Goal: Task Accomplishment & Management: Complete application form

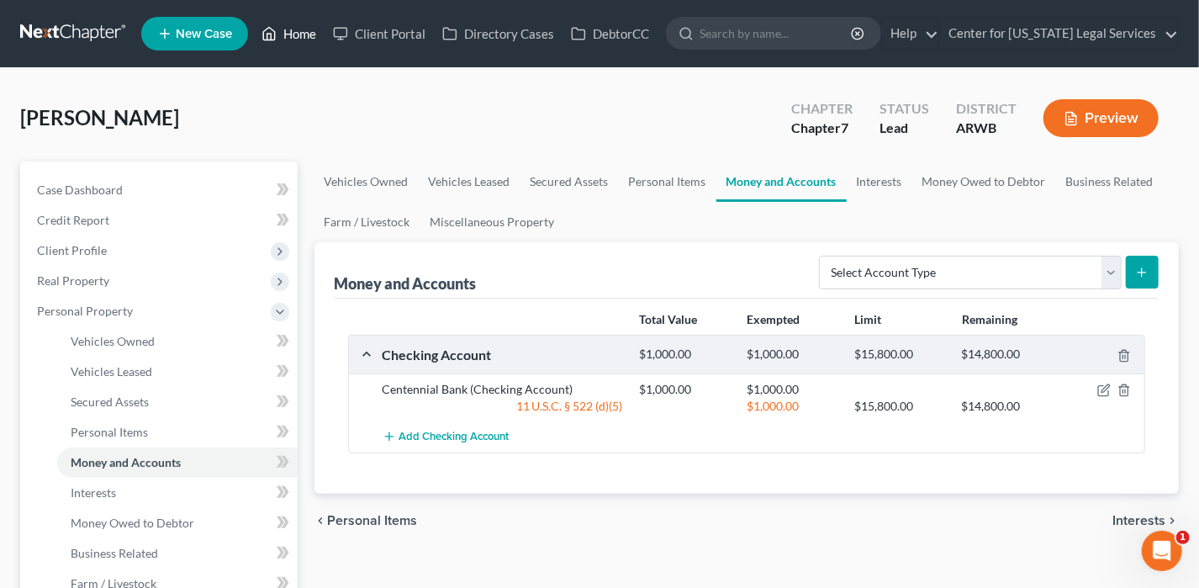
click at [274, 35] on icon at bounding box center [269, 34] width 15 height 20
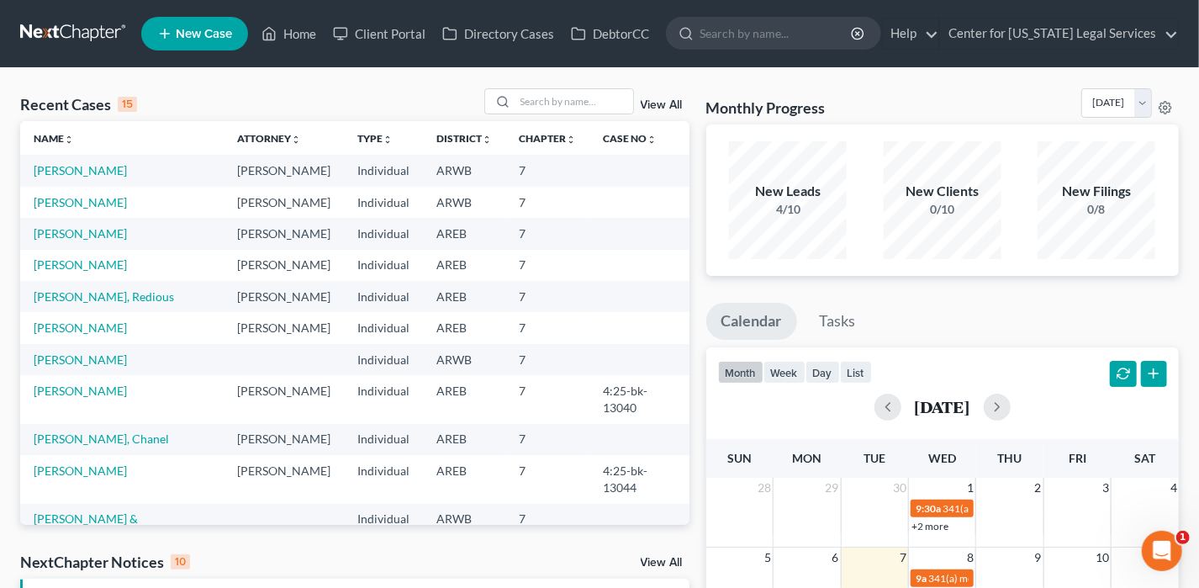
click at [82, 304] on td "[PERSON_NAME], Redious" at bounding box center [122, 296] width 204 height 31
click at [84, 292] on link "[PERSON_NAME], Redious" at bounding box center [104, 296] width 140 height 14
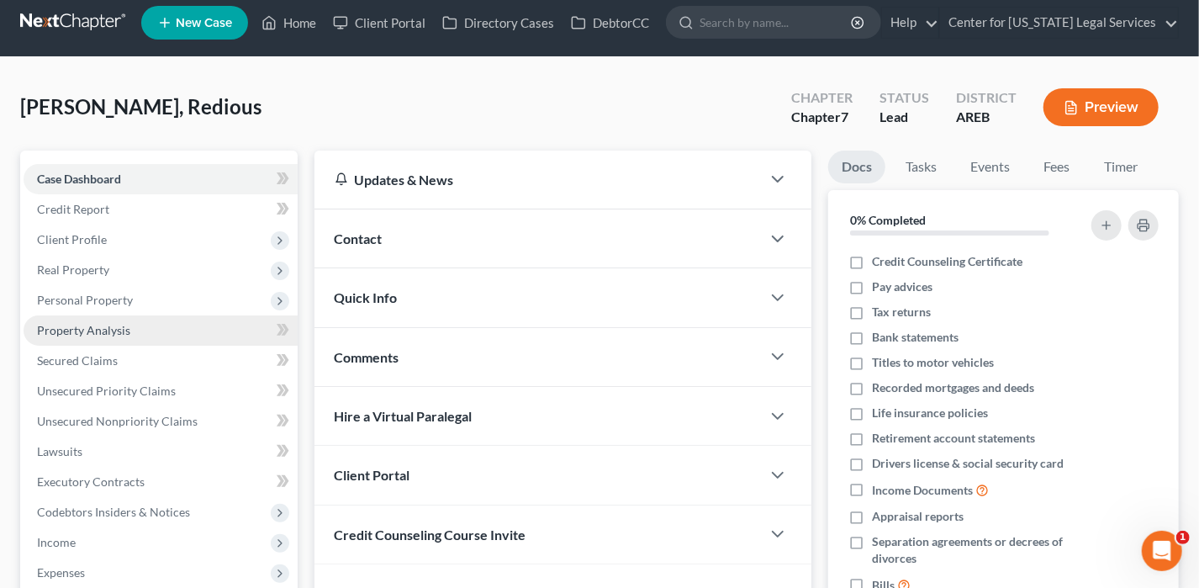
scroll to position [303, 0]
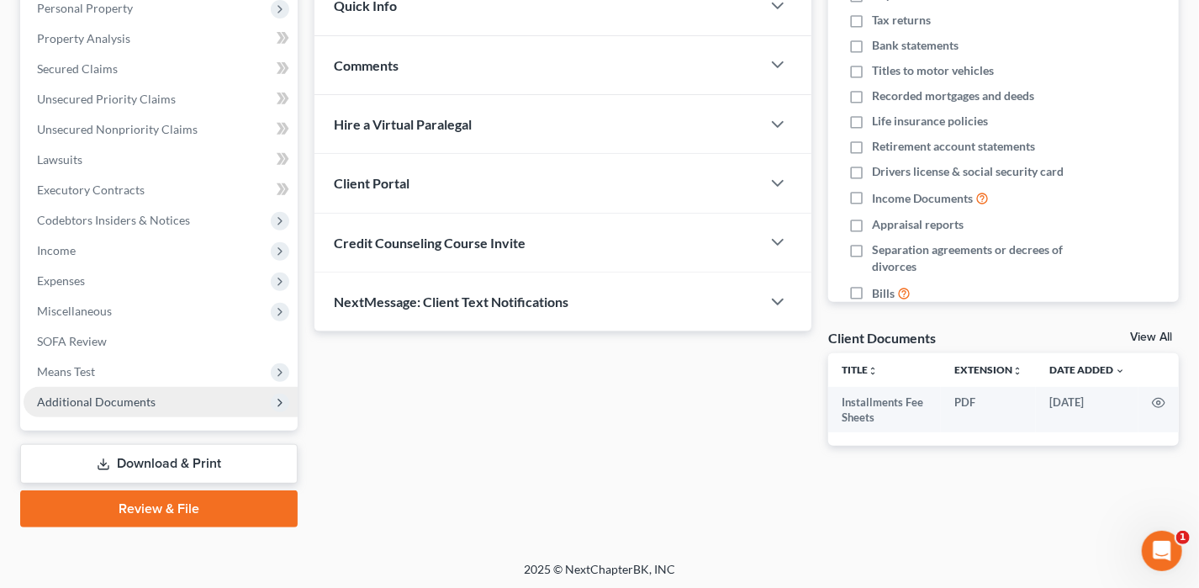
click at [95, 405] on span "Additional Documents" at bounding box center [96, 401] width 119 height 14
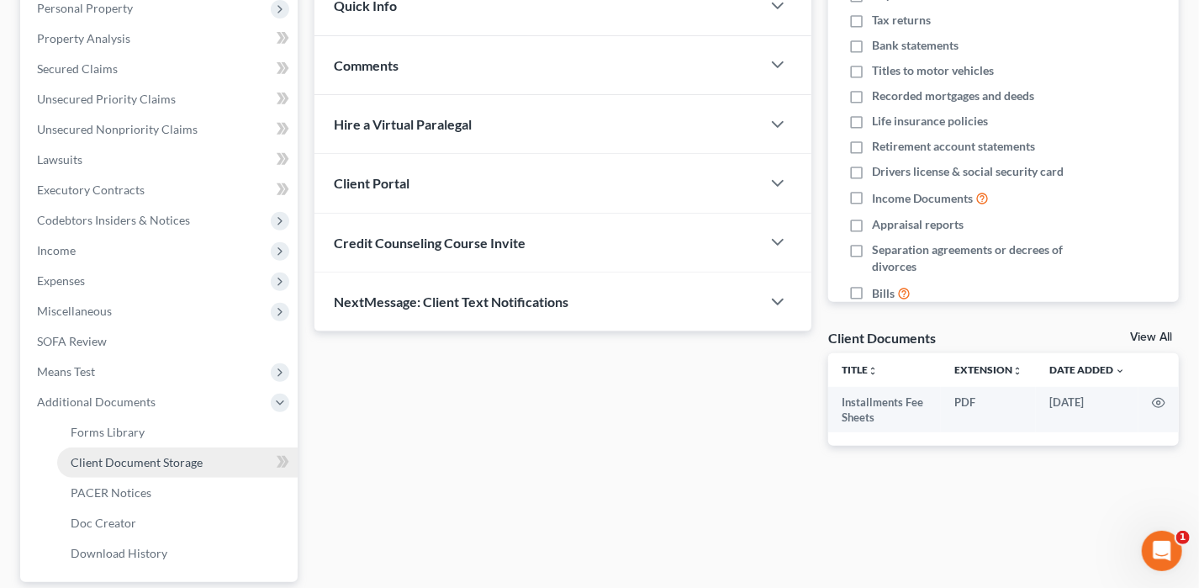
click at [131, 456] on span "Client Document Storage" at bounding box center [137, 462] width 132 height 14
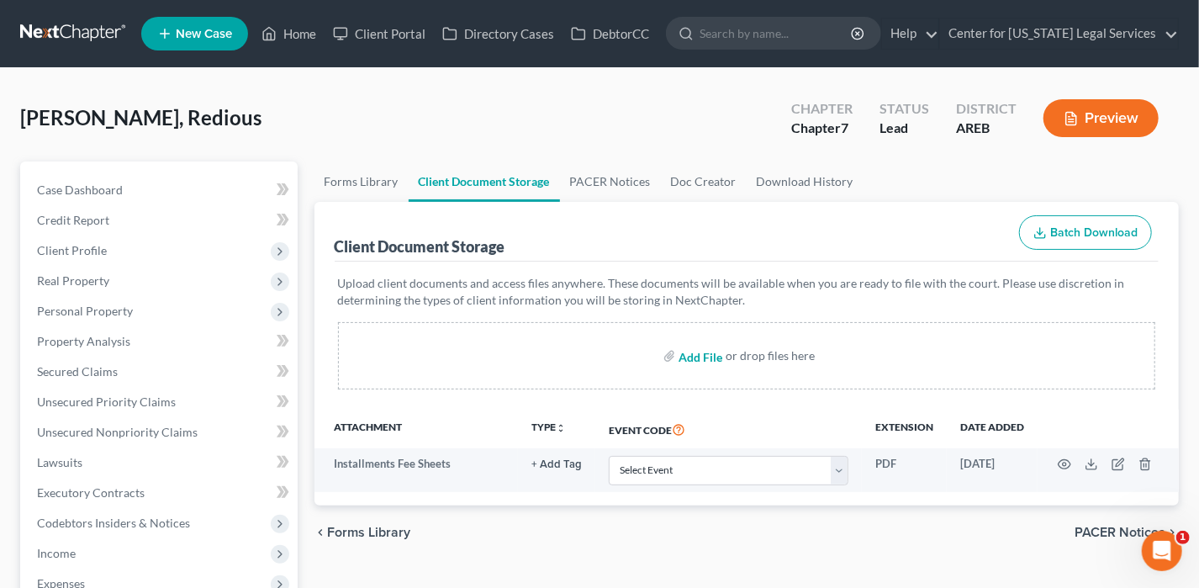
click at [691, 352] on input "file" at bounding box center [699, 356] width 40 height 30
type input "C:\fakepath\CCC [DATE] Watspm.pdf"
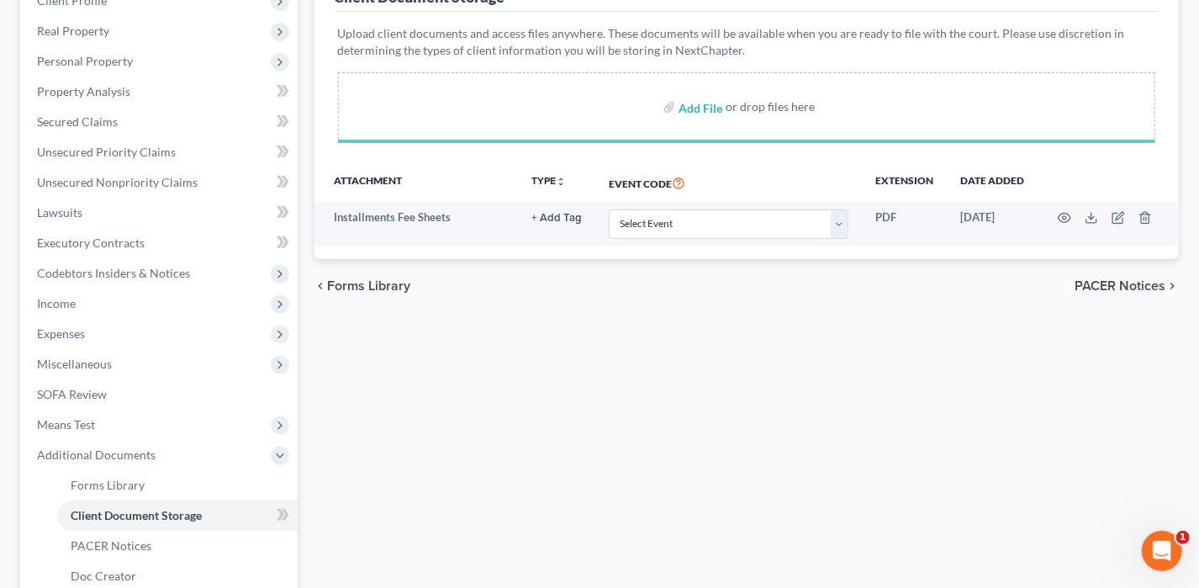
scroll to position [252, 0]
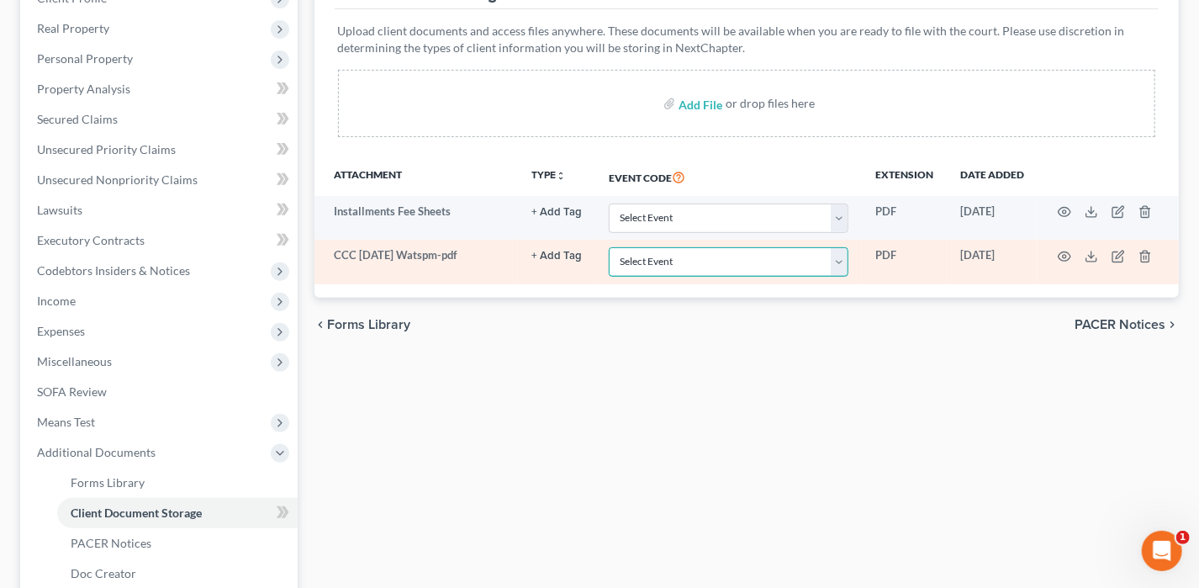
click at [712, 261] on select "Select Event Certificate of Credit Counseling - Debtor Certificate of Credit Co…" at bounding box center [729, 261] width 240 height 29
select select "0"
click at [609, 247] on select "Select Event Certificate of Credit Counseling - Debtor Certificate of Credit Co…" at bounding box center [729, 261] width 240 height 29
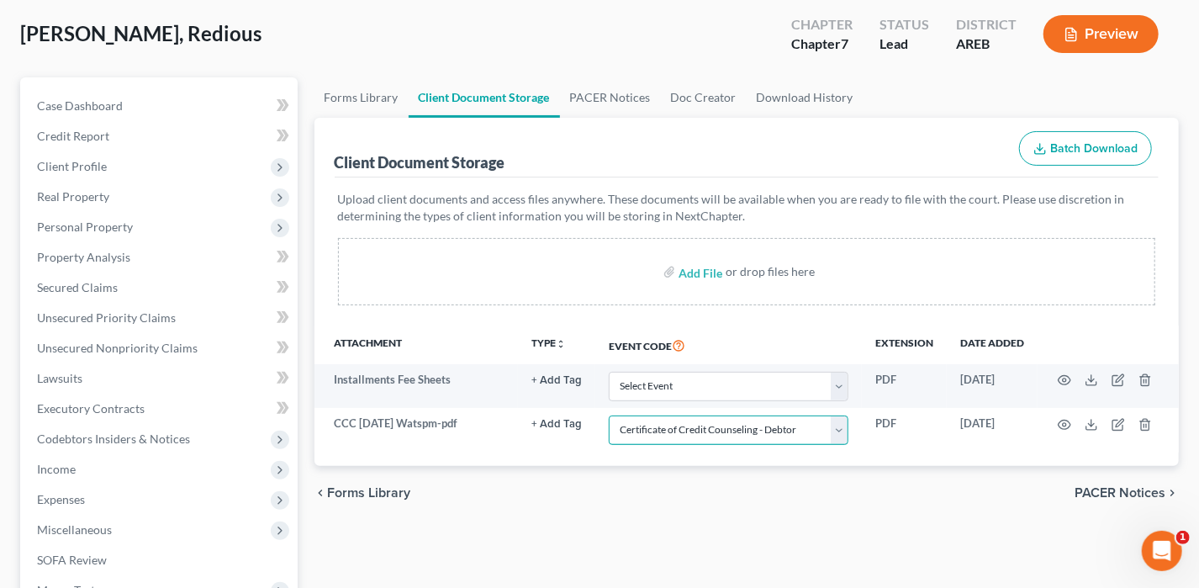
scroll to position [0, 0]
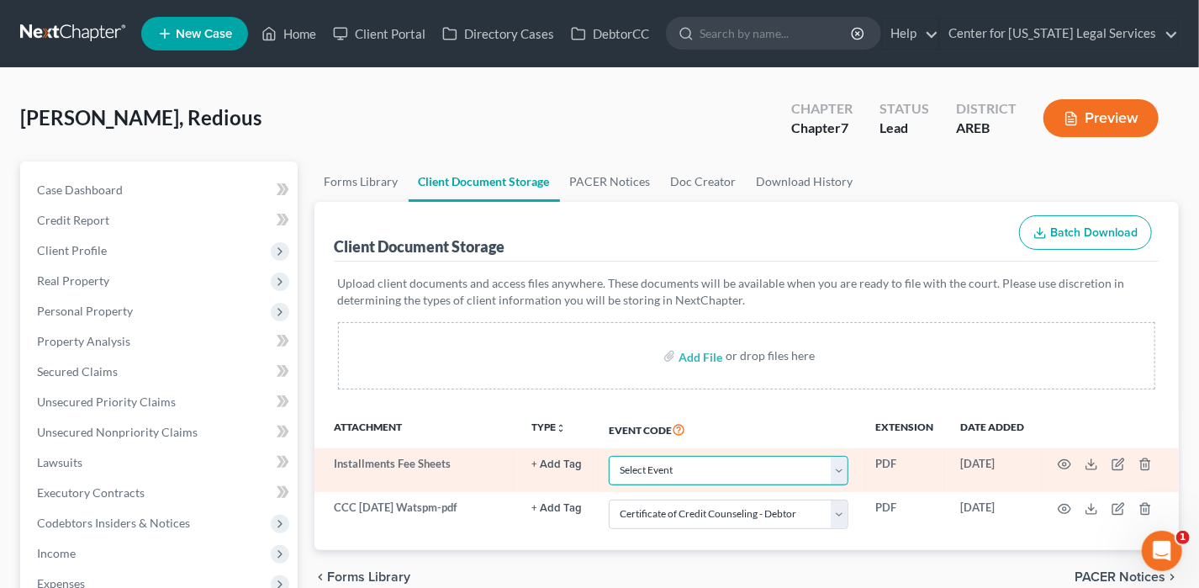
click at [656, 458] on select "Select Event Certificate of Credit Counseling - Debtor Certificate of Credit Co…" at bounding box center [729, 470] width 240 height 29
select select "3"
click at [609, 456] on select "Select Event Certificate of Credit Counseling - Debtor Certificate of Credit Co…" at bounding box center [729, 470] width 240 height 29
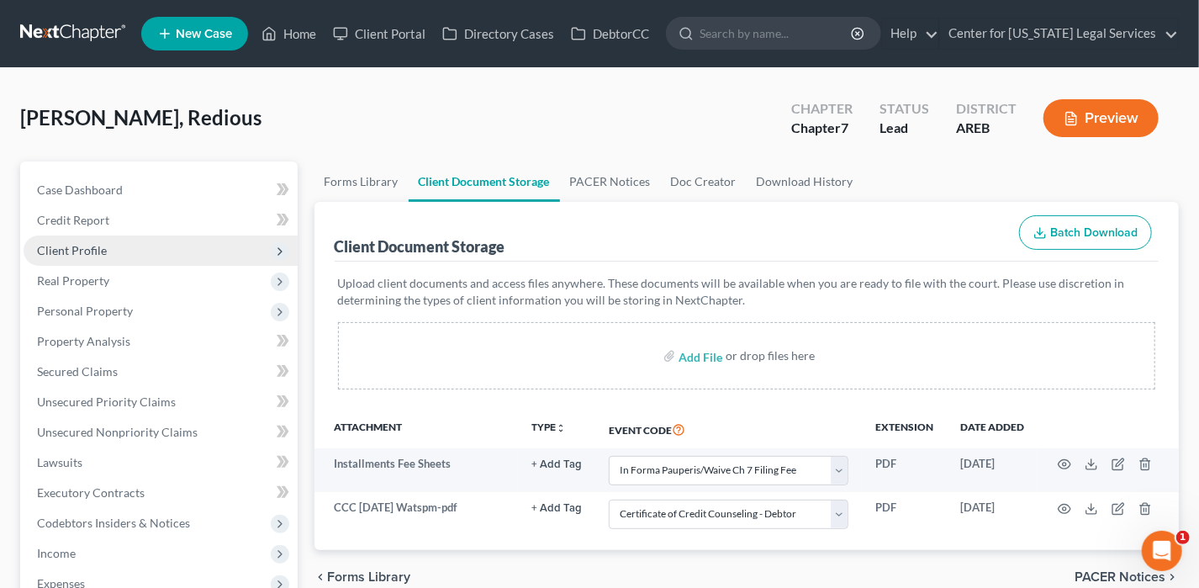
click at [62, 251] on span "Client Profile" at bounding box center [72, 250] width 70 height 14
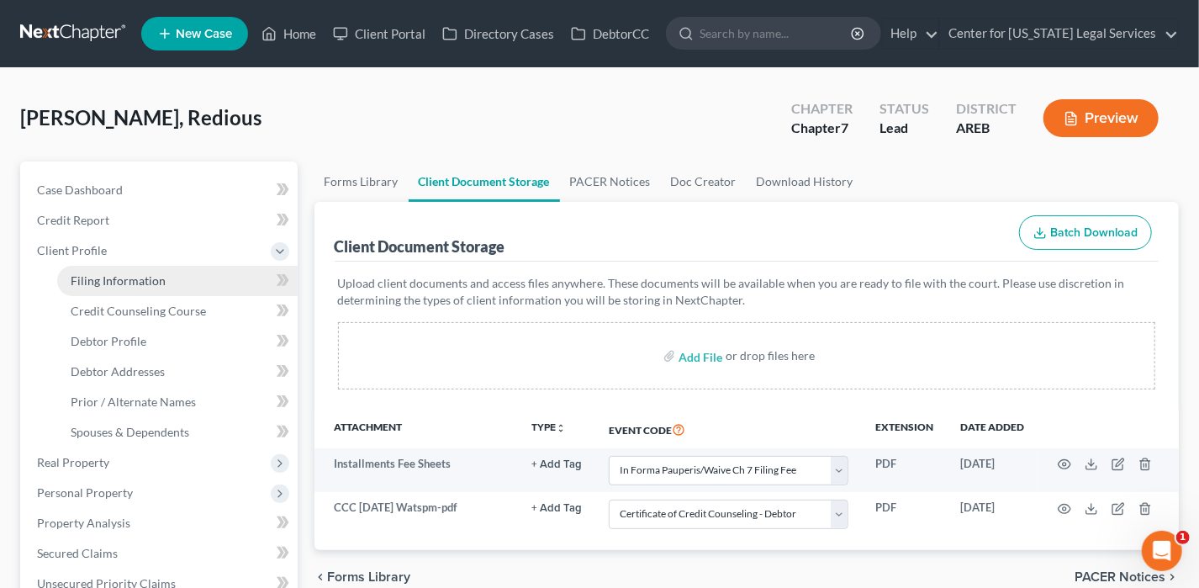
click at [135, 278] on span "Filing Information" at bounding box center [118, 280] width 95 height 14
select select "1"
select select "0"
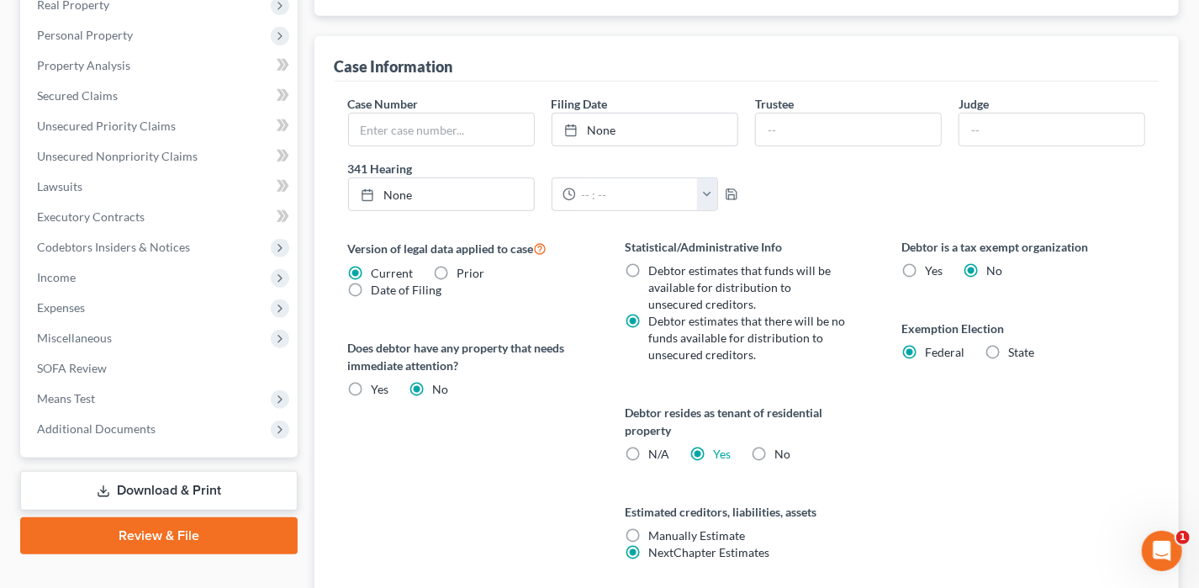
scroll to position [585, 0]
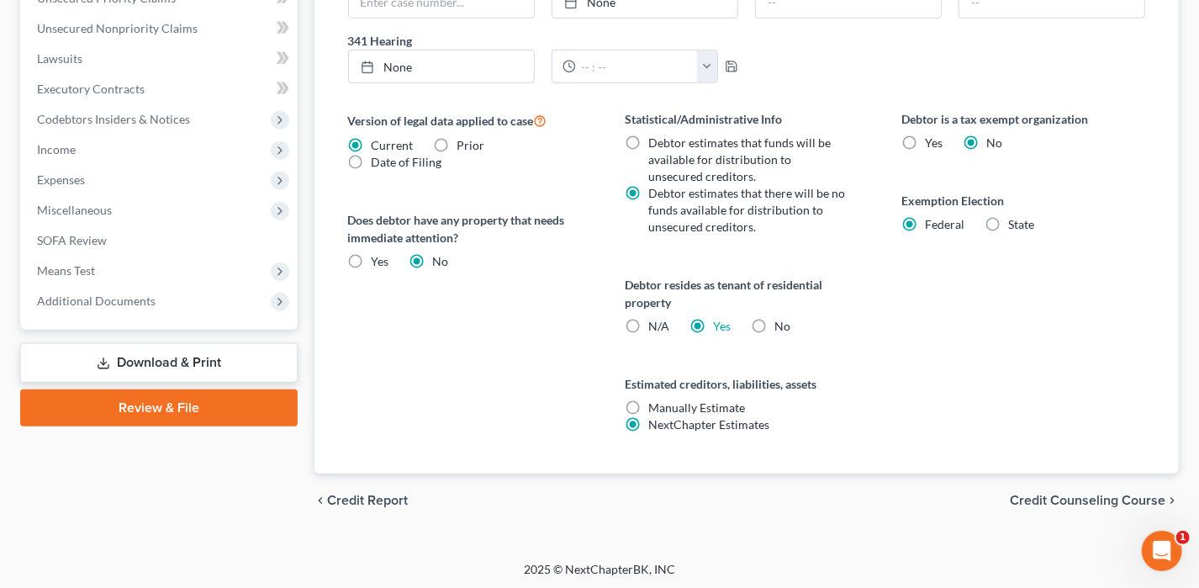
click at [1020, 494] on span "Credit Counseling Course" at bounding box center [1088, 500] width 156 height 13
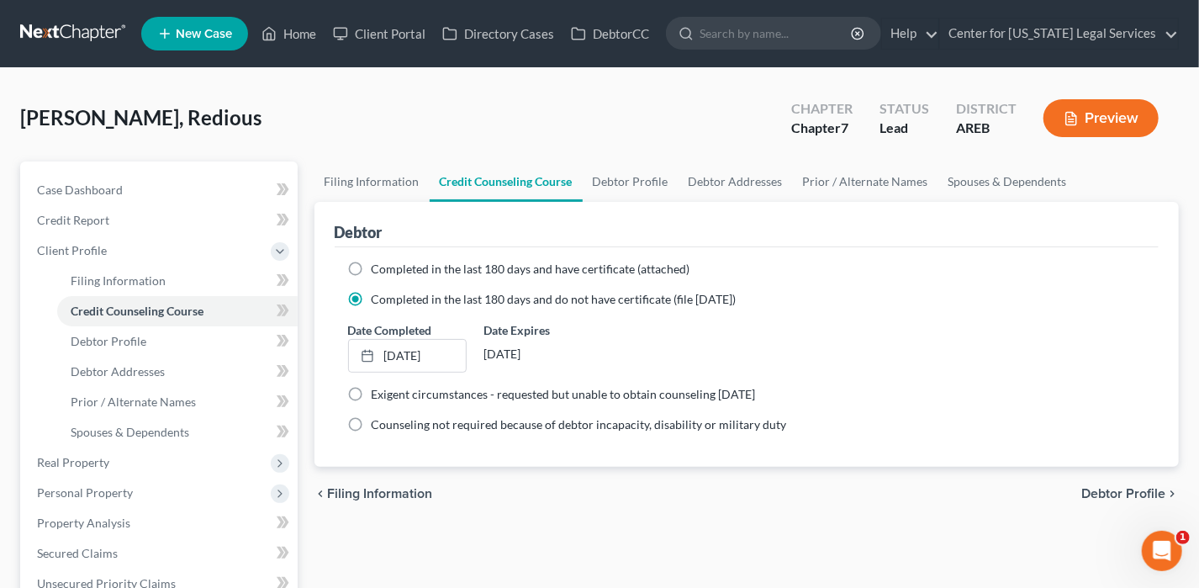
click at [394, 268] on span "Completed in the last 180 days and have certificate (attached)" at bounding box center [531, 269] width 319 height 14
click at [389, 268] on input "Completed in the last 180 days and have certificate (attached)" at bounding box center [384, 266] width 11 height 11
radio input "true"
radio input "false"
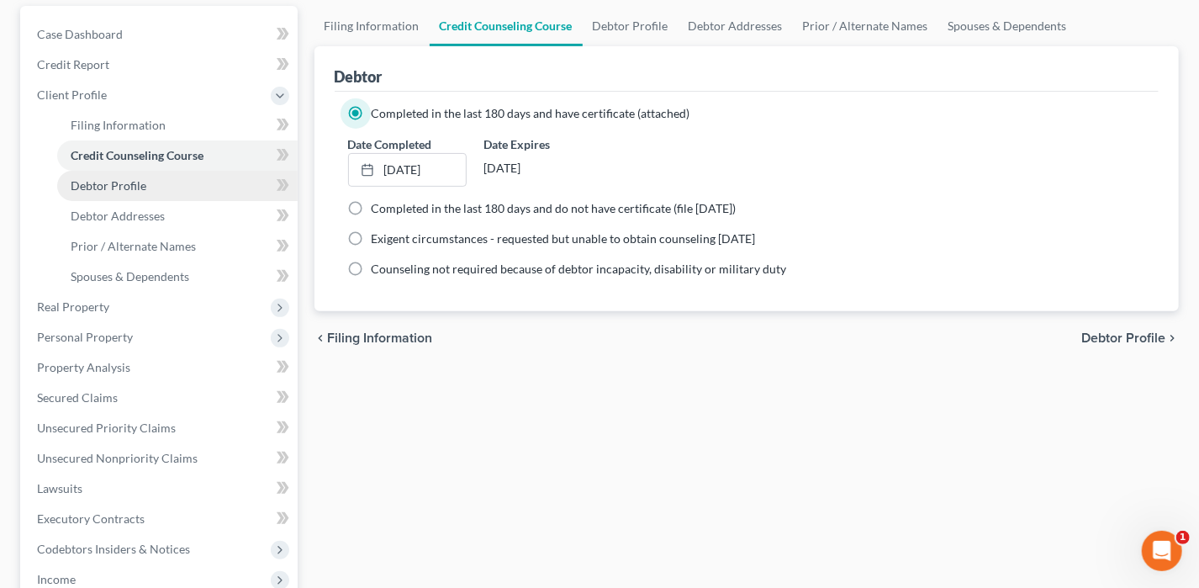
scroll to position [168, 0]
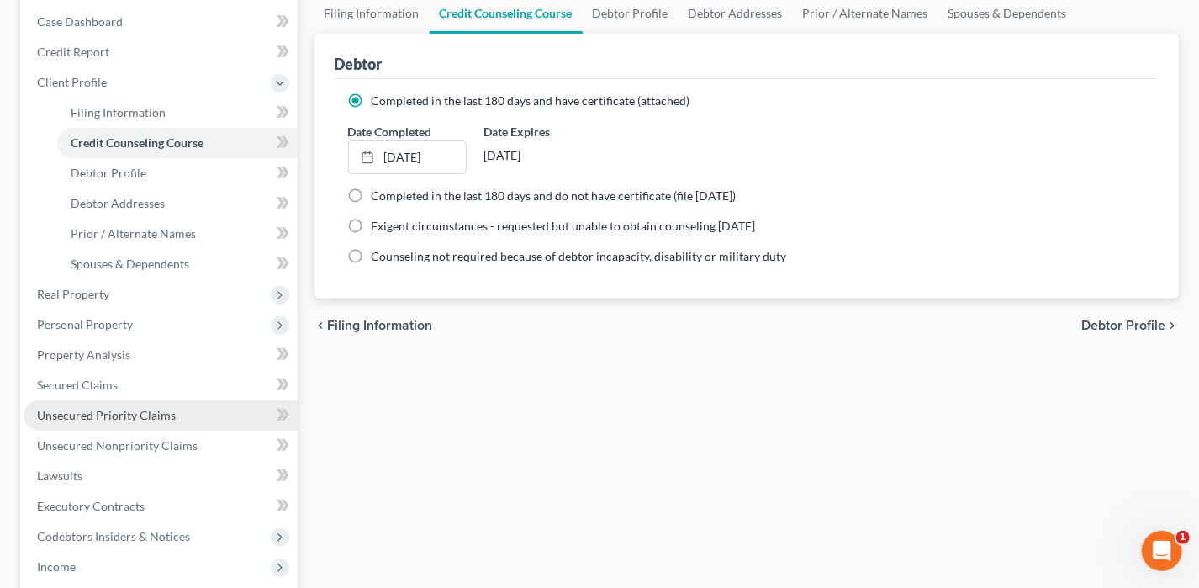
click at [92, 422] on link "Unsecured Priority Claims" at bounding box center [161, 415] width 274 height 30
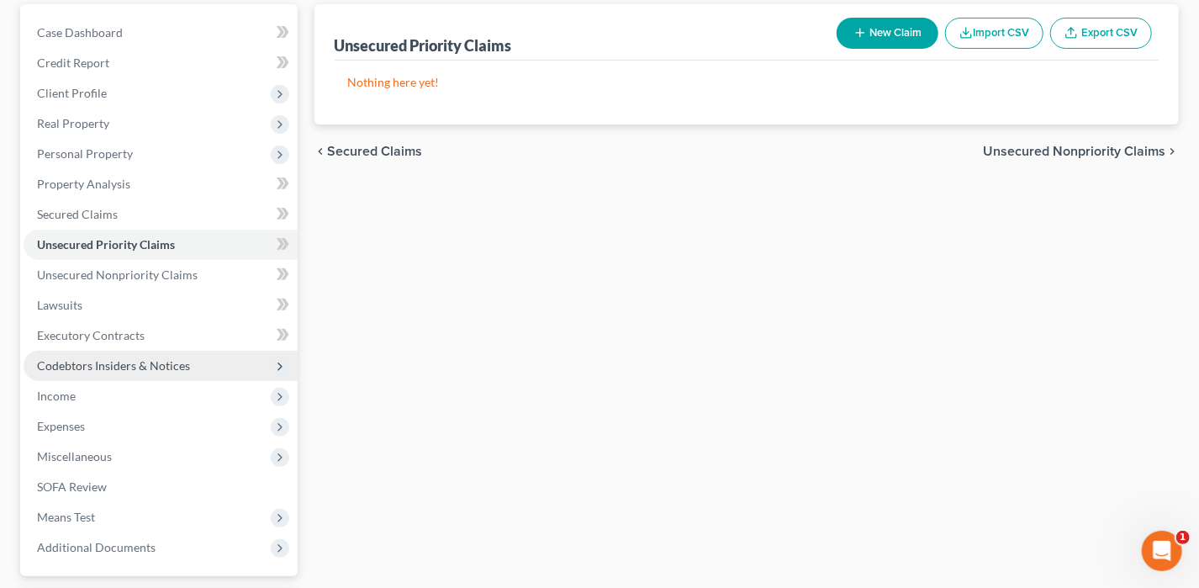
scroll to position [252, 0]
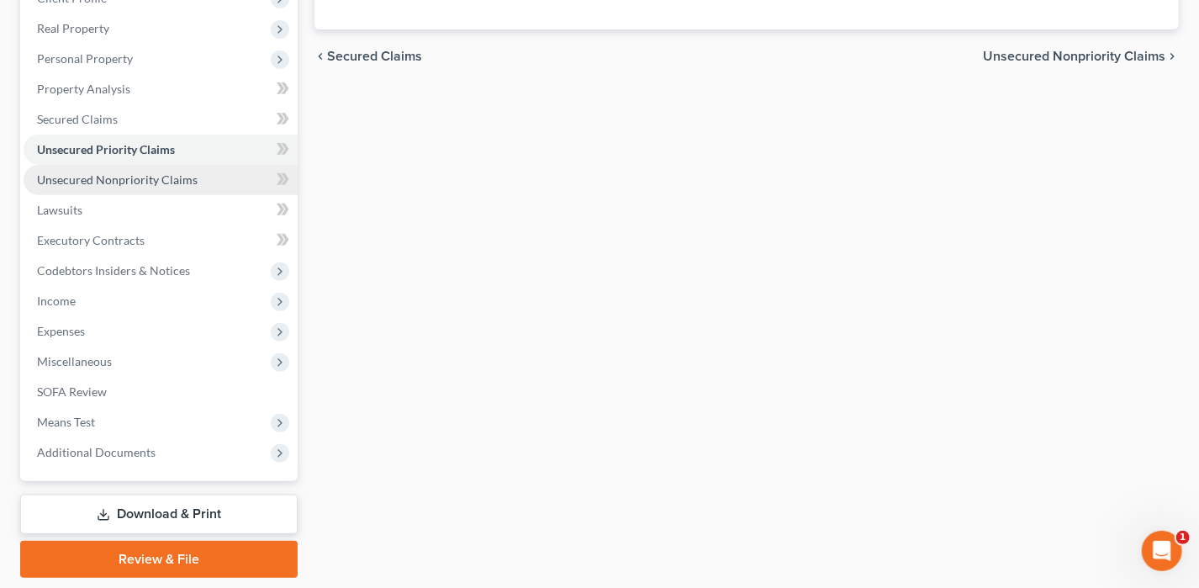
click at [156, 177] on span "Unsecured Nonpriority Claims" at bounding box center [117, 179] width 161 height 14
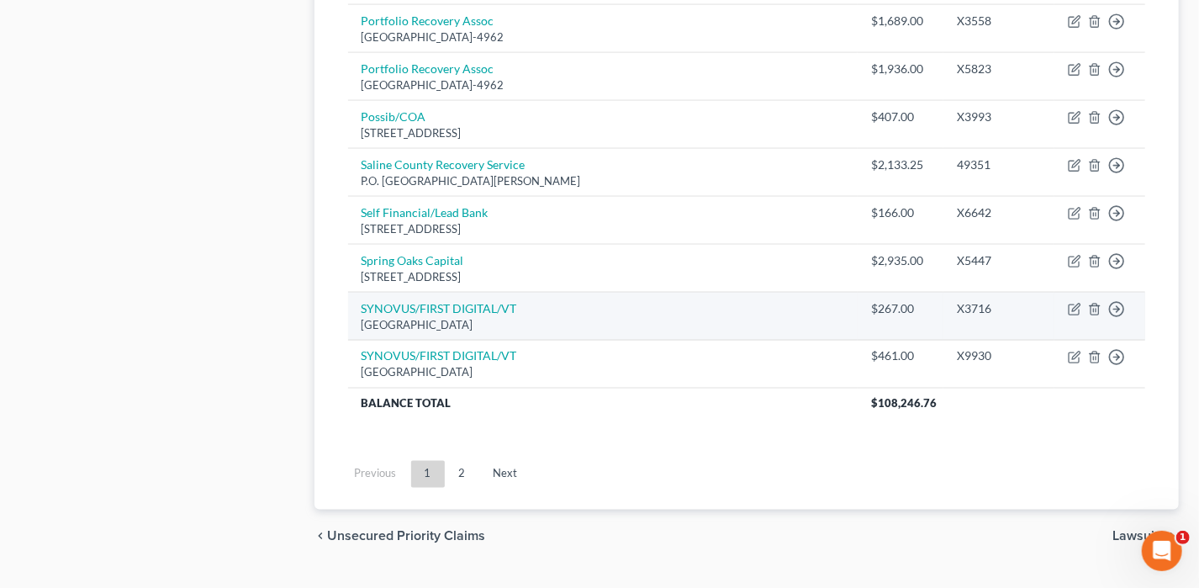
scroll to position [1346, 0]
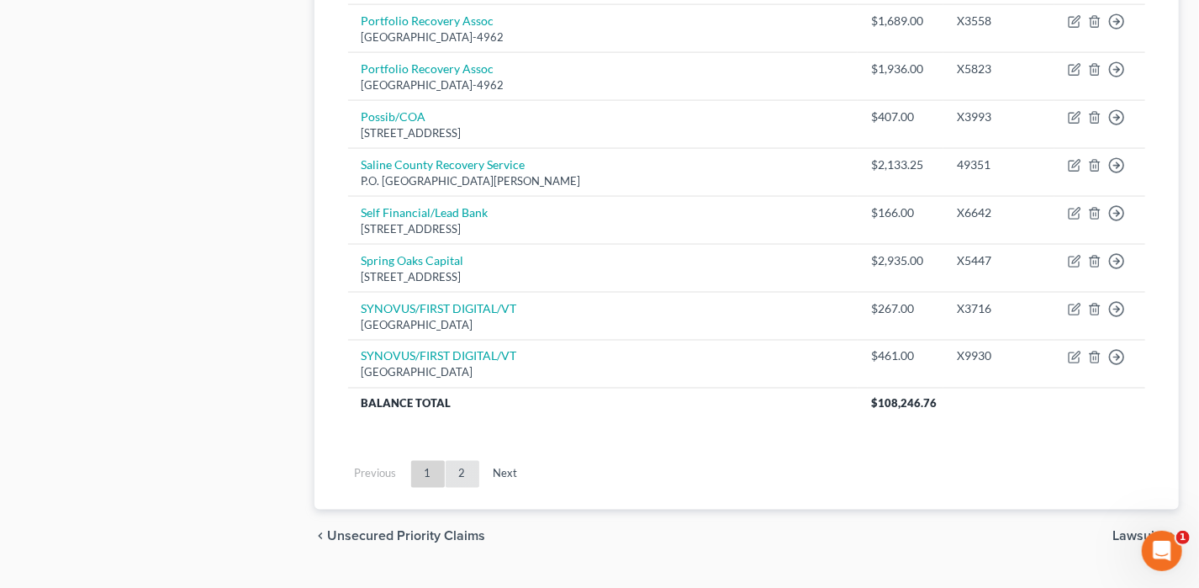
click at [469, 461] on link "2" at bounding box center [463, 474] width 34 height 27
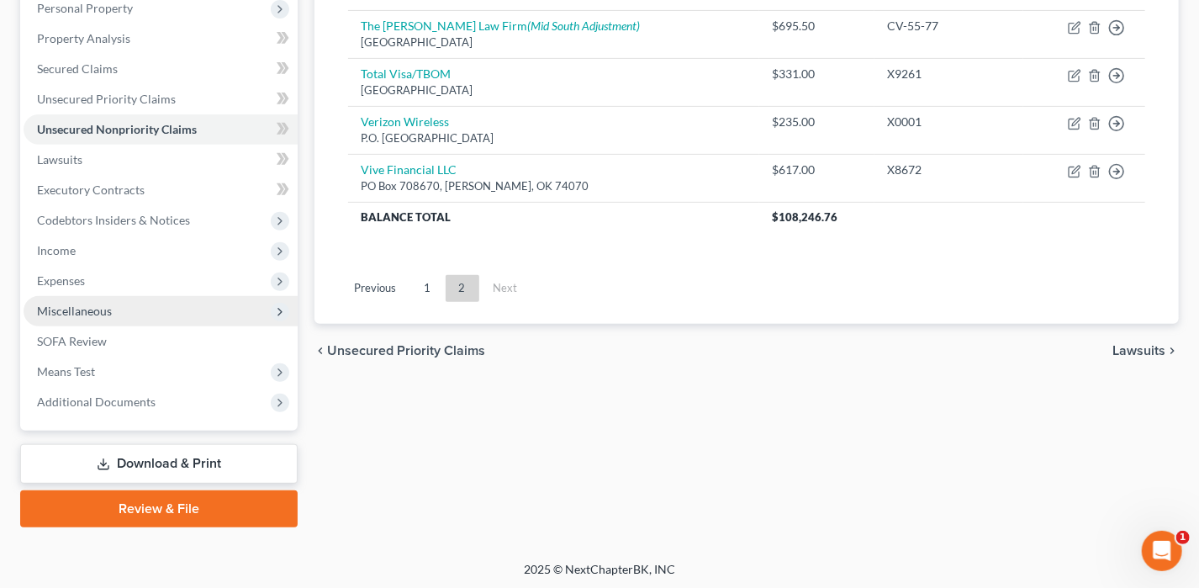
scroll to position [219, 0]
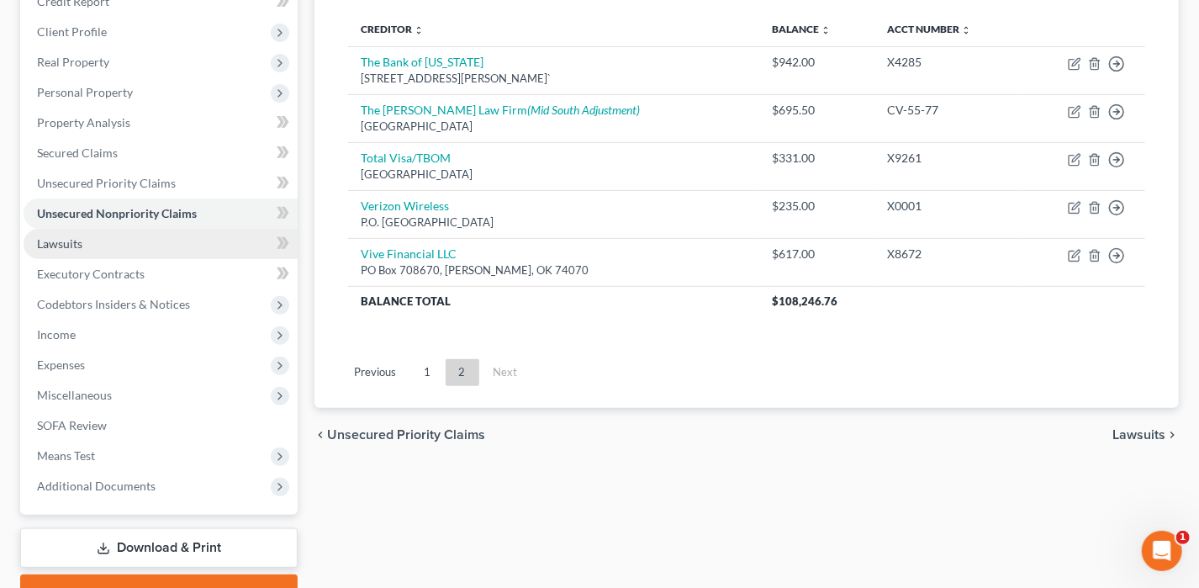
click at [97, 240] on link "Lawsuits" at bounding box center [161, 244] width 274 height 30
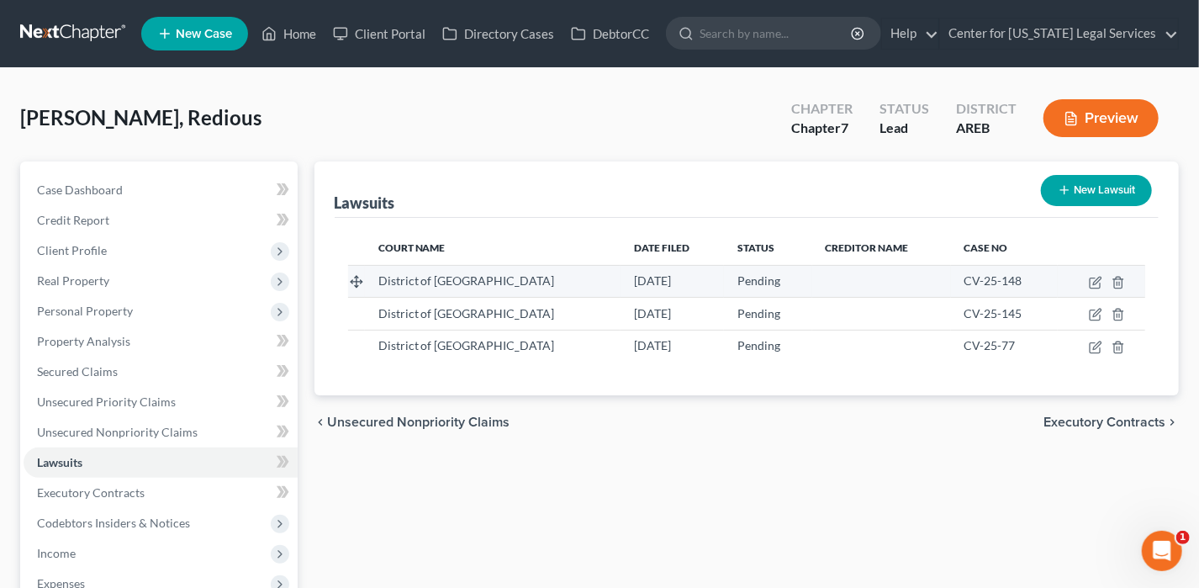
click at [1088, 273] on td at bounding box center [1101, 281] width 87 height 32
click at [1098, 283] on icon "button" at bounding box center [1095, 282] width 13 height 13
select select "2"
select select "0"
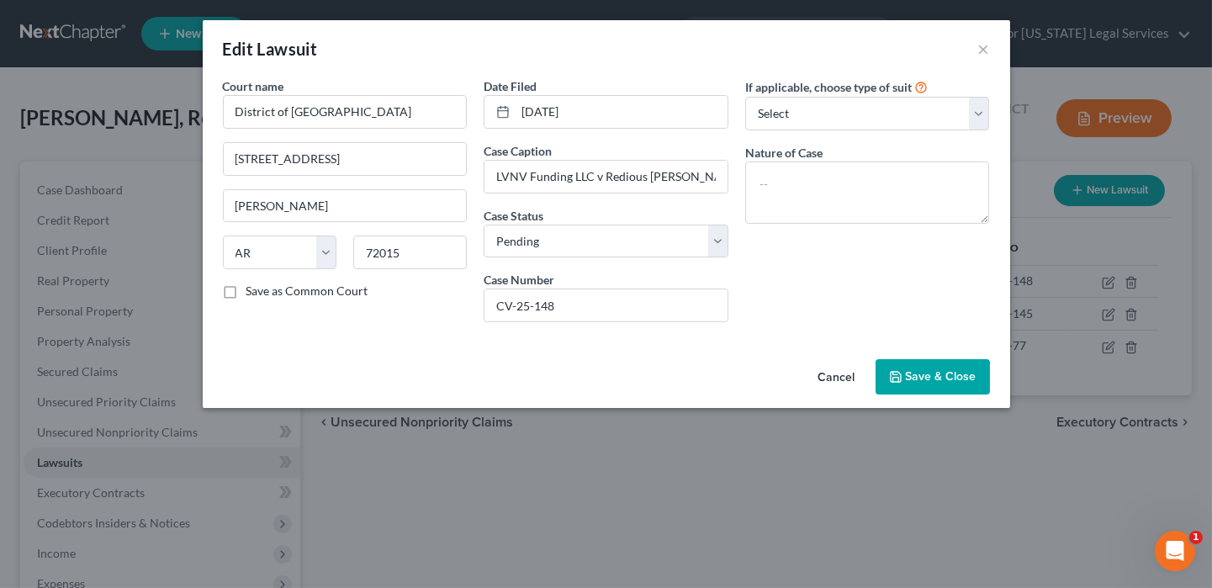
click at [949, 379] on span "Save & Close" at bounding box center [941, 376] width 71 height 14
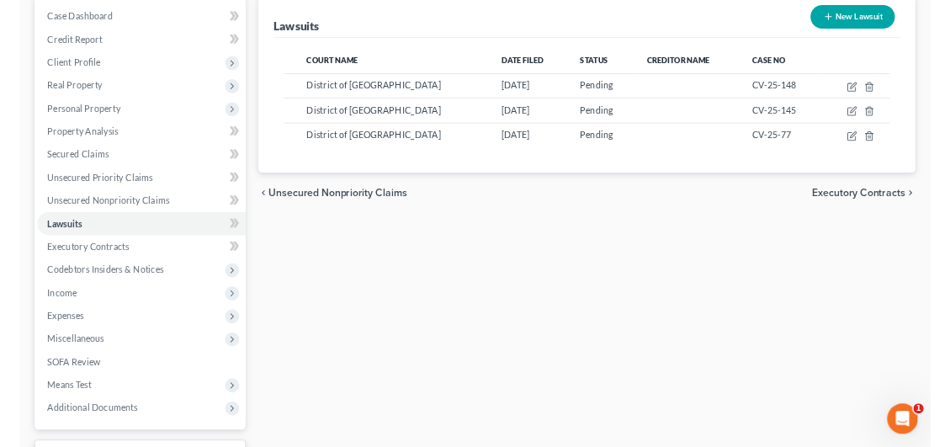
scroll to position [167, 0]
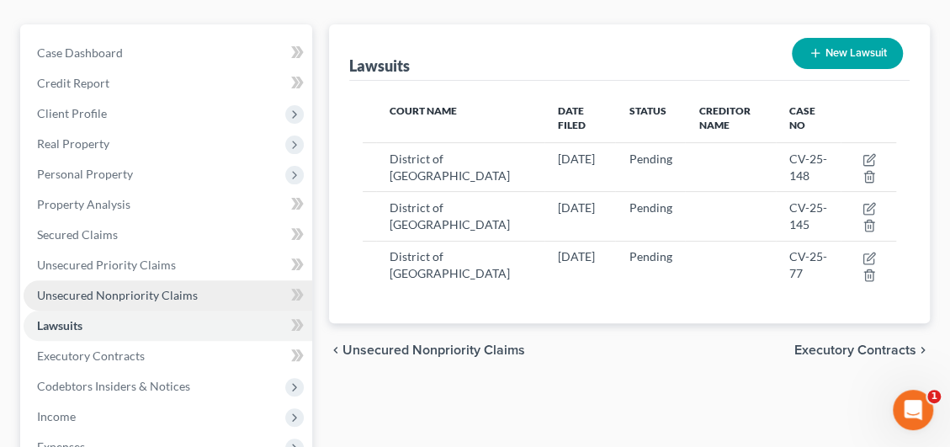
click at [161, 291] on span "Unsecured Nonpriority Claims" at bounding box center [117, 295] width 161 height 14
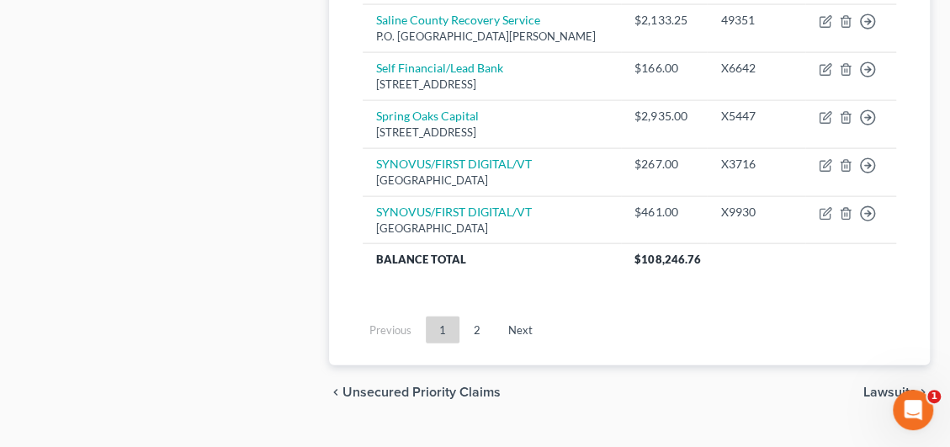
scroll to position [1765, 0]
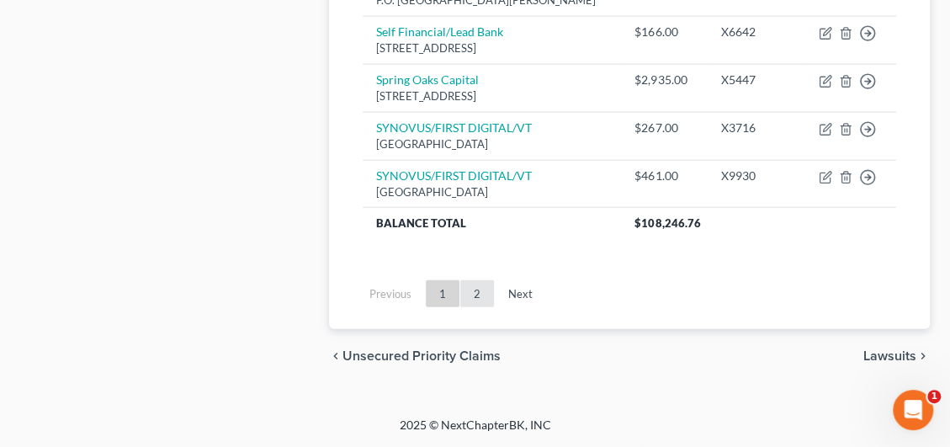
click at [479, 307] on link "2" at bounding box center [477, 293] width 34 height 27
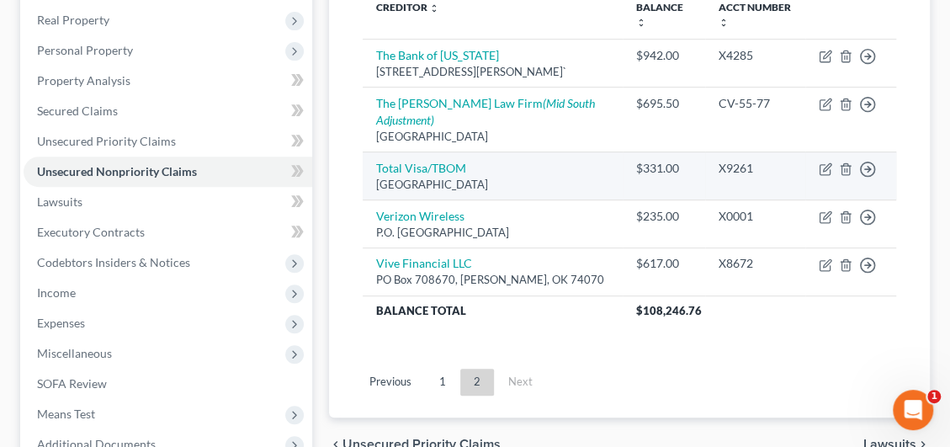
scroll to position [391, 0]
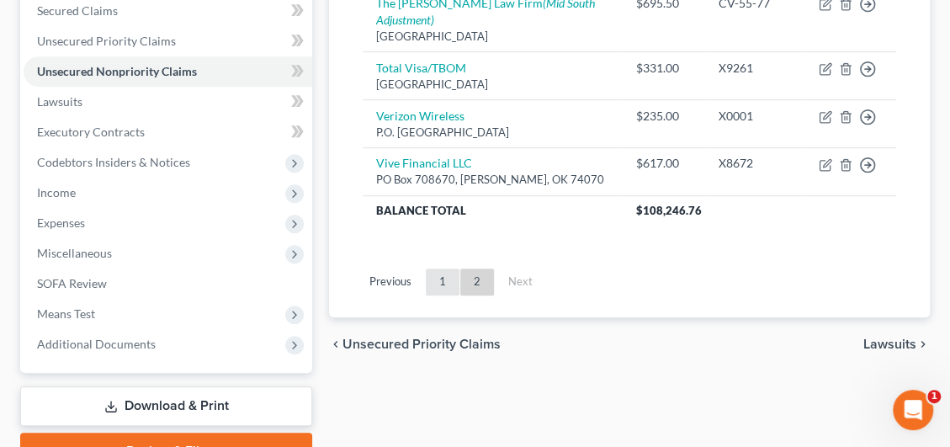
click at [430, 273] on link "1" at bounding box center [443, 281] width 34 height 27
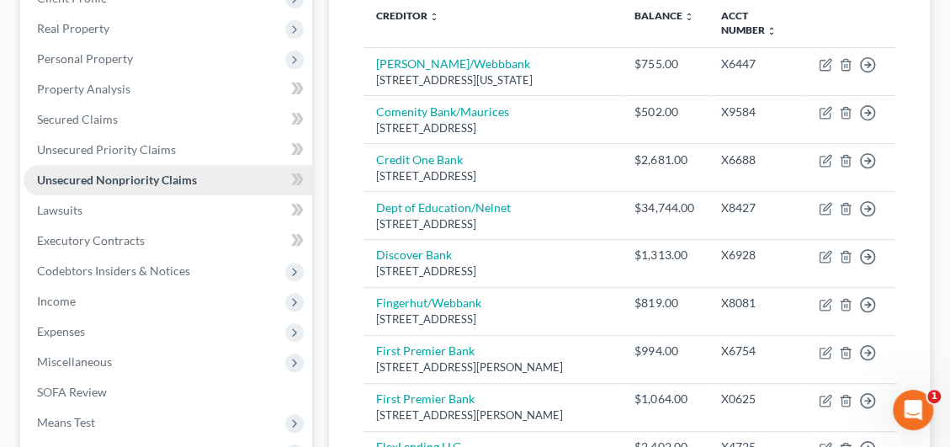
scroll to position [307, 0]
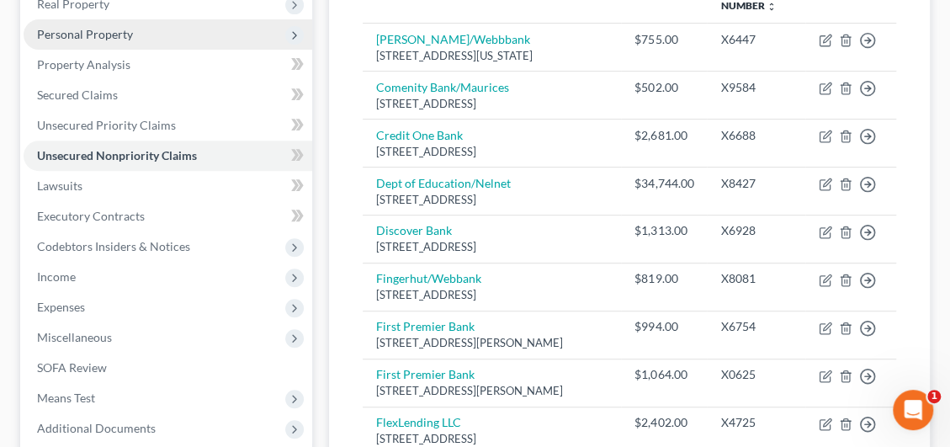
click at [91, 43] on span "Personal Property" at bounding box center [168, 34] width 289 height 30
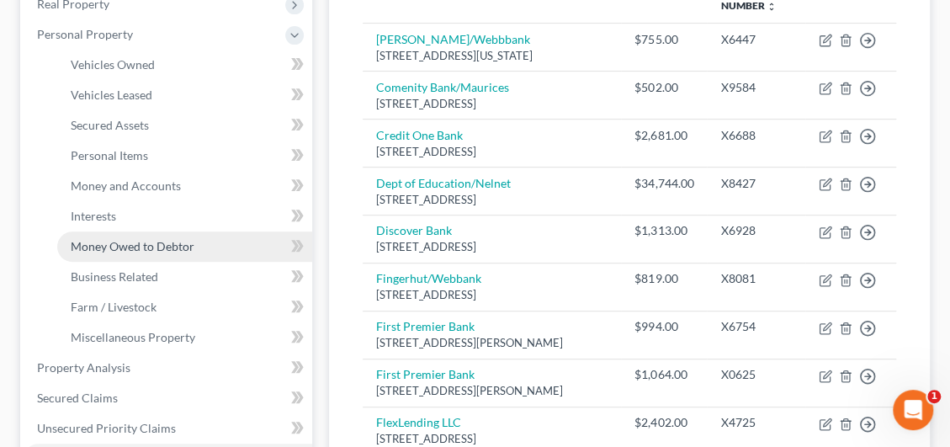
click at [120, 239] on span "Money Owed to Debtor" at bounding box center [133, 246] width 124 height 14
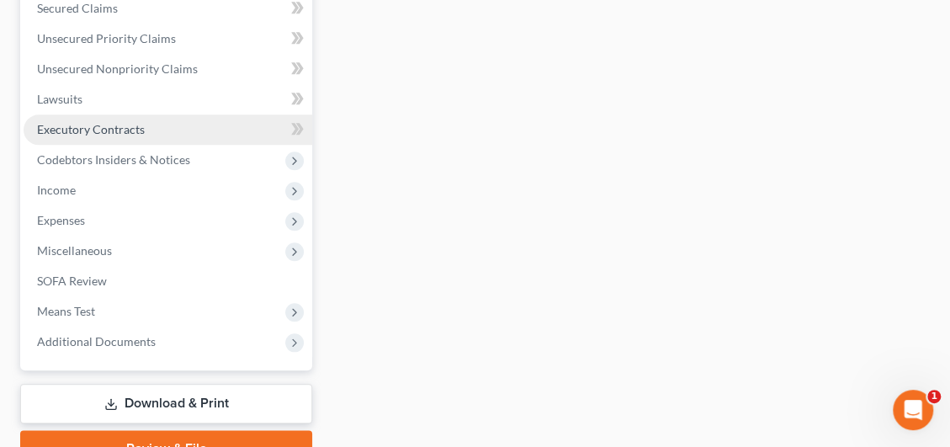
scroll to position [673, 0]
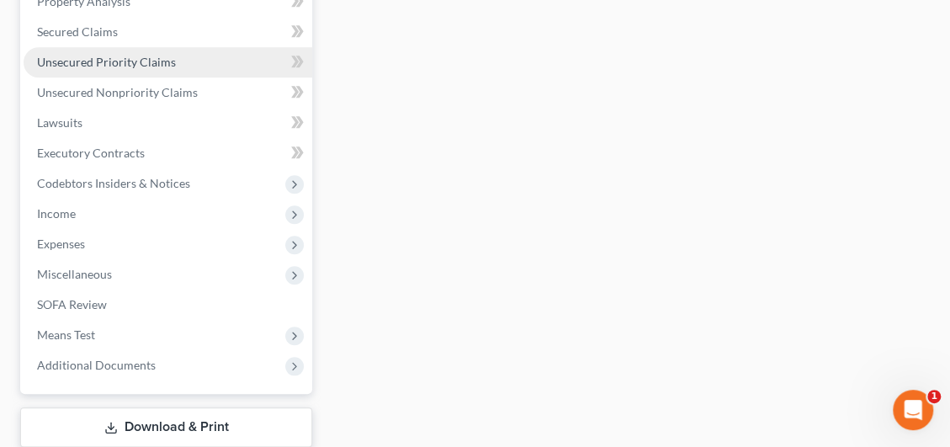
click at [112, 56] on span "Unsecured Priority Claims" at bounding box center [106, 62] width 139 height 14
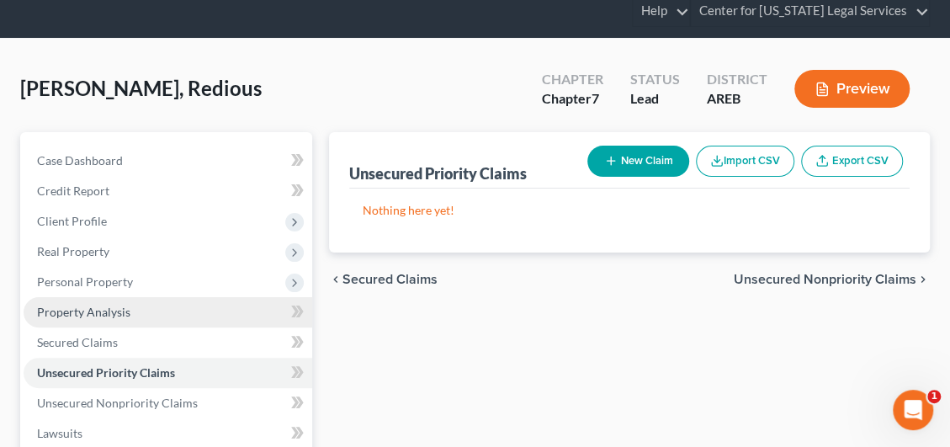
scroll to position [83, 0]
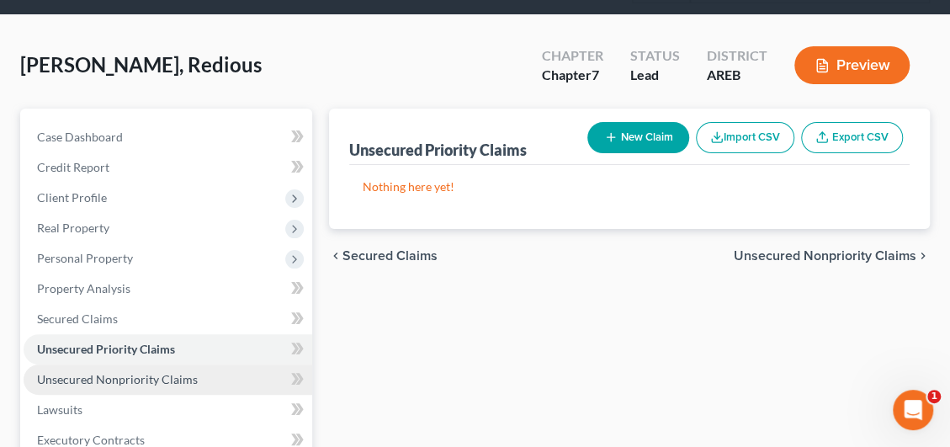
click at [130, 368] on link "Unsecured Nonpriority Claims" at bounding box center [168, 379] width 289 height 30
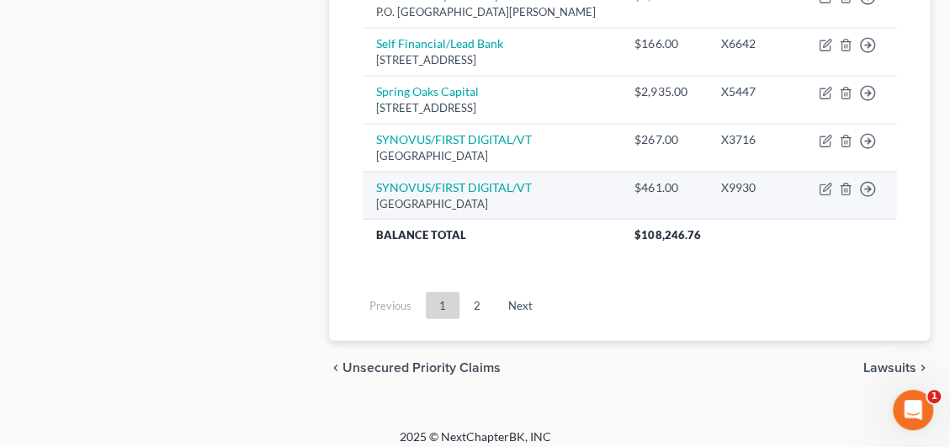
scroll to position [1769, 0]
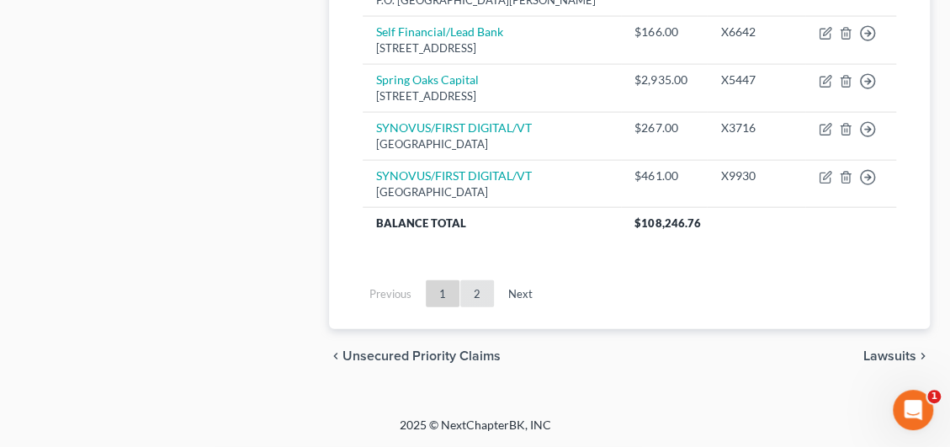
click at [471, 301] on link "2" at bounding box center [477, 293] width 34 height 27
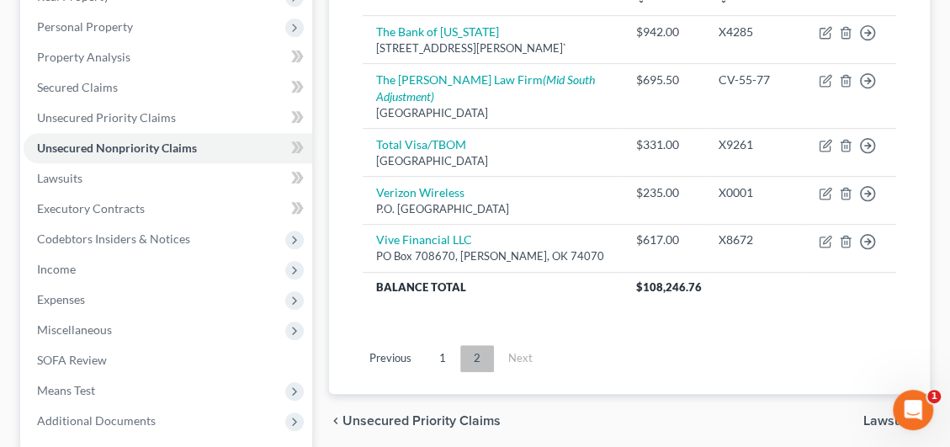
scroll to position [307, 0]
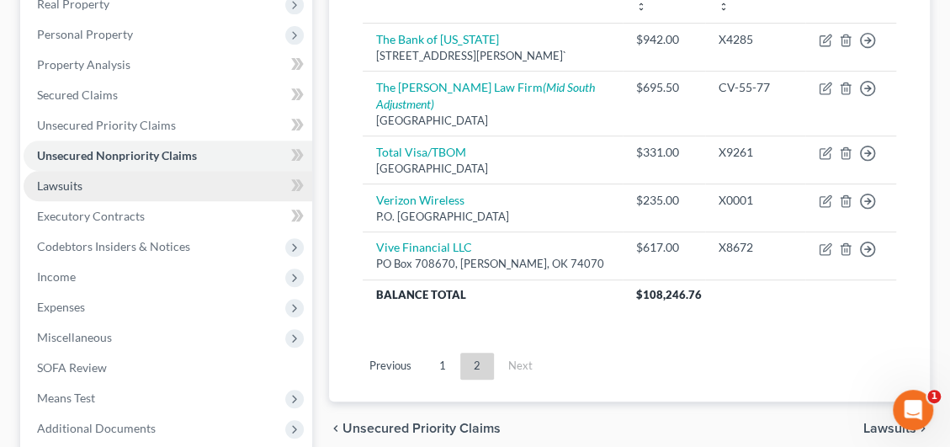
click at [60, 183] on span "Lawsuits" at bounding box center [59, 185] width 45 height 14
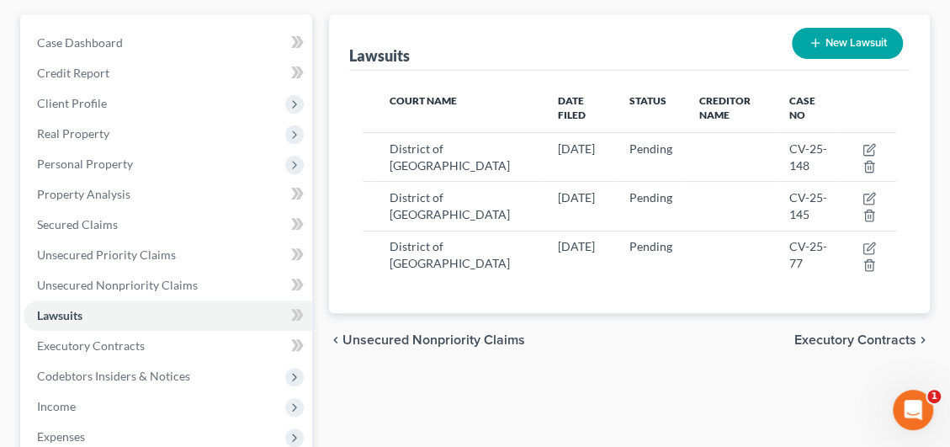
scroll to position [83, 0]
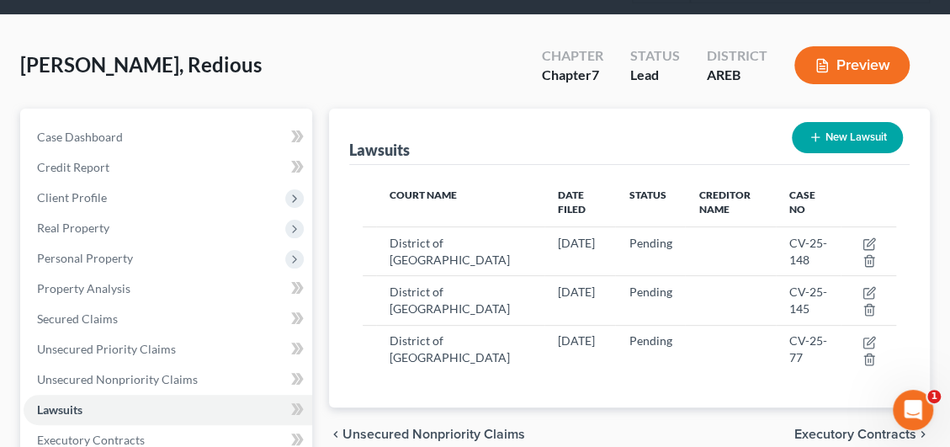
click at [873, 135] on button "New Lawsuit" at bounding box center [846, 137] width 111 height 31
select select "0"
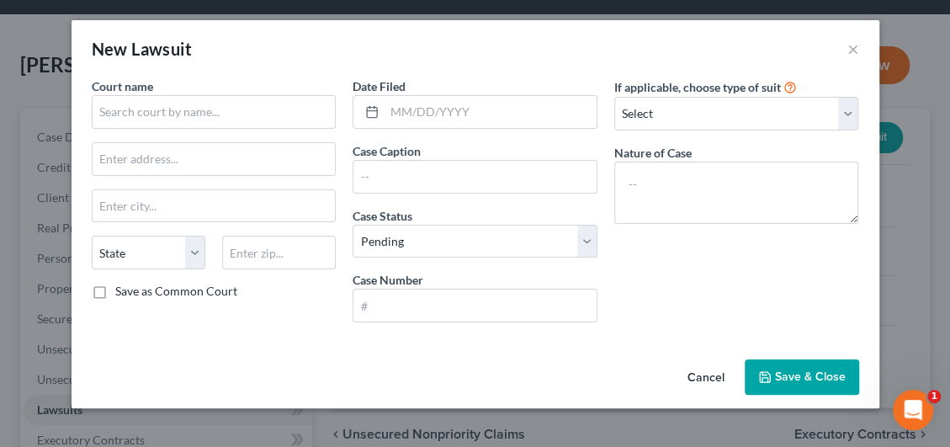
scroll to position [44, 0]
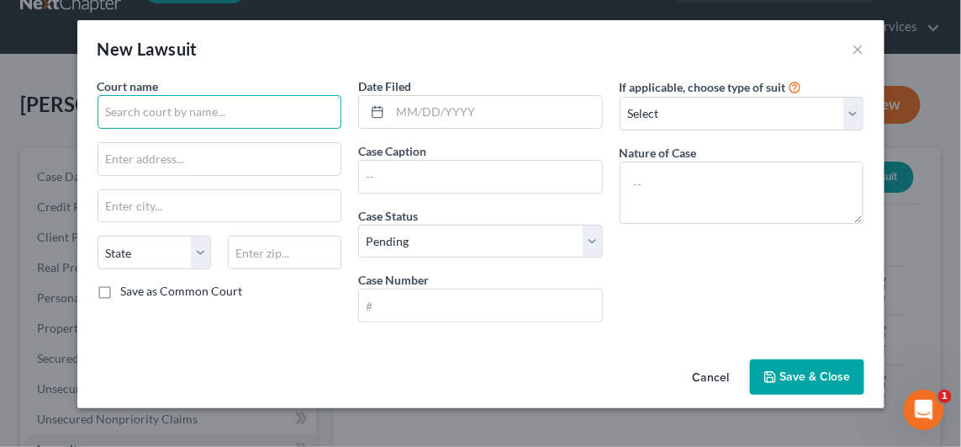
click at [172, 112] on input "text" at bounding box center [220, 112] width 245 height 34
click at [228, 107] on input "text" at bounding box center [220, 112] width 245 height 34
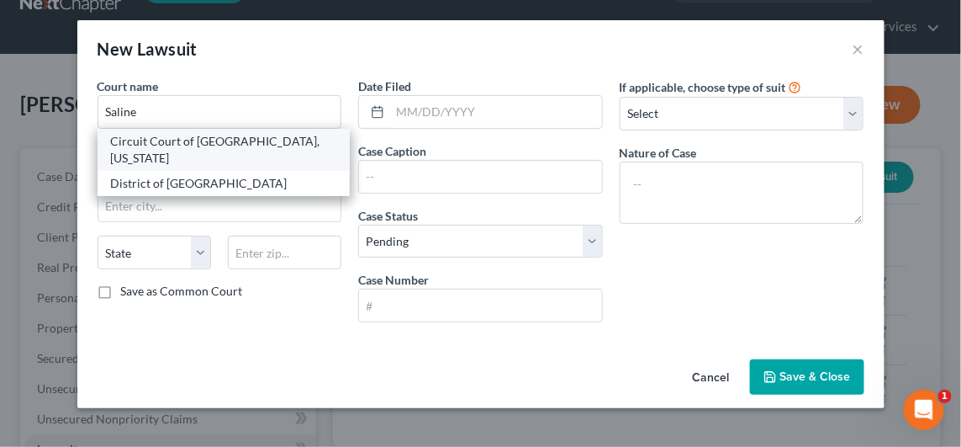
click at [236, 143] on div "Circuit Court of [GEOGRAPHIC_DATA], [US_STATE]" at bounding box center [224, 150] width 226 height 34
type input "Circuit Court of [GEOGRAPHIC_DATA], [US_STATE]"
type input "[STREET_ADDRESS]"
type input "[PERSON_NAME]"
select select "2"
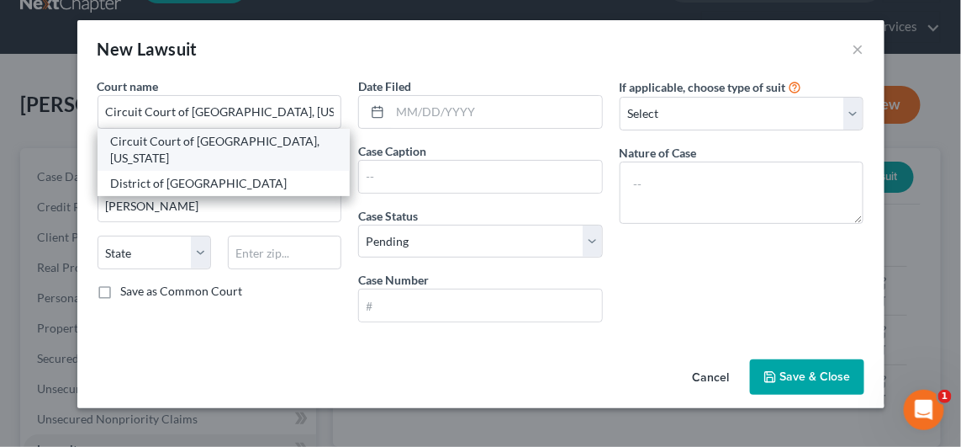
type input "72015"
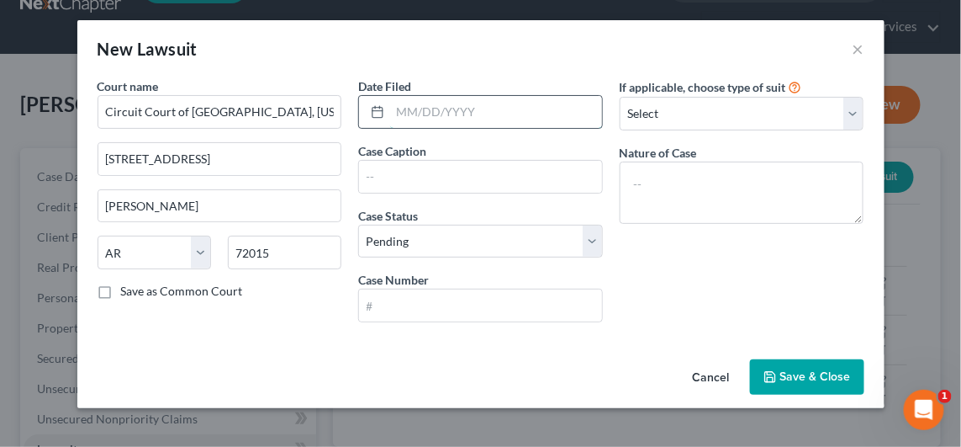
click at [431, 115] on input "text" at bounding box center [496, 112] width 212 height 32
type input "1"
type input "[DATE]"
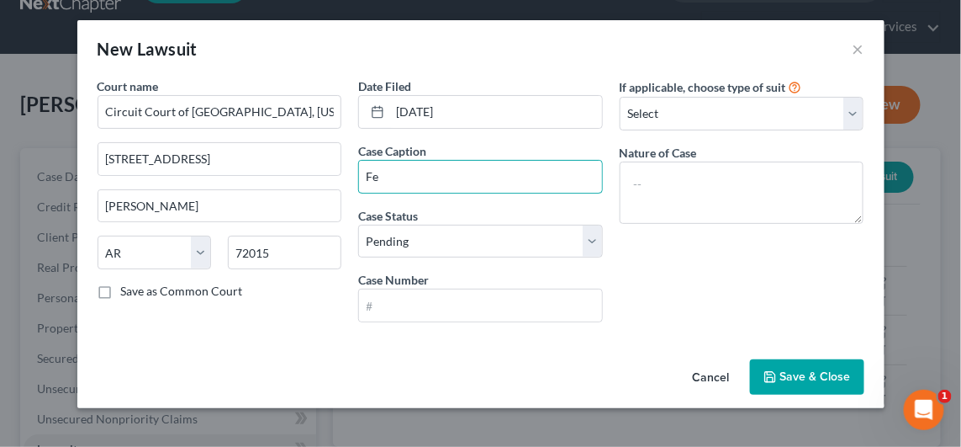
type input "F"
drag, startPoint x: 558, startPoint y: 176, endPoint x: 488, endPoint y: 177, distance: 69.8
click at [488, 177] on input "Velocity Investments v. [PERSON_NAME]" at bounding box center [480, 177] width 243 height 32
type input "Velocity Investments v. Redious [PERSON_NAME]"
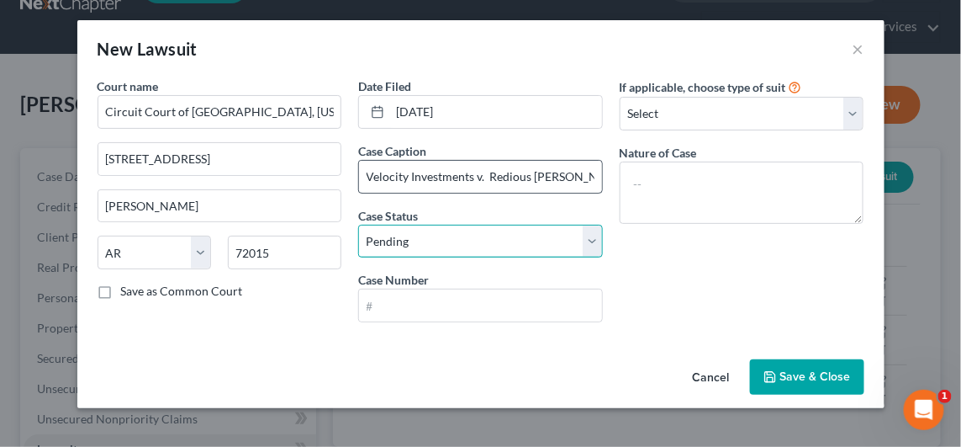
select select "2"
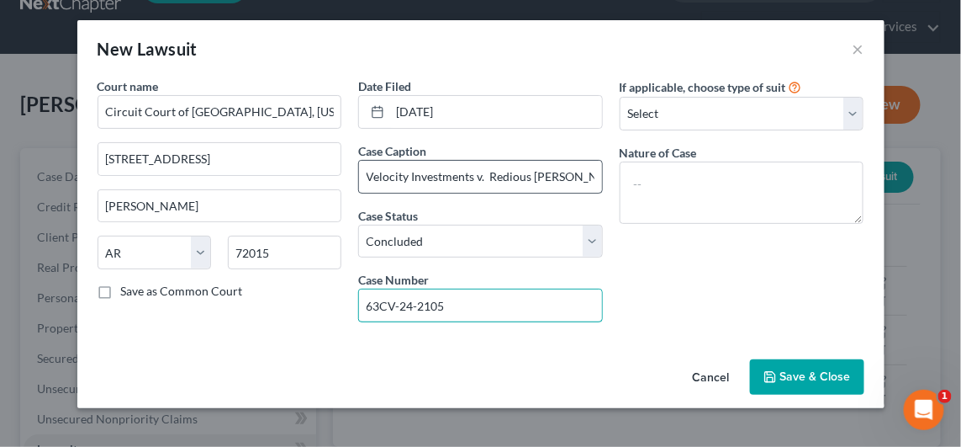
type input "63CV-24-2105"
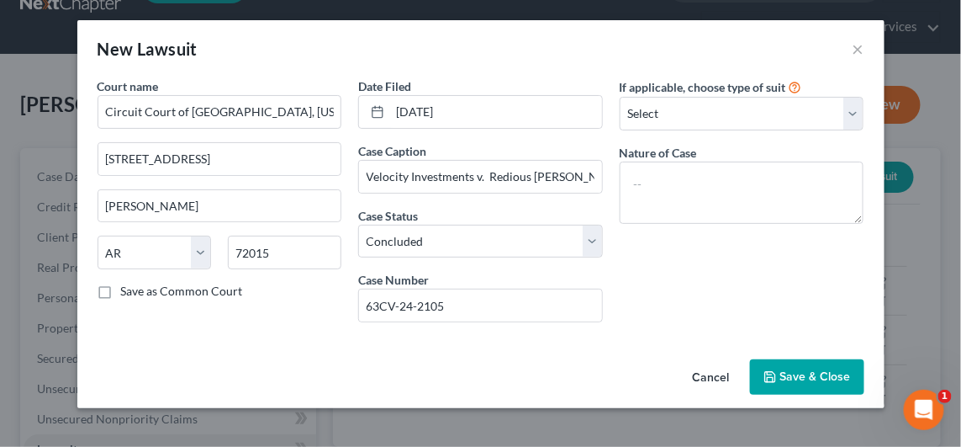
click at [838, 378] on span "Save & Close" at bounding box center [816, 376] width 71 height 14
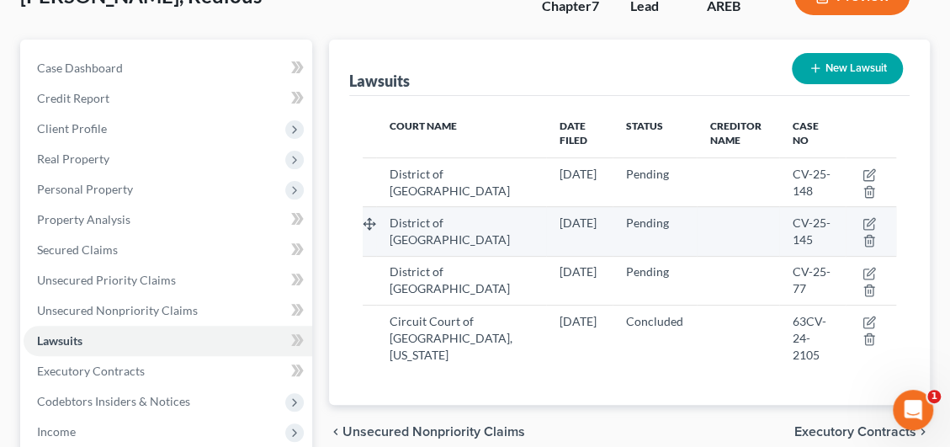
scroll to position [128, 0]
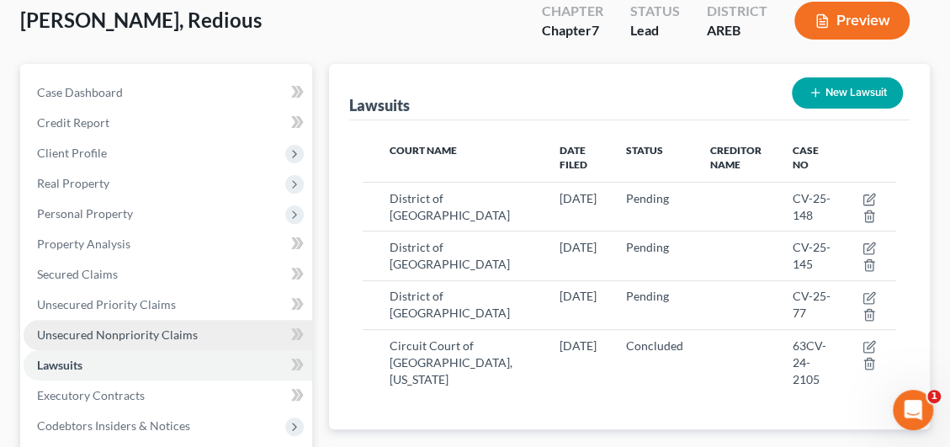
drag, startPoint x: 156, startPoint y: 331, endPoint x: 234, endPoint y: 321, distance: 78.9
click at [156, 331] on span "Unsecured Nonpriority Claims" at bounding box center [117, 334] width 161 height 14
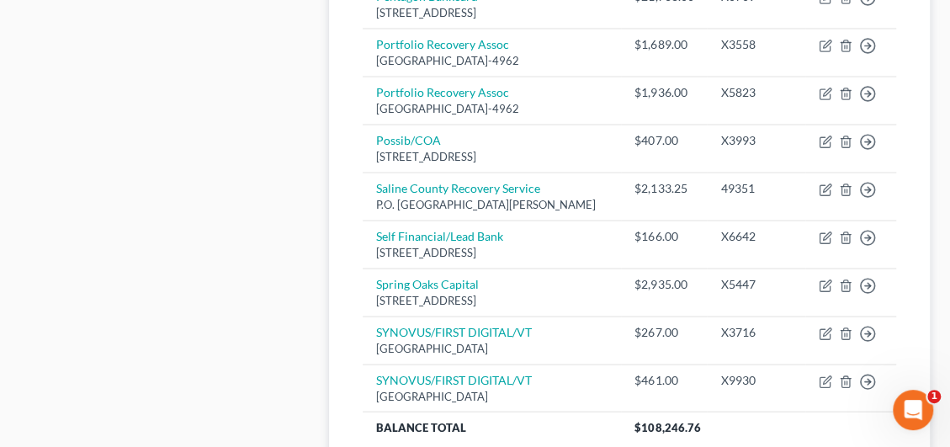
scroll to position [1769, 0]
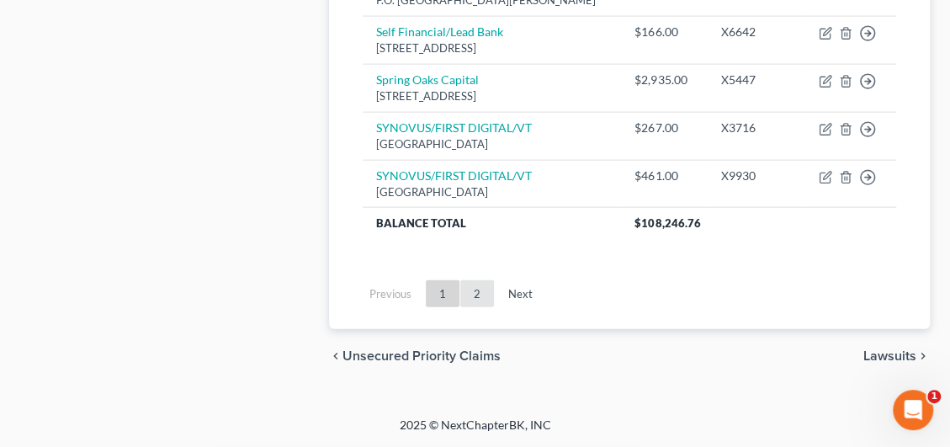
click at [471, 289] on link "2" at bounding box center [477, 293] width 34 height 27
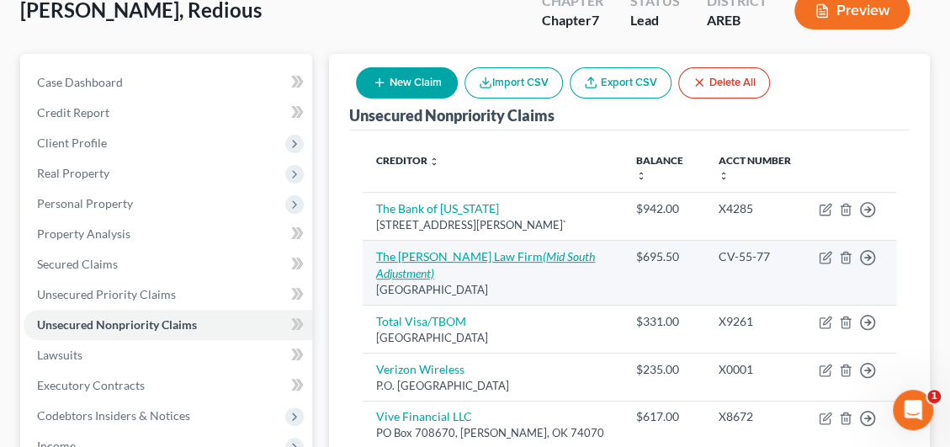
scroll to position [474, 0]
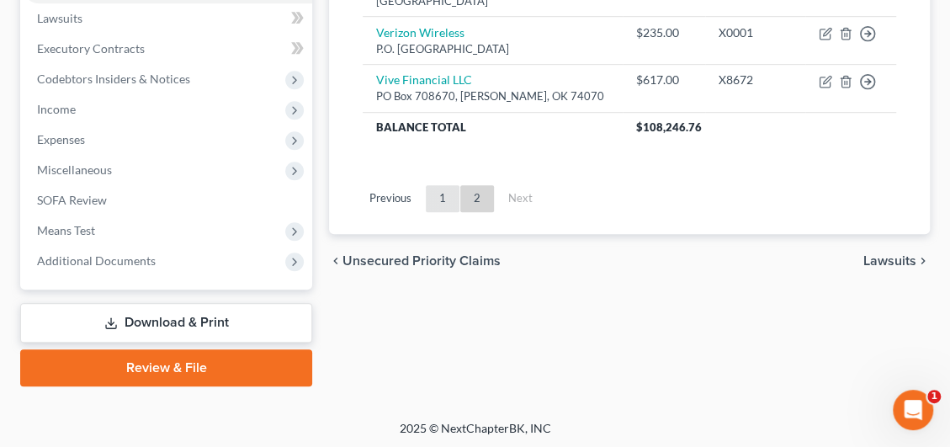
click at [437, 195] on link "1" at bounding box center [443, 198] width 34 height 27
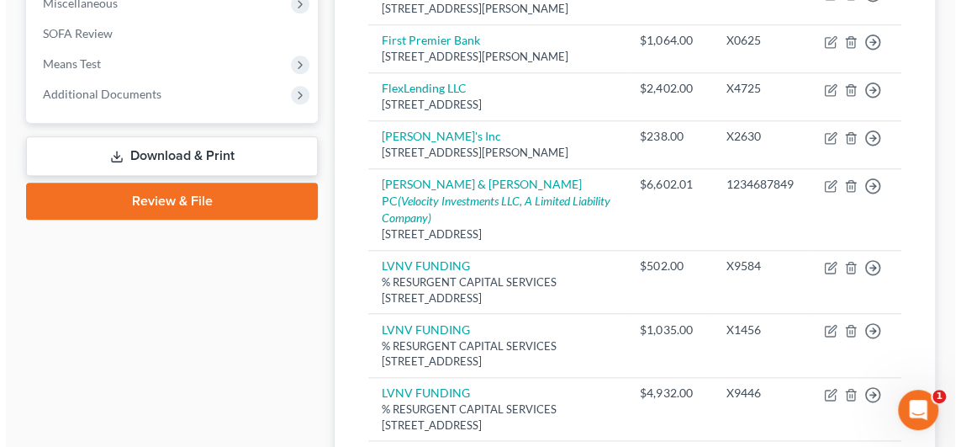
scroll to position [643, 0]
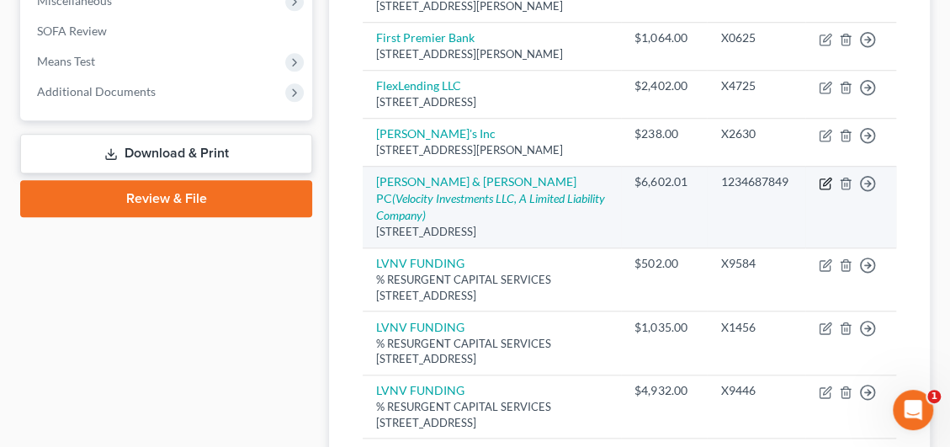
click at [827, 188] on icon "button" at bounding box center [824, 183] width 13 height 13
select select "26"
select select "1"
select select "0"
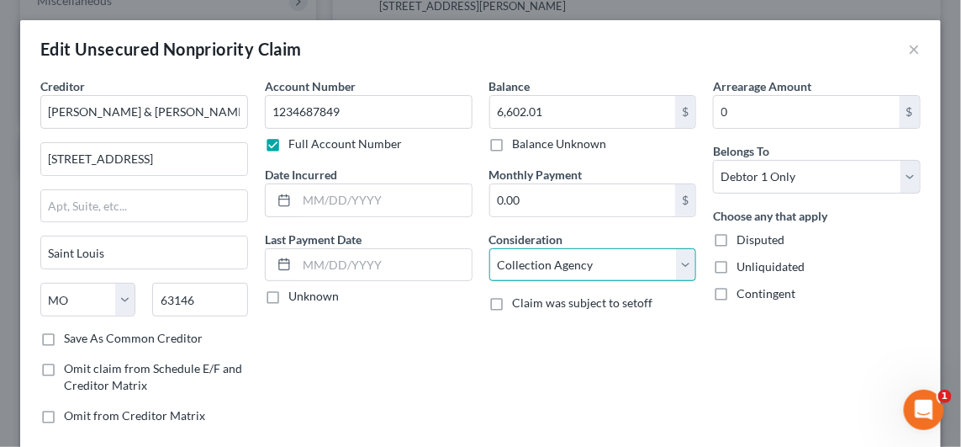
click at [601, 273] on select "Select Cable / Satellite Services Collection Agency Credit Card Debt Debt Couns…" at bounding box center [594, 265] width 208 height 34
select select "8"
click at [490, 248] on select "Select Cable / Satellite Services Collection Agency Credit Card Debt Debt Couns…" at bounding box center [594, 265] width 208 height 34
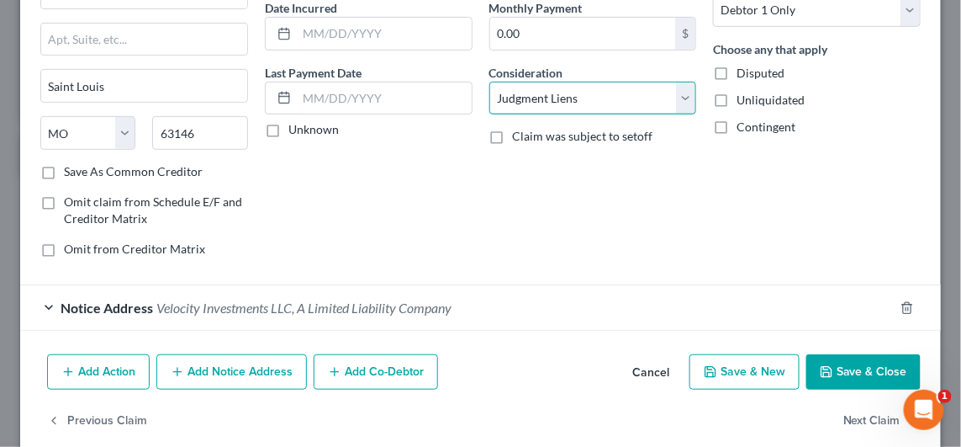
scroll to position [168, 0]
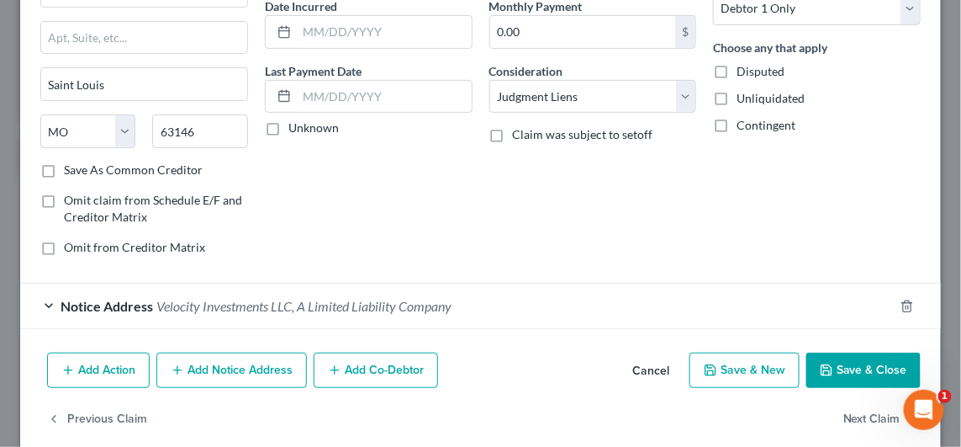
click at [209, 367] on button "Add Notice Address" at bounding box center [231, 369] width 151 height 35
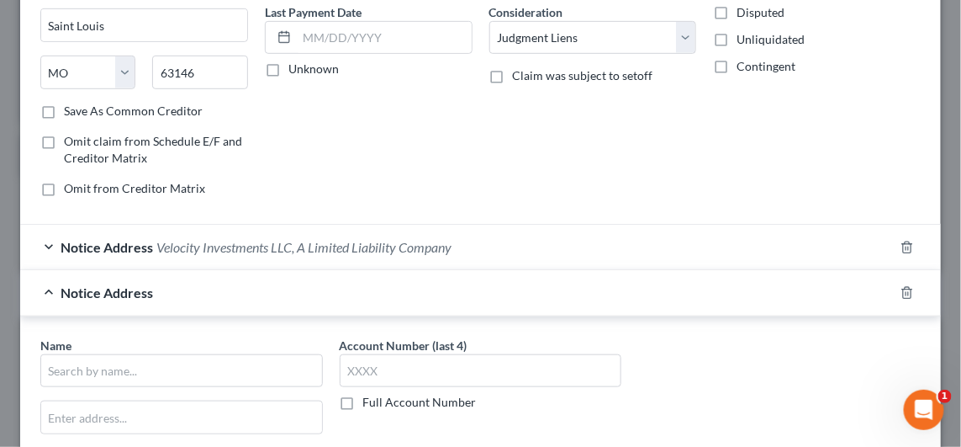
scroll to position [252, 0]
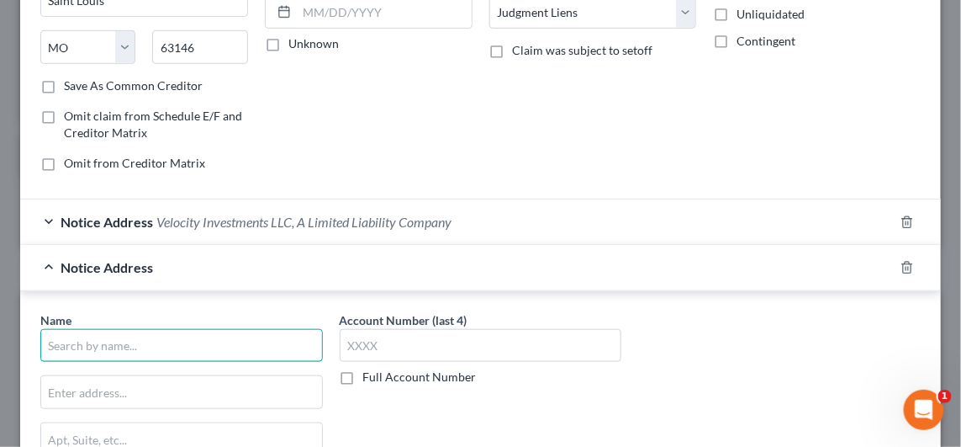
click at [145, 346] on input "text" at bounding box center [181, 346] width 283 height 34
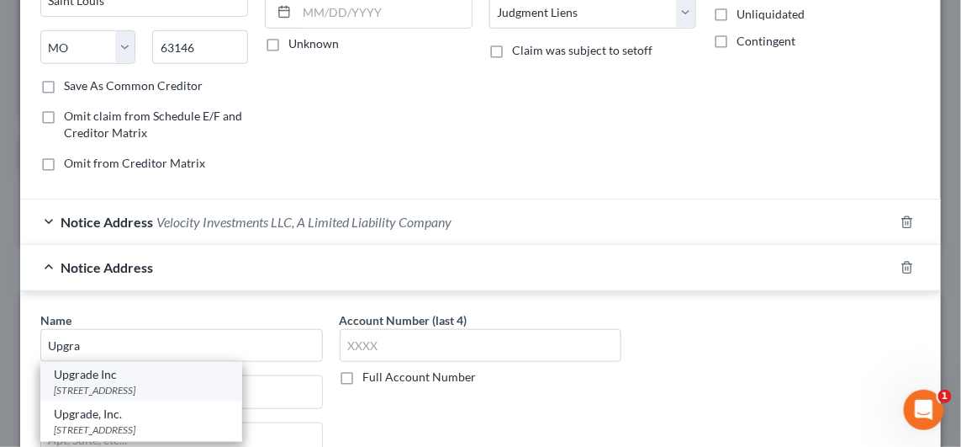
click at [162, 390] on div "[STREET_ADDRESS]" at bounding box center [141, 390] width 175 height 14
type input "Upgrade Inc"
type input "[STREET_ADDRESS]"
type input "Phoenix"
select select "3"
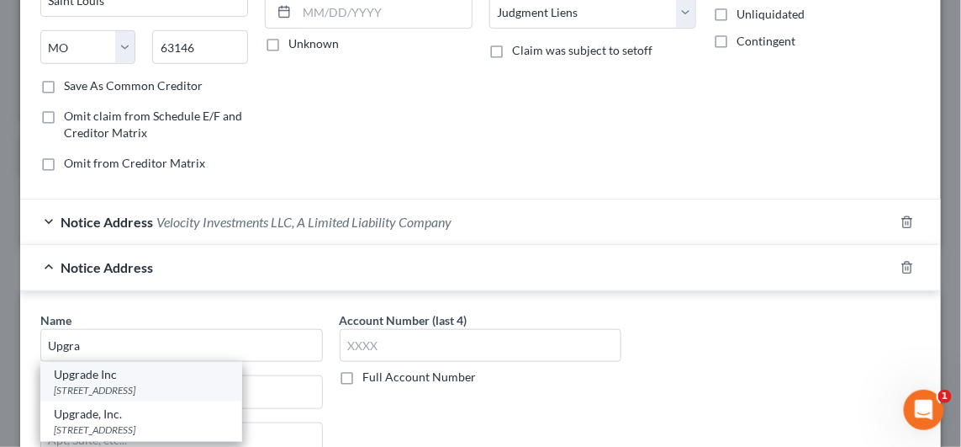
type input "852004"
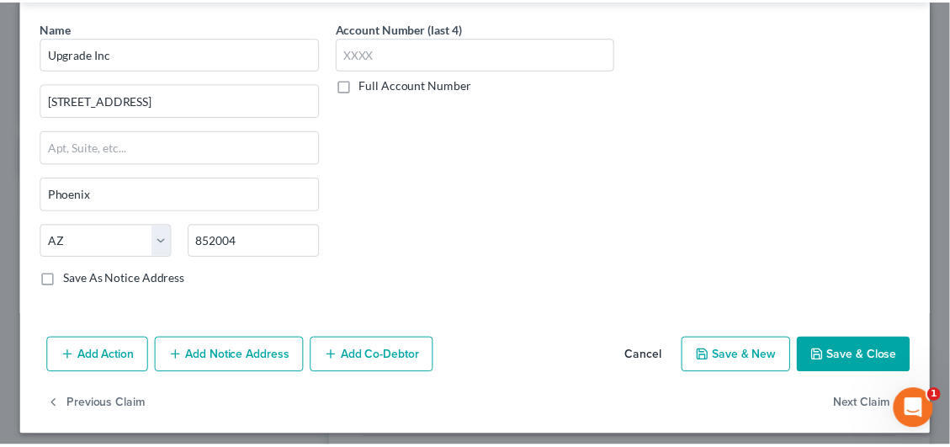
scroll to position [545, 0]
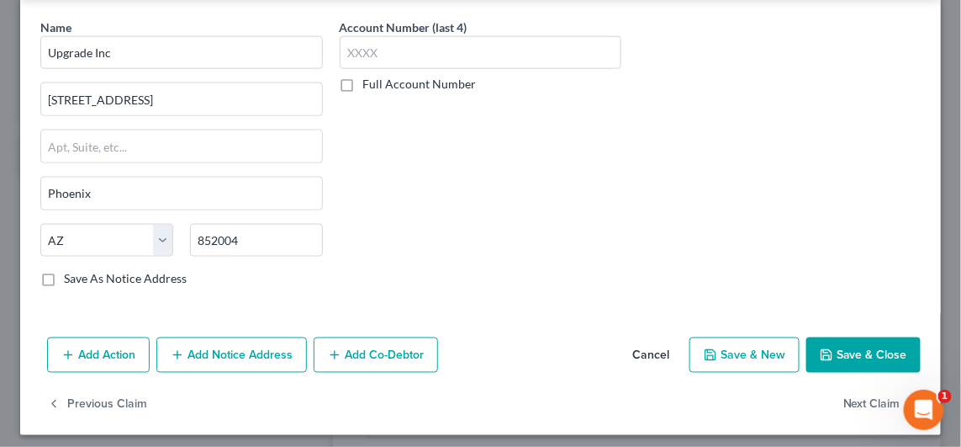
click at [870, 339] on button "Save & Close" at bounding box center [864, 354] width 114 height 35
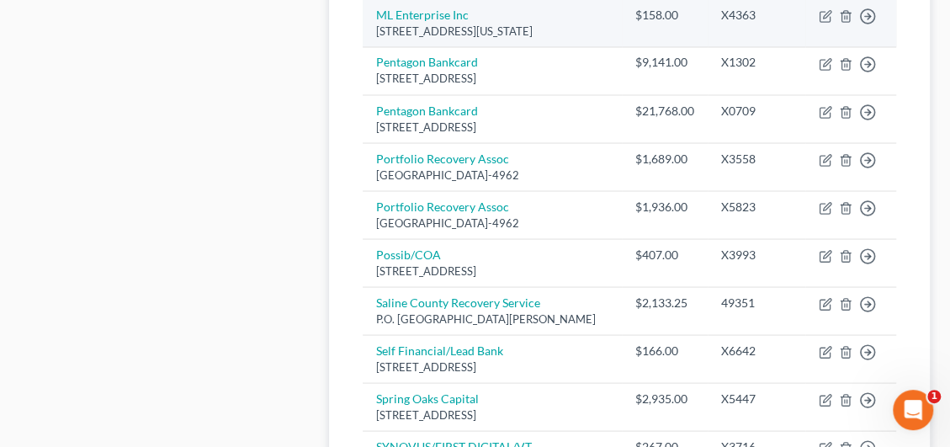
scroll to position [1769, 0]
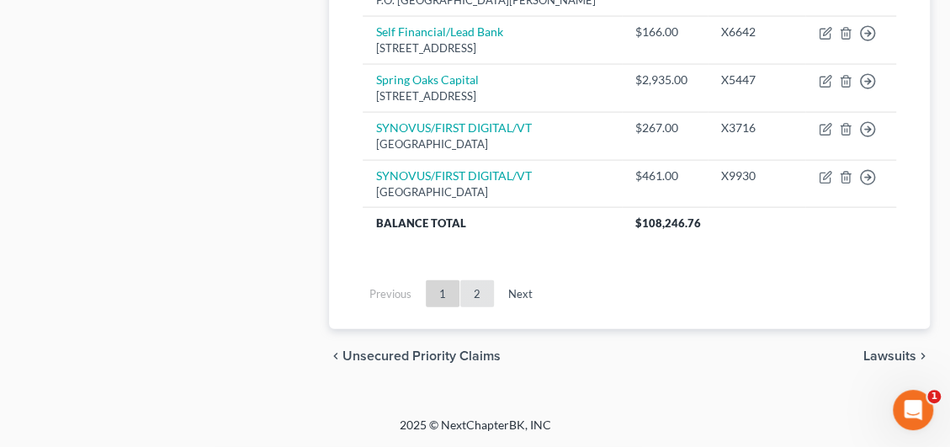
click at [472, 293] on link "2" at bounding box center [477, 293] width 34 height 27
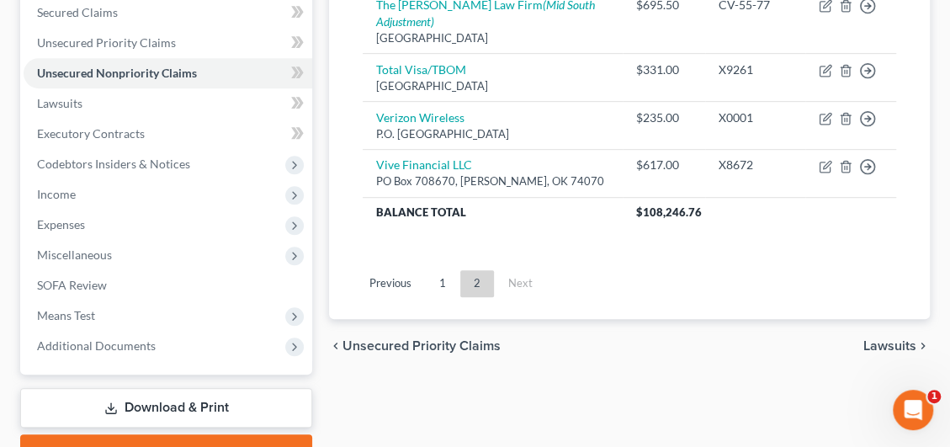
scroll to position [391, 0]
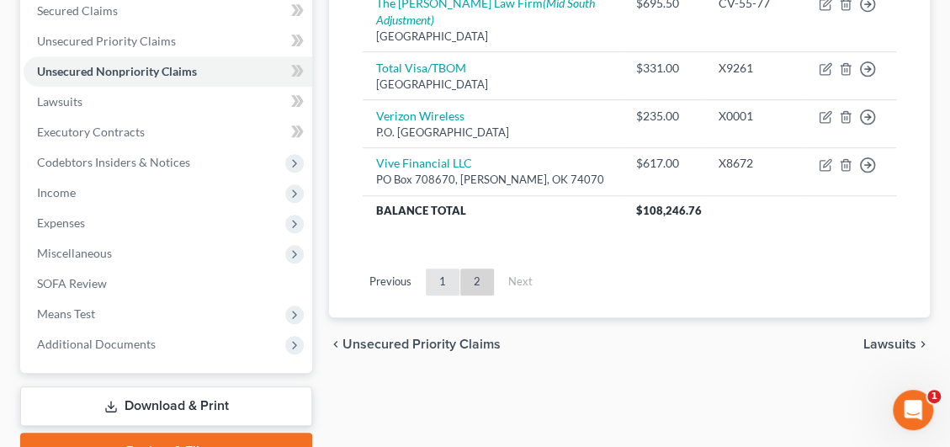
click at [451, 271] on link "1" at bounding box center [443, 281] width 34 height 27
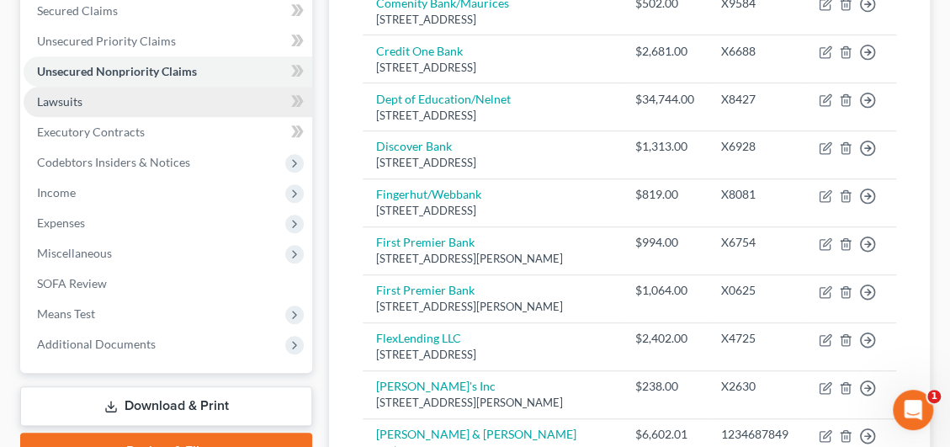
click at [113, 105] on link "Lawsuits" at bounding box center [168, 102] width 289 height 30
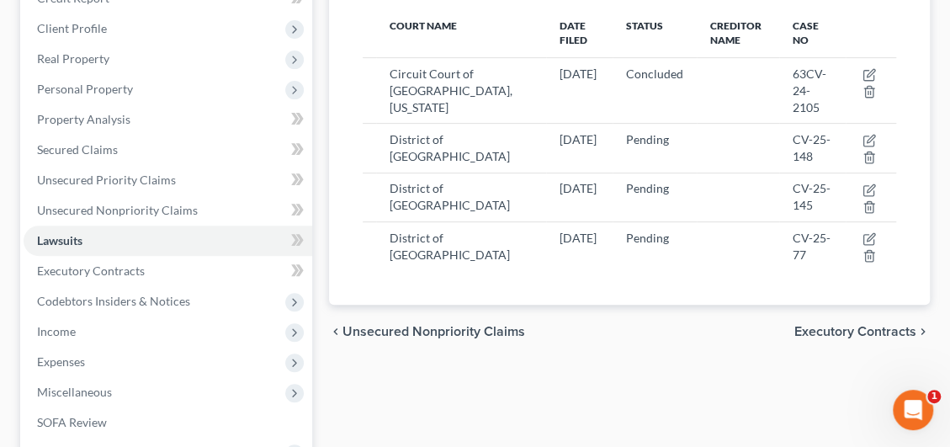
scroll to position [336, 0]
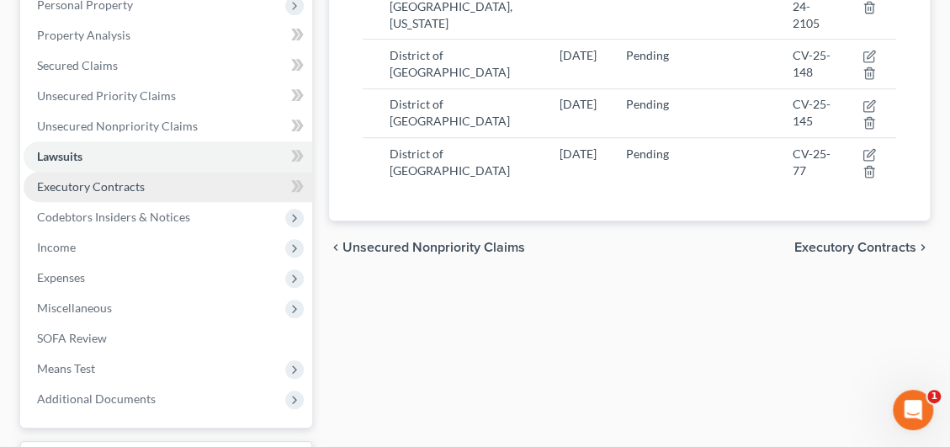
click at [98, 192] on link "Executory Contracts" at bounding box center [168, 187] width 289 height 30
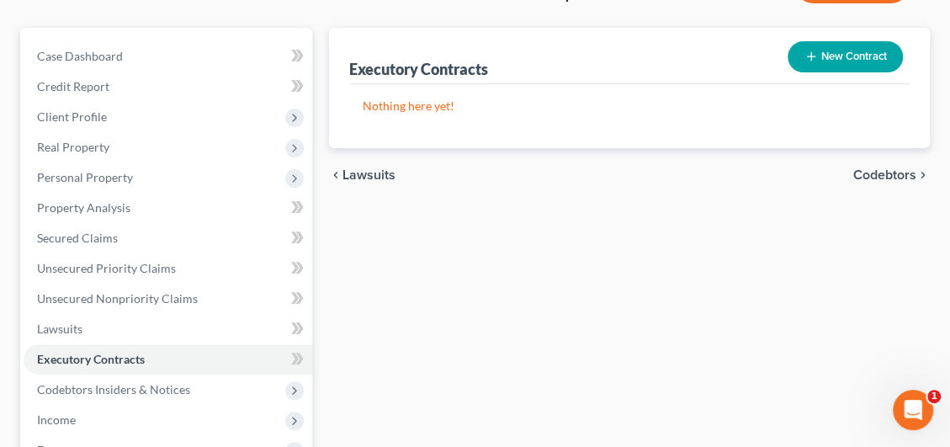
scroll to position [252, 0]
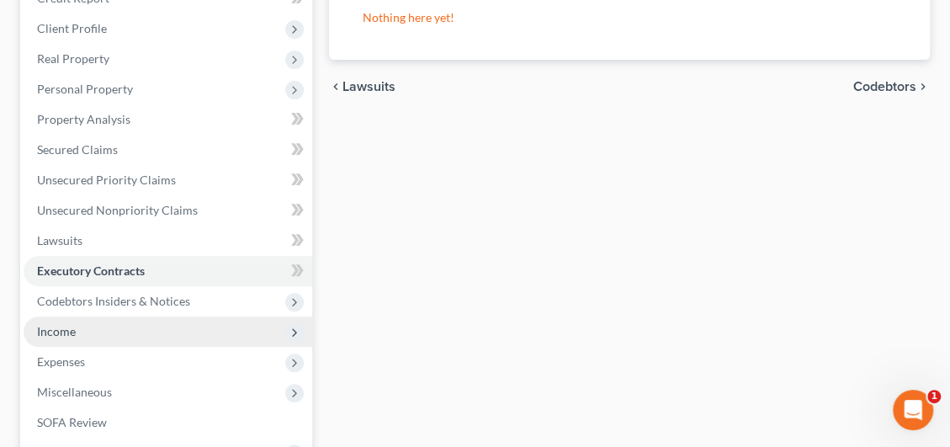
click at [77, 327] on span "Income" at bounding box center [168, 331] width 289 height 30
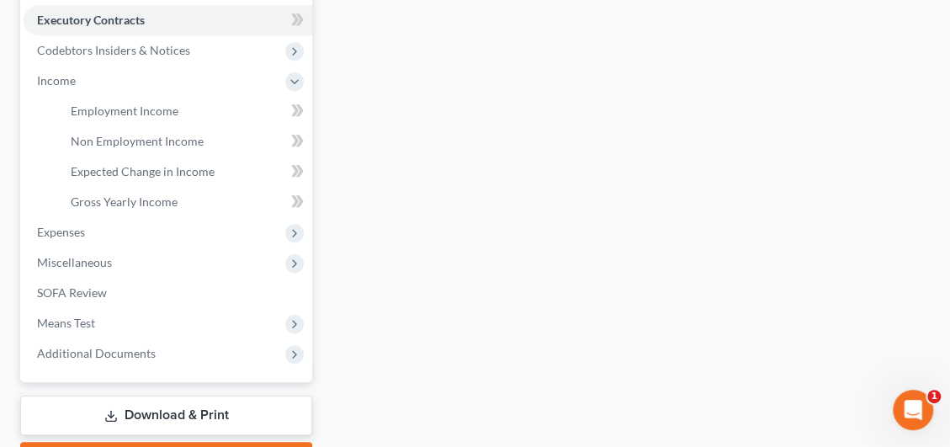
scroll to position [505, 0]
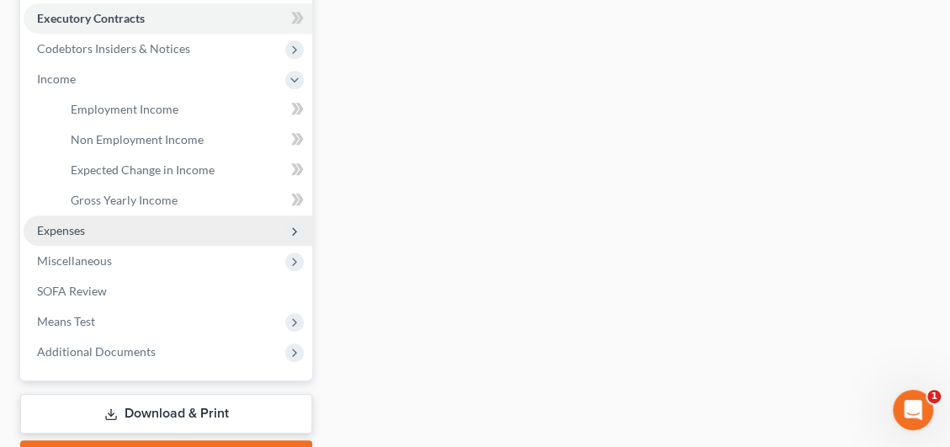
click at [75, 236] on span "Expenses" at bounding box center [168, 230] width 289 height 30
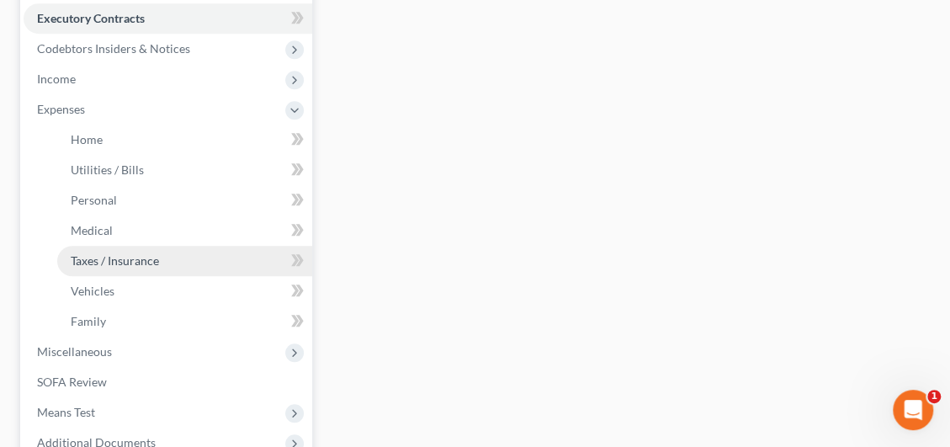
click at [110, 262] on span "Taxes / Insurance" at bounding box center [115, 260] width 88 height 14
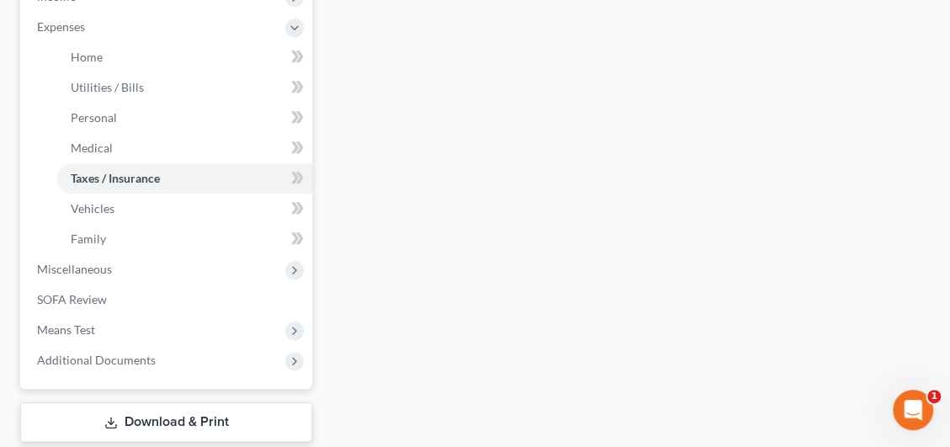
scroll to position [589, 0]
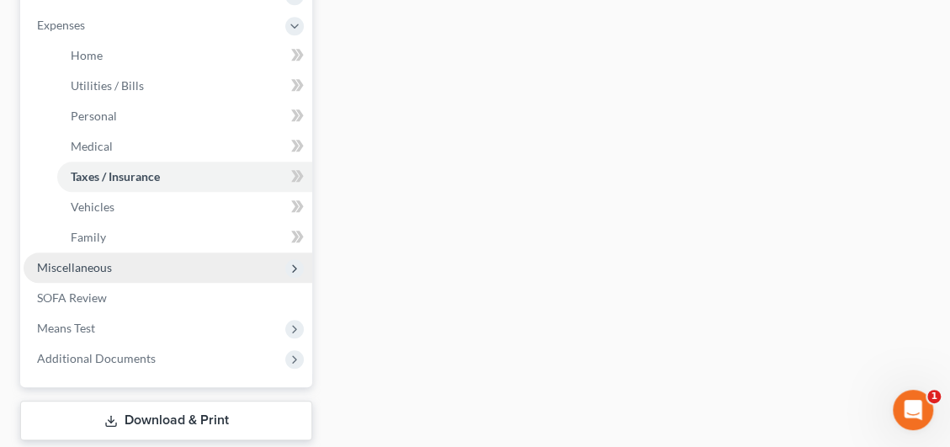
click at [120, 273] on span "Miscellaneous" at bounding box center [168, 267] width 289 height 30
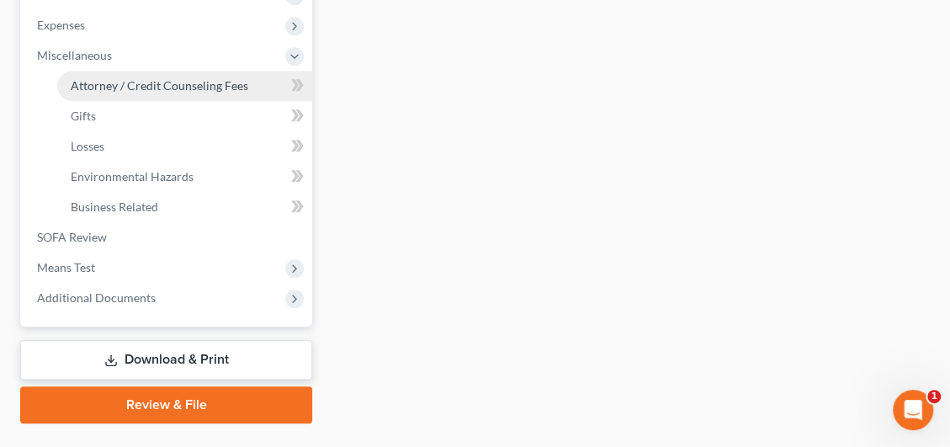
click at [161, 85] on span "Attorney / Credit Counseling Fees" at bounding box center [159, 85] width 177 height 14
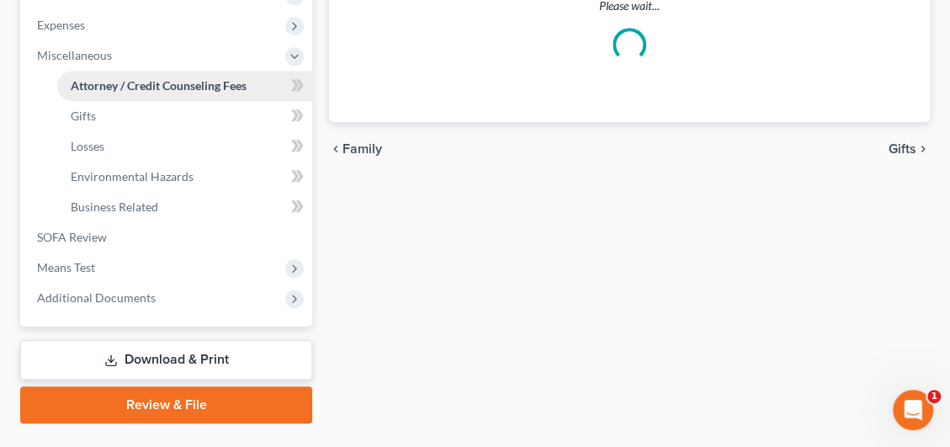
select select "1"
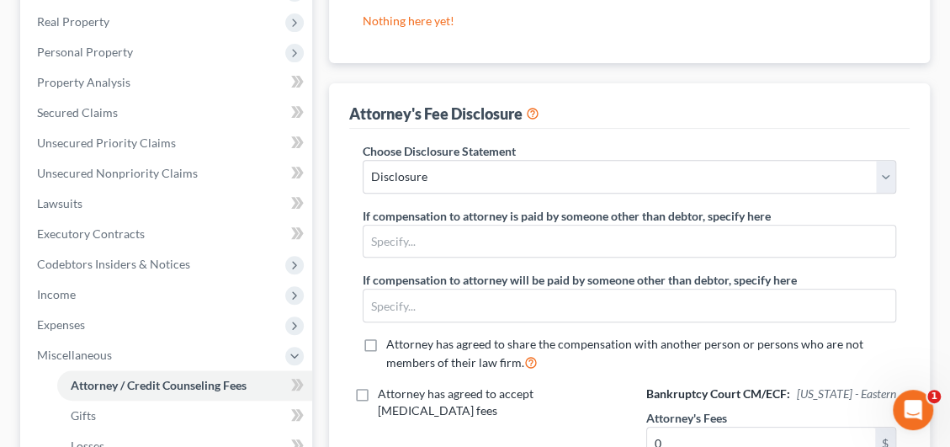
scroll to position [626, 0]
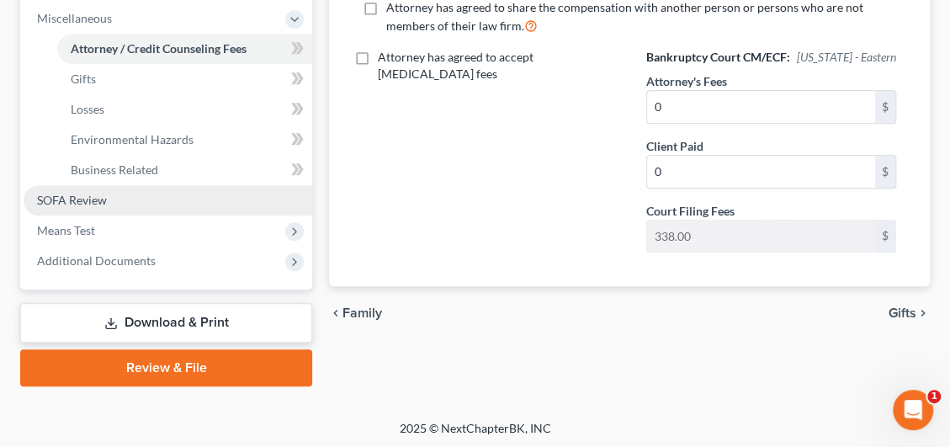
click at [78, 187] on link "SOFA Review" at bounding box center [168, 200] width 289 height 30
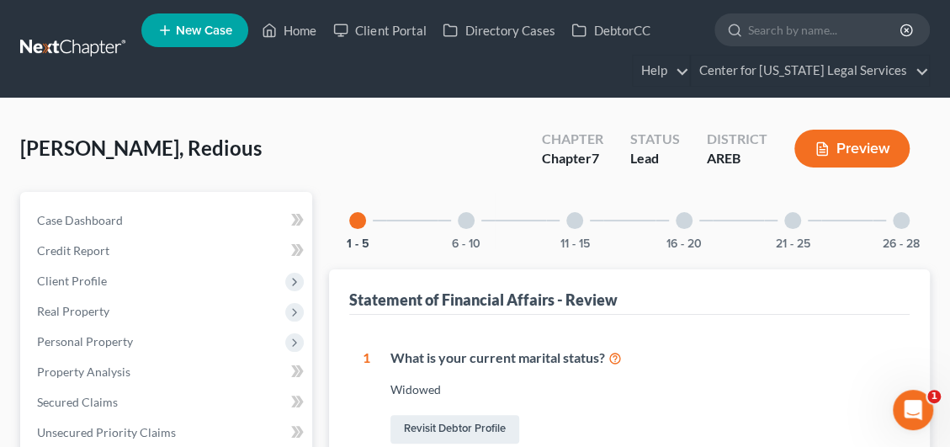
click at [473, 223] on div at bounding box center [466, 220] width 17 height 17
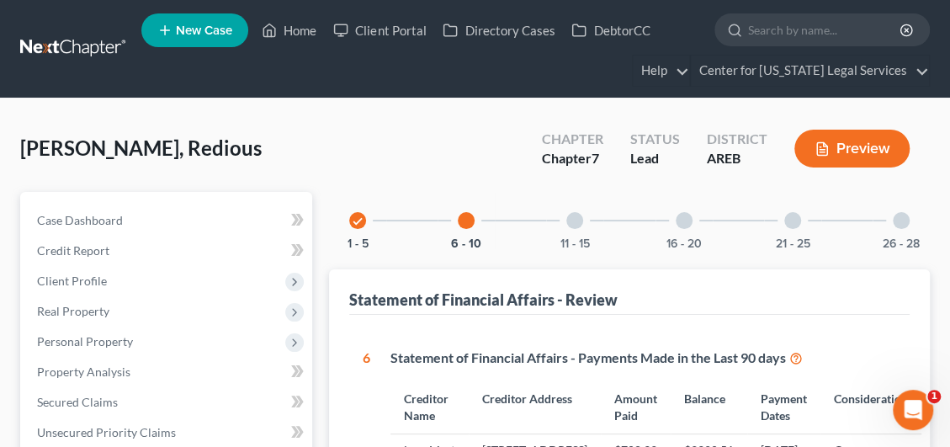
click at [569, 222] on div at bounding box center [574, 220] width 17 height 17
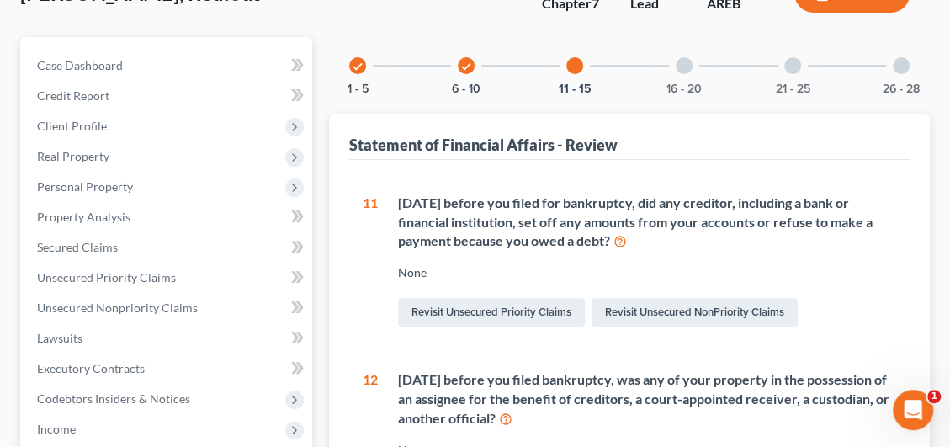
scroll to position [24, 0]
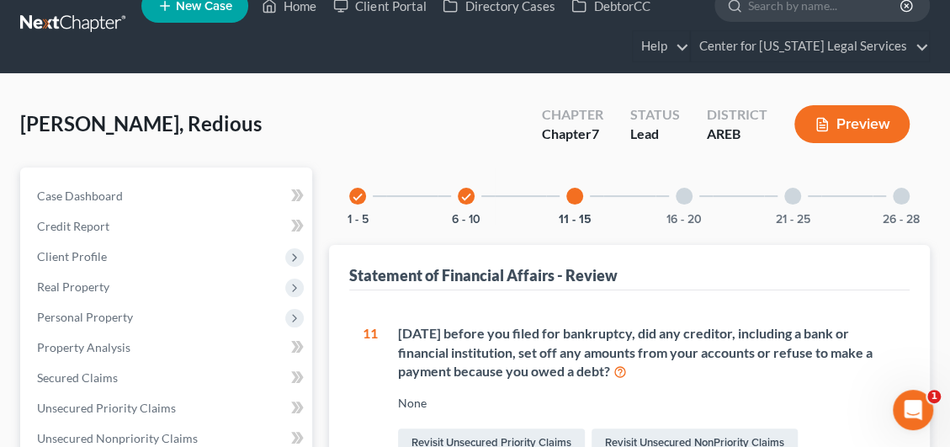
click at [677, 193] on div at bounding box center [683, 196] width 17 height 17
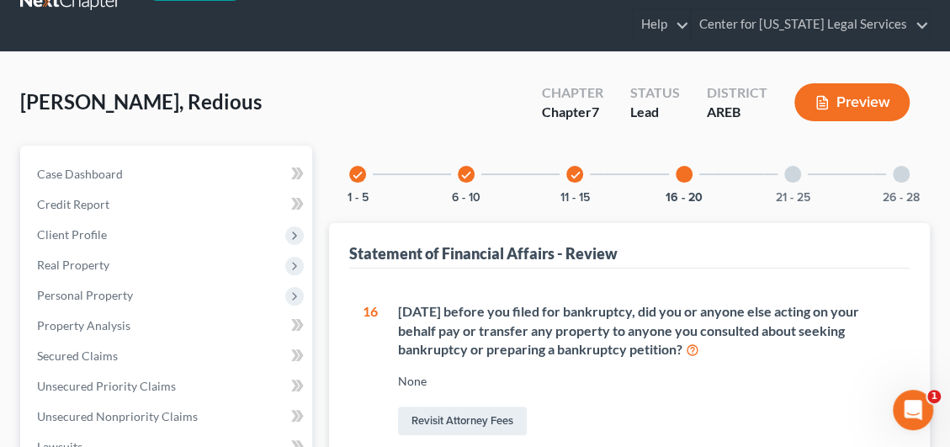
scroll to position [0, 0]
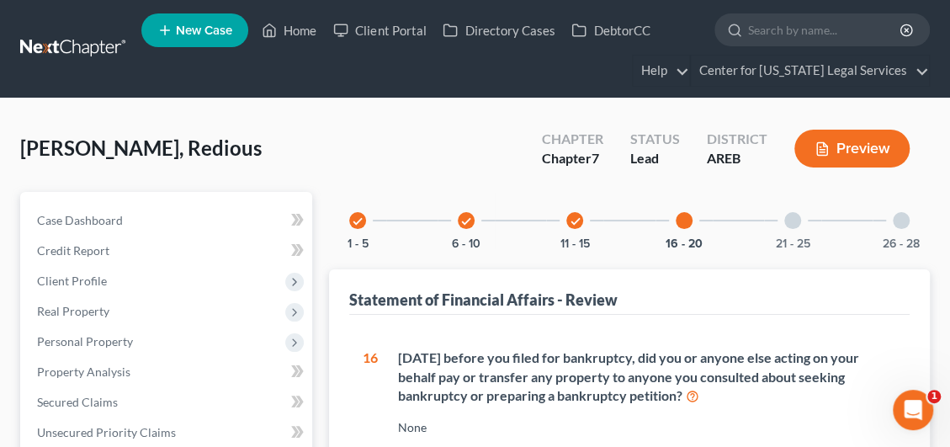
click at [792, 218] on div at bounding box center [792, 220] width 17 height 17
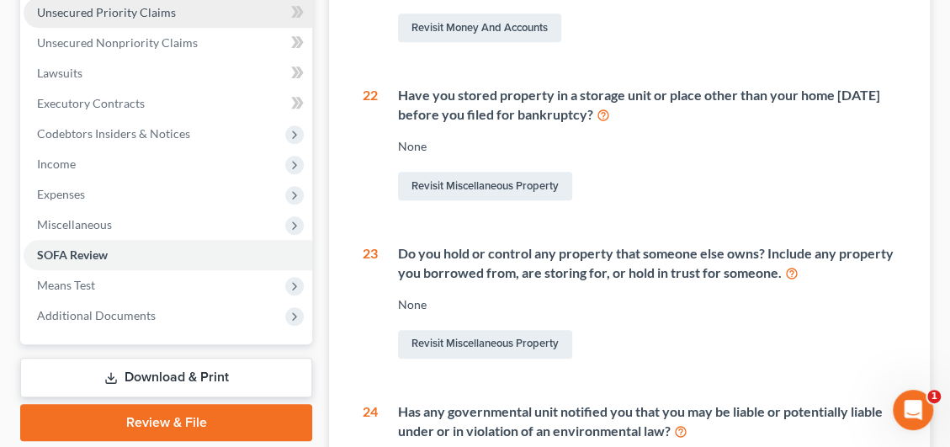
scroll to position [505, 0]
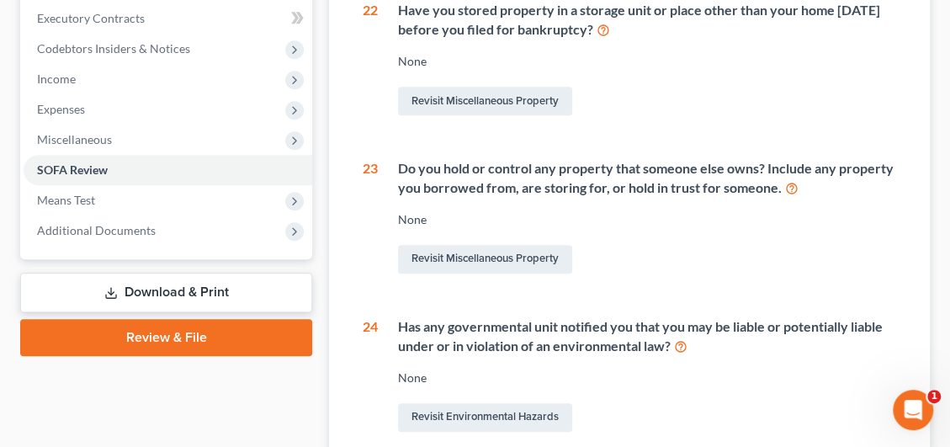
click at [185, 299] on link "Download & Print" at bounding box center [166, 293] width 292 height 40
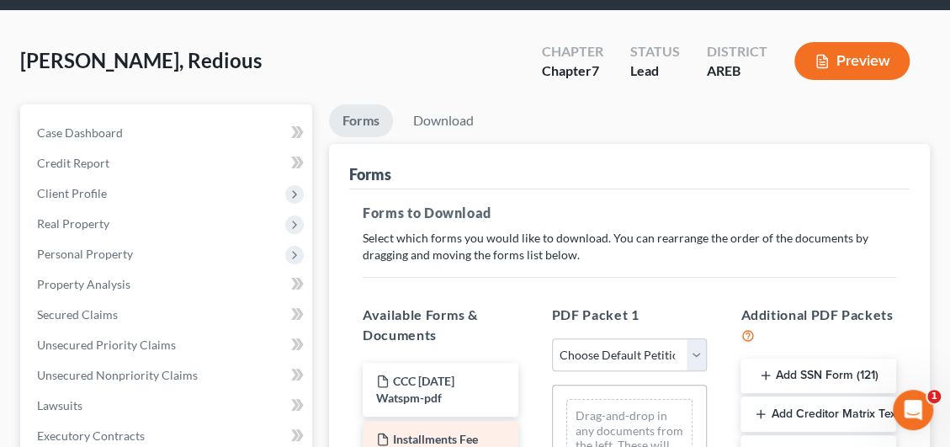
scroll to position [252, 0]
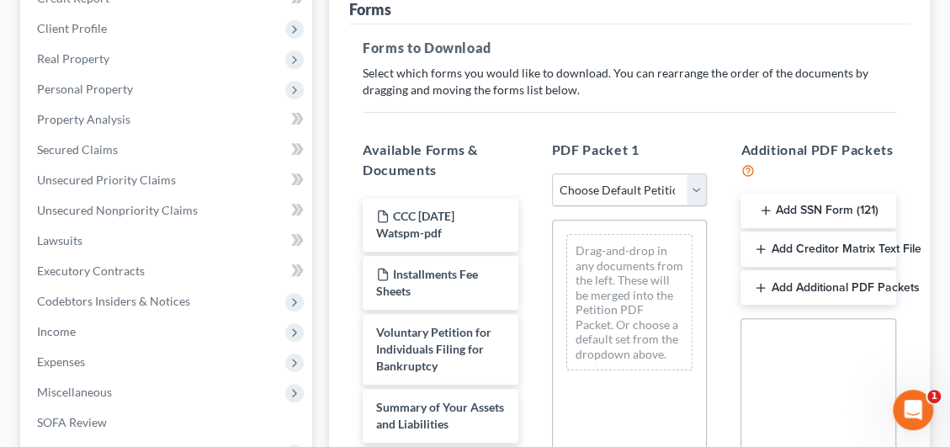
click at [583, 196] on select "Choose Default Petition PDF Packet Complete Bankruptcy Petition (all forms and …" at bounding box center [630, 190] width 156 height 34
select select "0"
click at [552, 173] on select "Choose Default Petition PDF Packet Complete Bankruptcy Petition (all forms and …" at bounding box center [630, 190] width 156 height 34
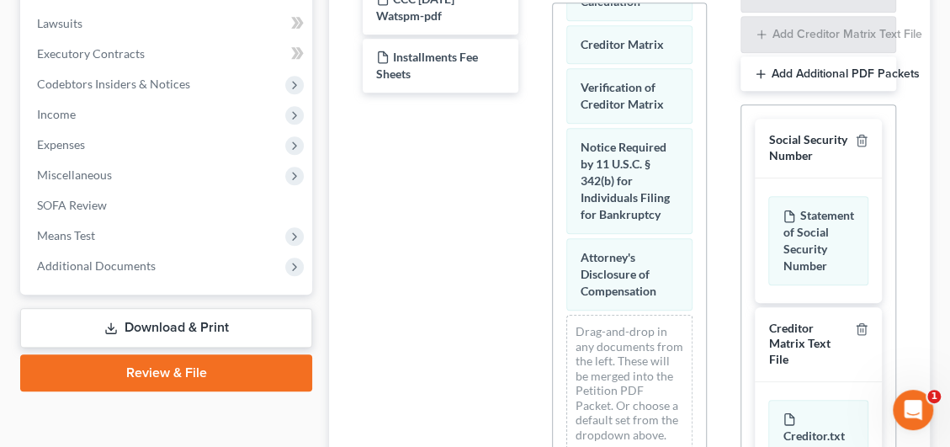
scroll to position [336, 0]
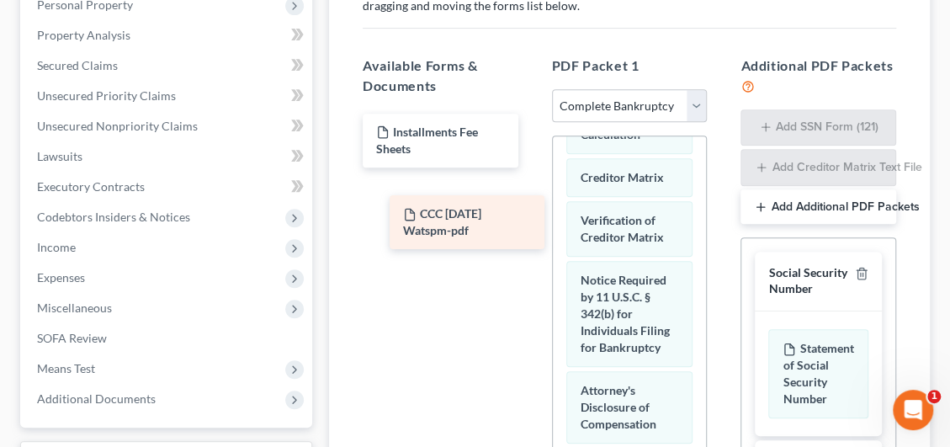
drag, startPoint x: 447, startPoint y: 137, endPoint x: 474, endPoint y: 215, distance: 82.7
click at [474, 215] on div "CCC [DATE] Watspm-pdf CCC [DATE] Watspm-pdf Installments Fee Sheets CCC [DATE] …" at bounding box center [440, 170] width 183 height 112
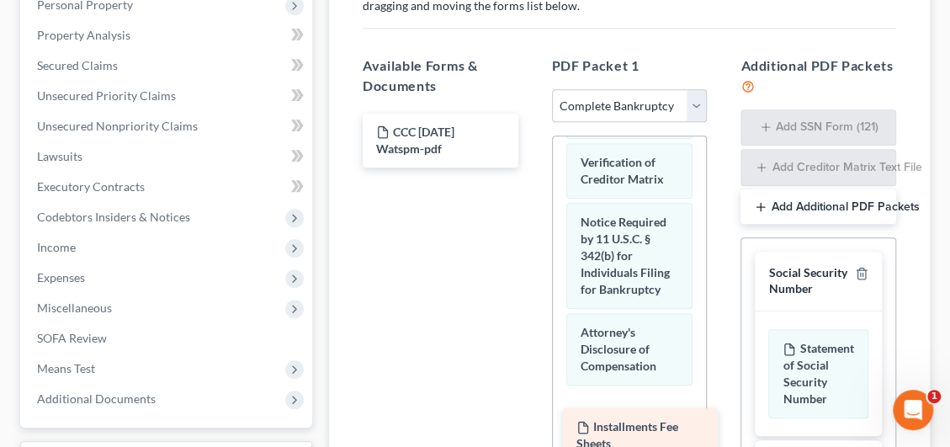
drag, startPoint x: 468, startPoint y: 214, endPoint x: 613, endPoint y: 423, distance: 253.9
click at [532, 167] on div "Installments Fee Sheets Installments Fee Sheets CCC [DATE] Watspm-pdf" at bounding box center [440, 141] width 183 height 54
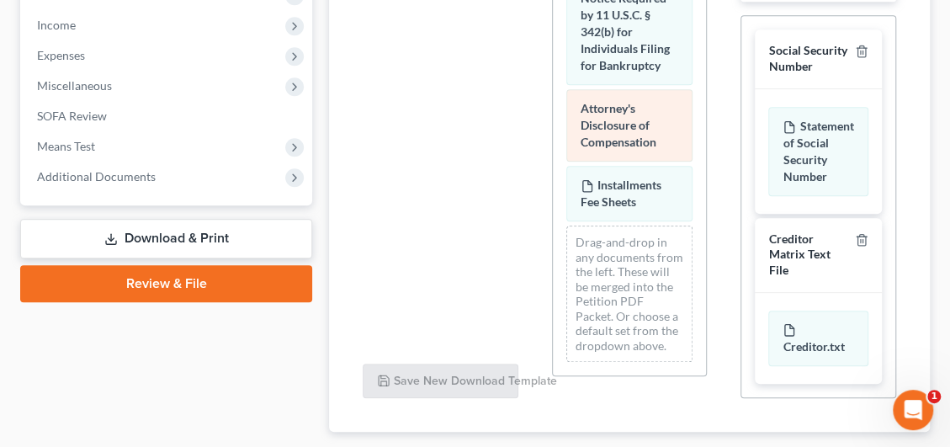
scroll to position [658, 0]
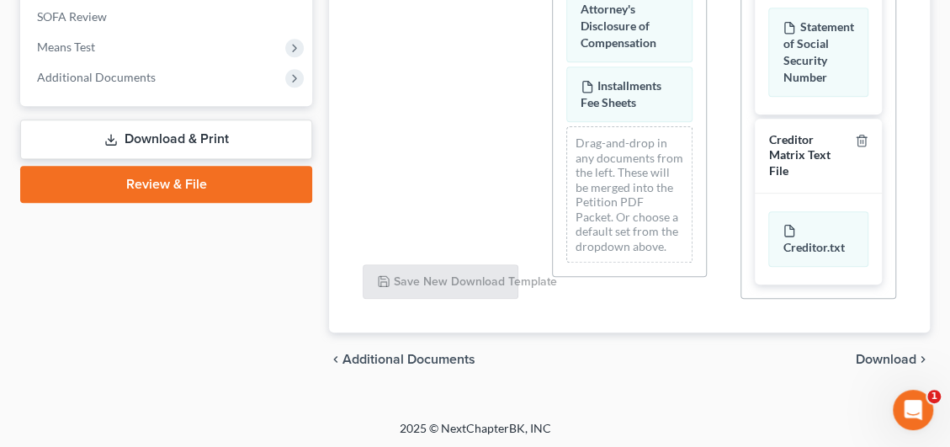
click at [880, 352] on span "Download" at bounding box center [885, 358] width 61 height 13
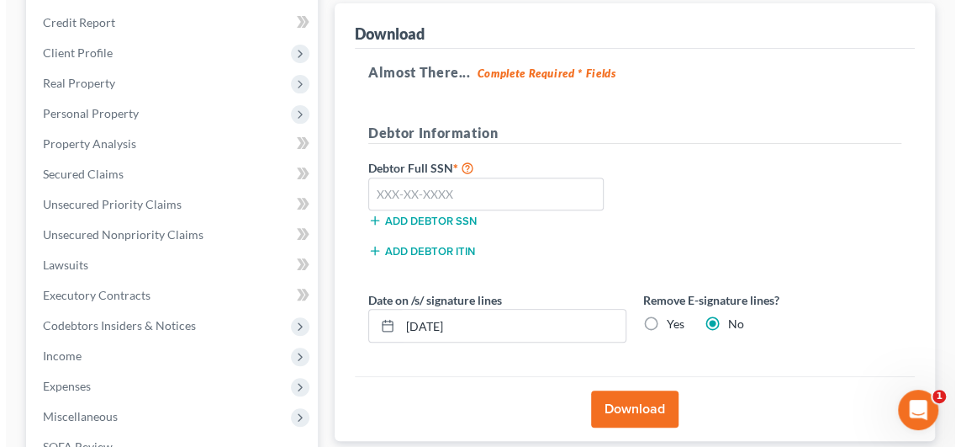
scroll to position [222, 0]
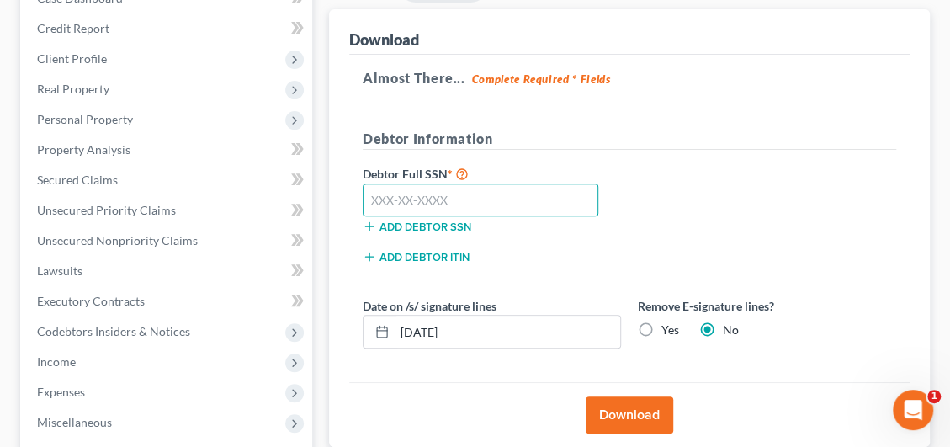
click at [440, 198] on input "text" at bounding box center [481, 200] width 236 height 34
click at [426, 204] on input "text" at bounding box center [481, 200] width 236 height 34
type input "429-29-8225"
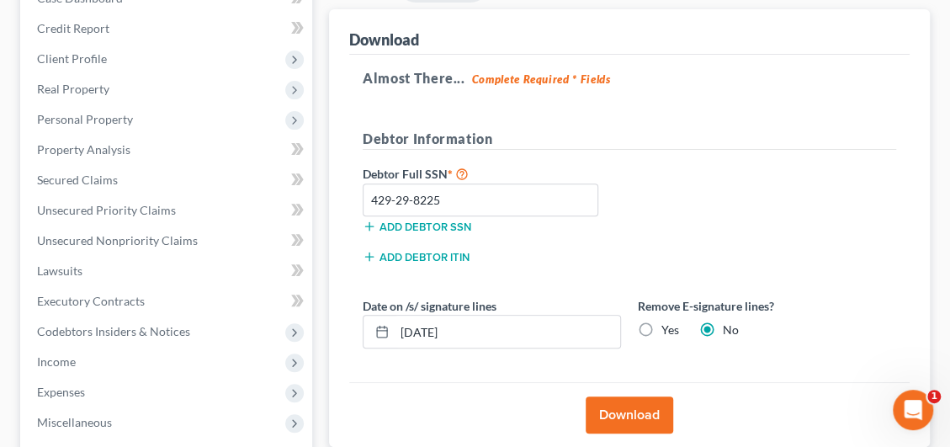
click at [647, 421] on button "Download" at bounding box center [628, 414] width 87 height 37
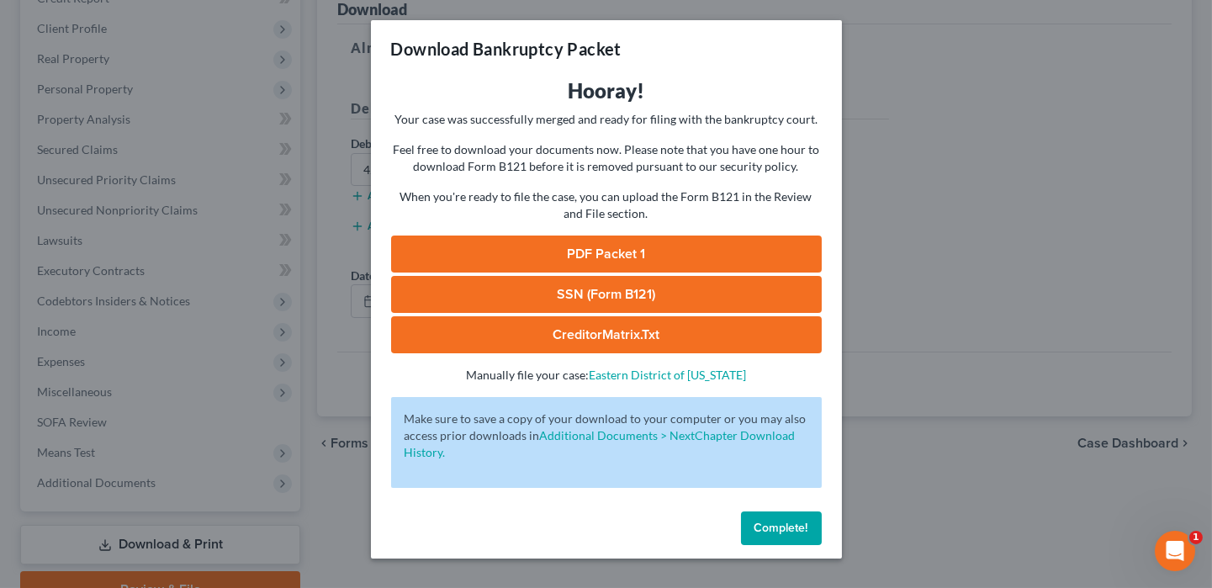
click at [604, 295] on link "SSN (Form B121)" at bounding box center [606, 294] width 431 height 37
click at [664, 255] on link "PDF Packet 1" at bounding box center [606, 254] width 431 height 37
click at [770, 248] on link "PDF Packet 1" at bounding box center [606, 254] width 431 height 37
click at [795, 510] on div "Complete!" at bounding box center [606, 532] width 471 height 54
click at [798, 529] on span "Complete!" at bounding box center [781, 528] width 54 height 14
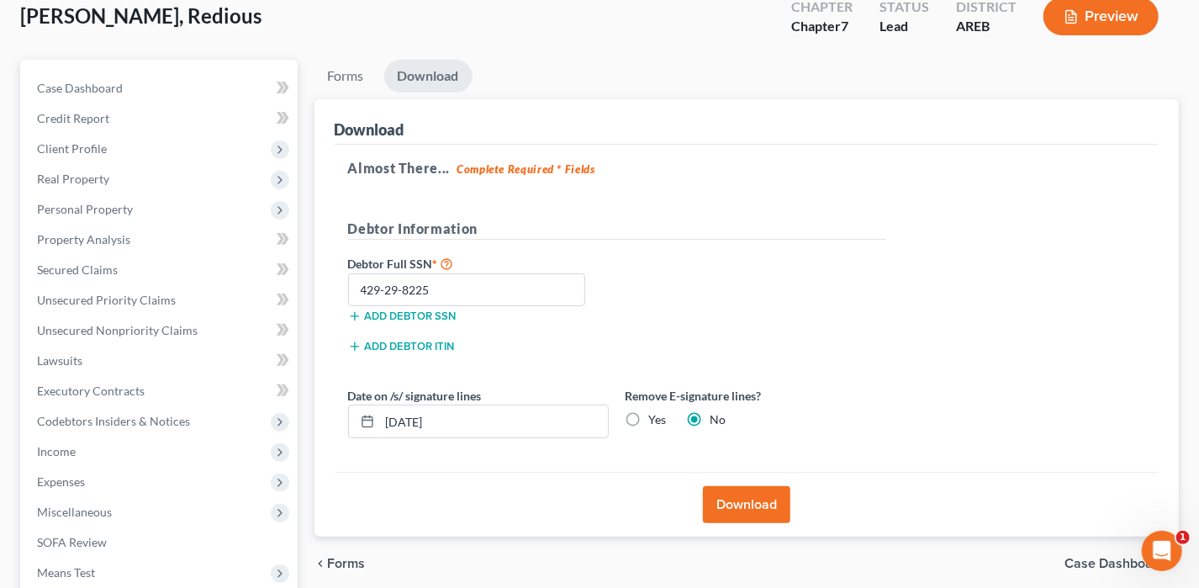
scroll to position [0, 0]
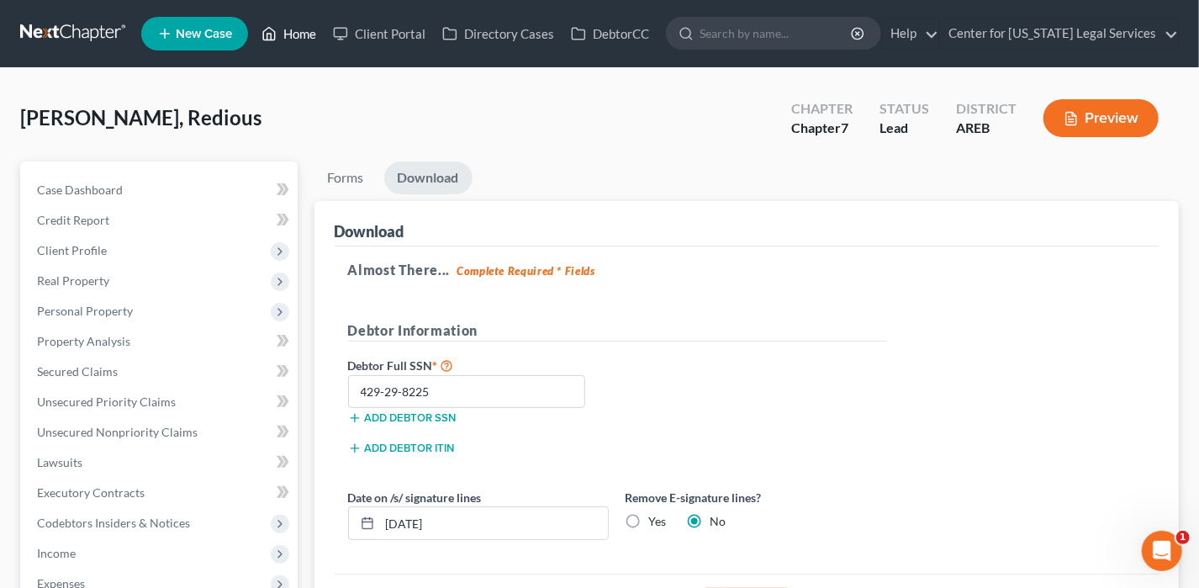
click at [310, 29] on link "Home" at bounding box center [288, 34] width 71 height 30
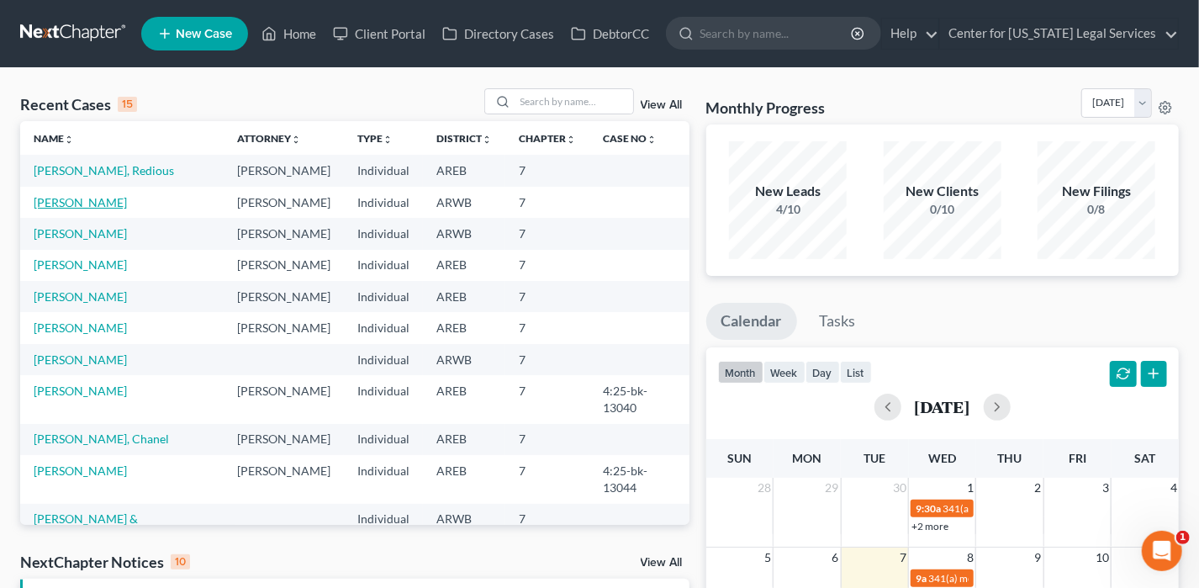
click at [71, 202] on link "[PERSON_NAME]" at bounding box center [80, 202] width 93 height 14
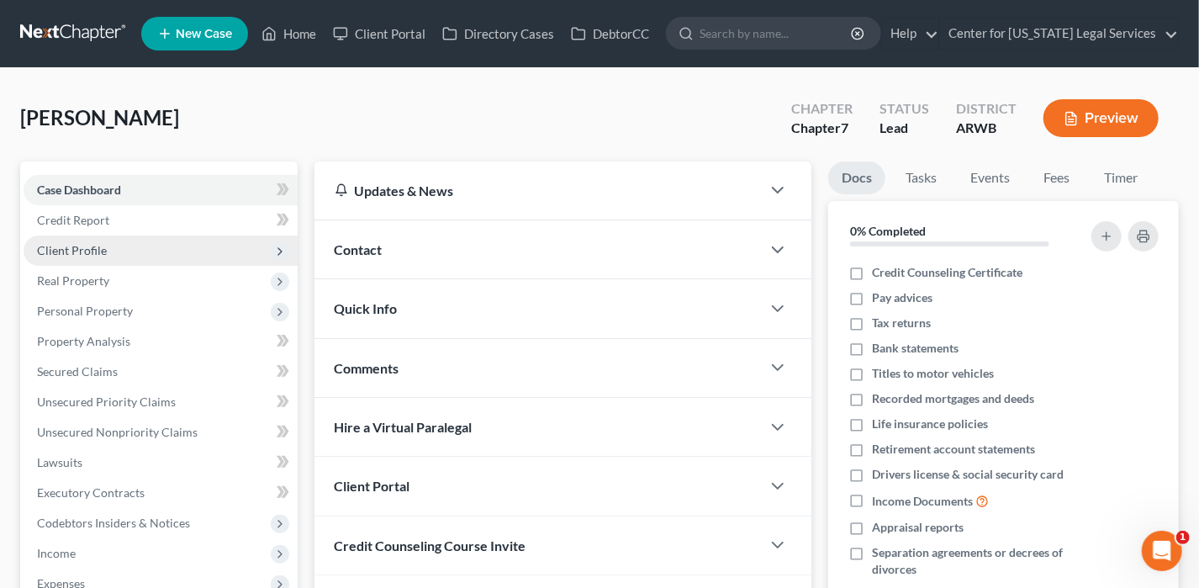
click at [43, 245] on span "Client Profile" at bounding box center [72, 250] width 70 height 14
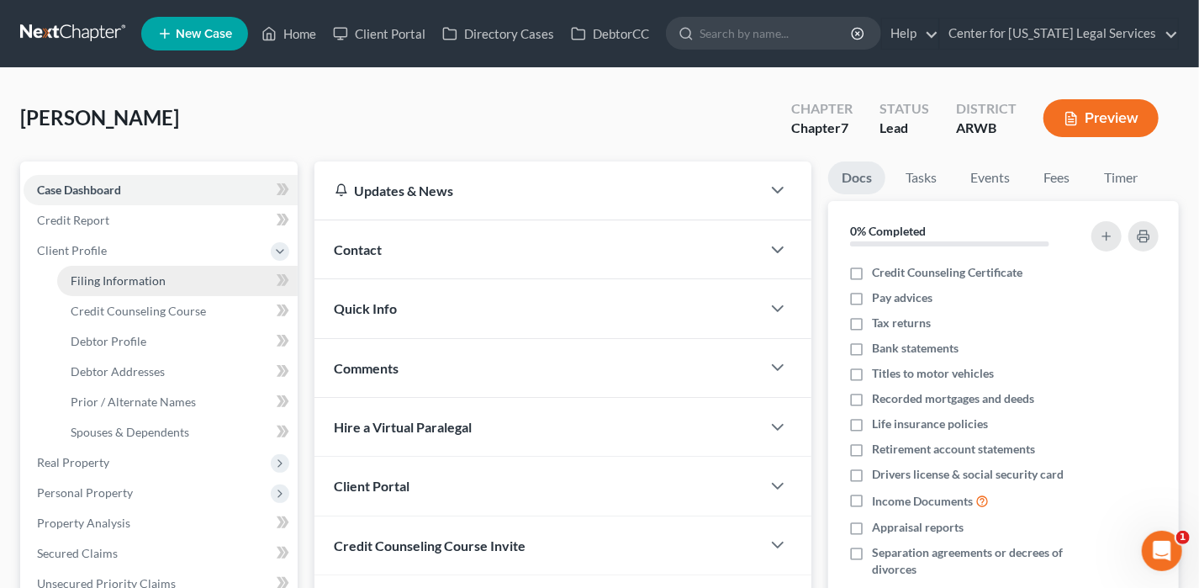
click at [98, 285] on span "Filing Information" at bounding box center [118, 280] width 95 height 14
select select "1"
select select "0"
select select "6"
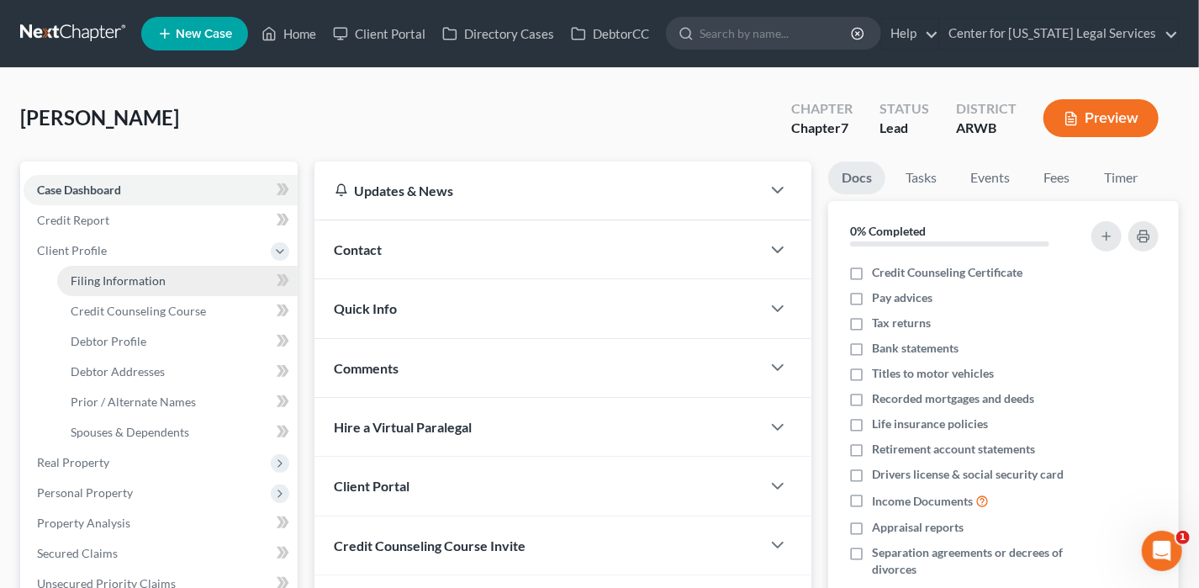
select select "5"
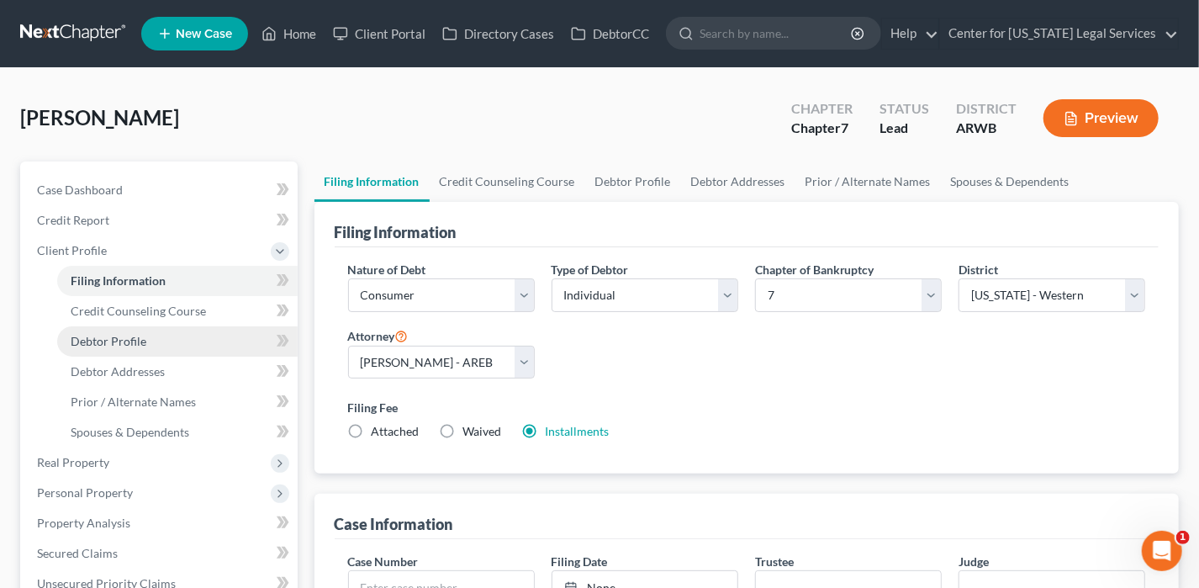
click at [91, 331] on link "Debtor Profile" at bounding box center [177, 341] width 241 height 30
select select "0"
select select "2"
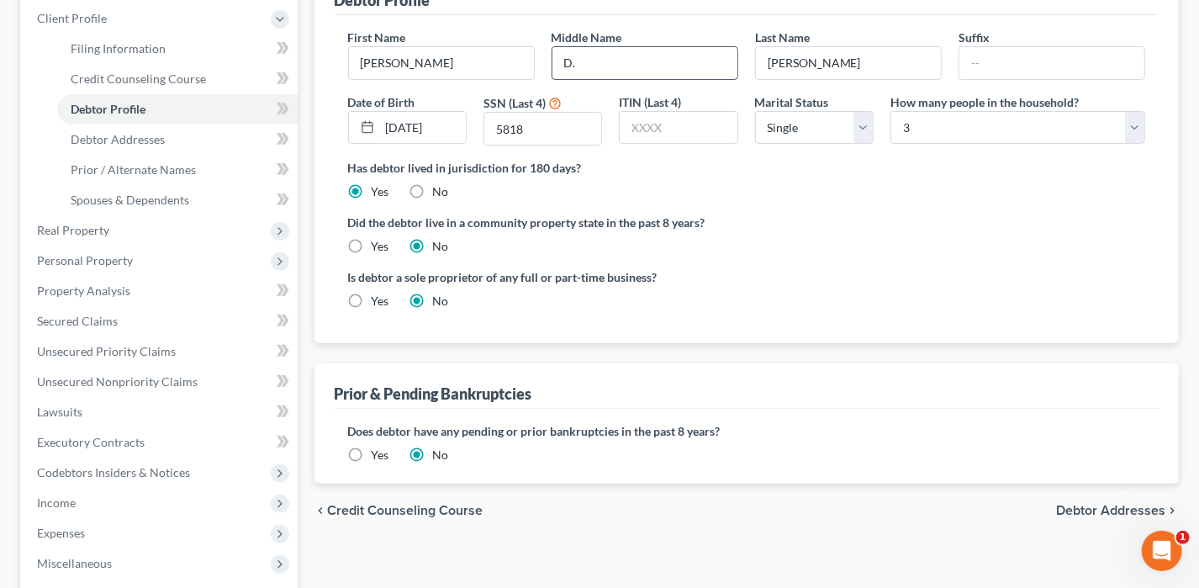
scroll to position [148, 0]
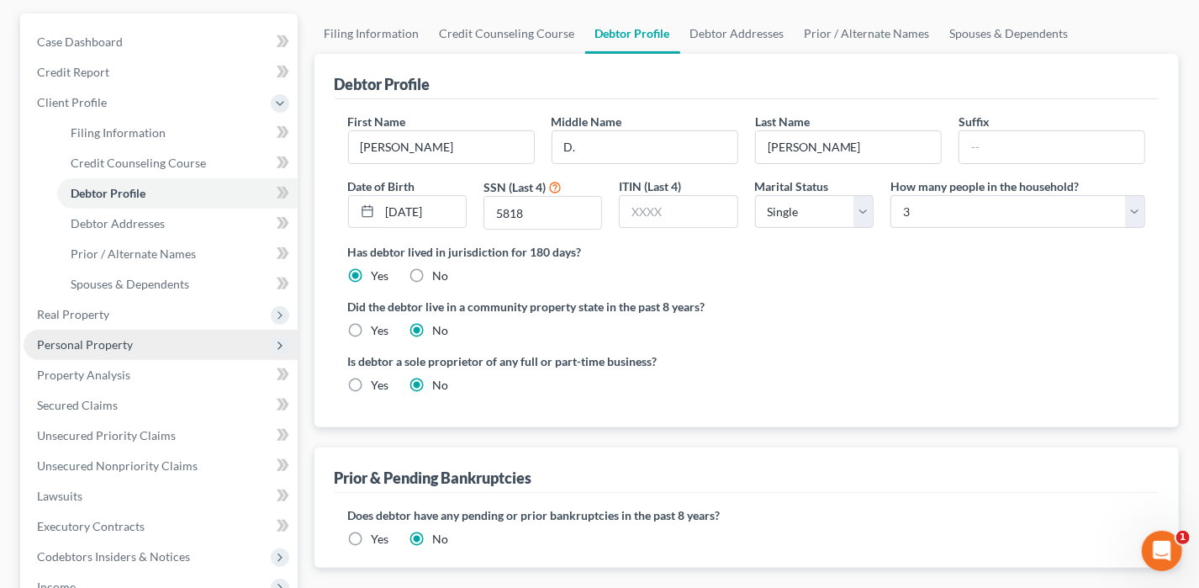
click at [121, 337] on span "Personal Property" at bounding box center [85, 344] width 96 height 14
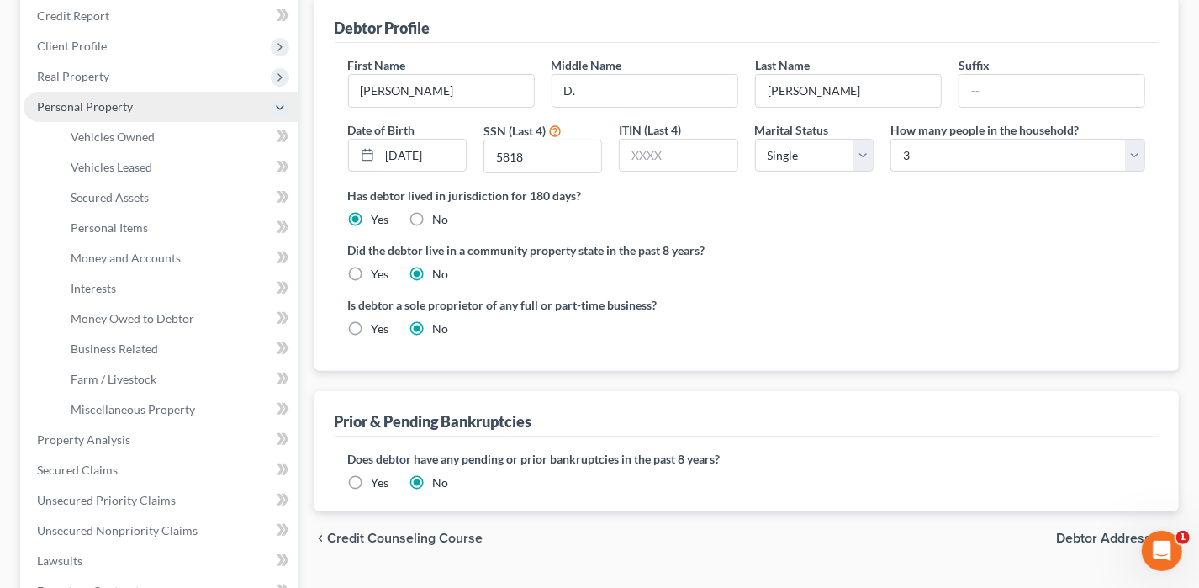
scroll to position [232, 0]
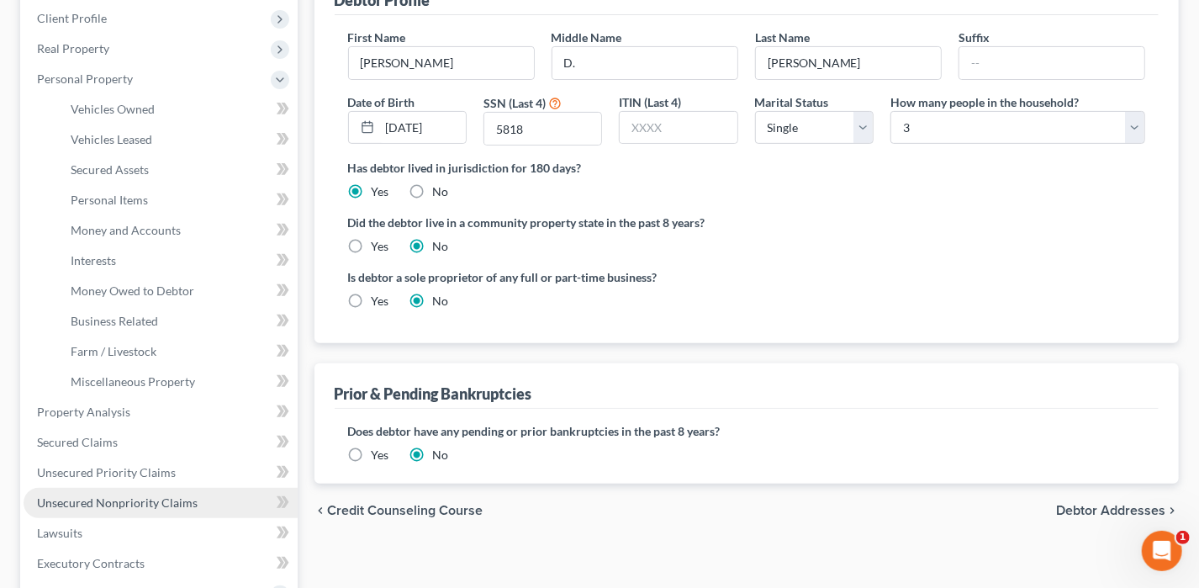
click at [111, 501] on span "Unsecured Nonpriority Claims" at bounding box center [117, 502] width 161 height 14
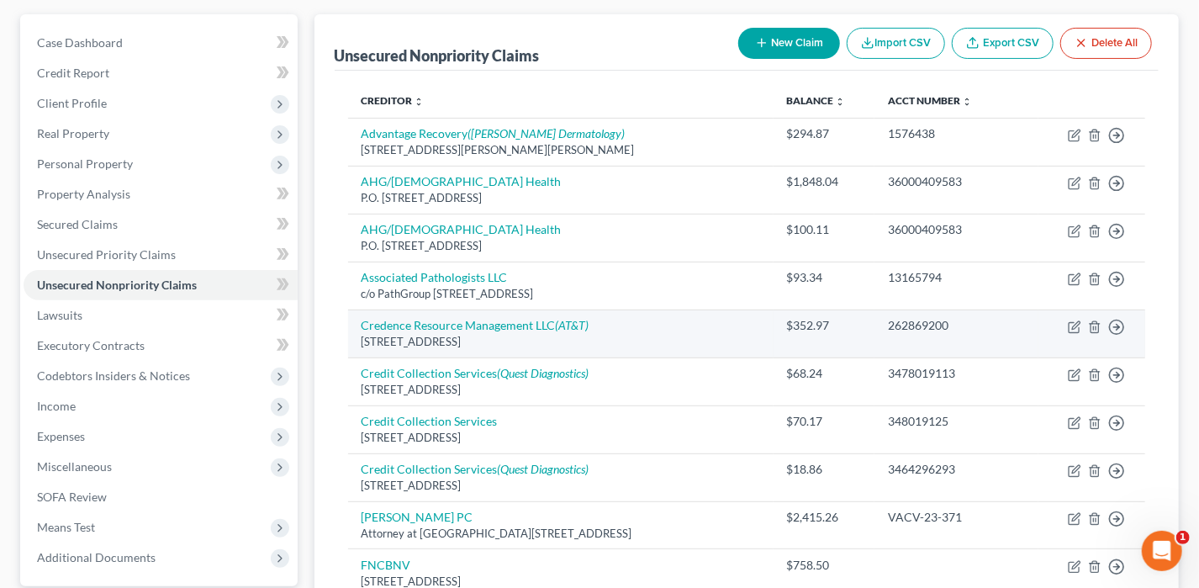
scroll to position [400, 0]
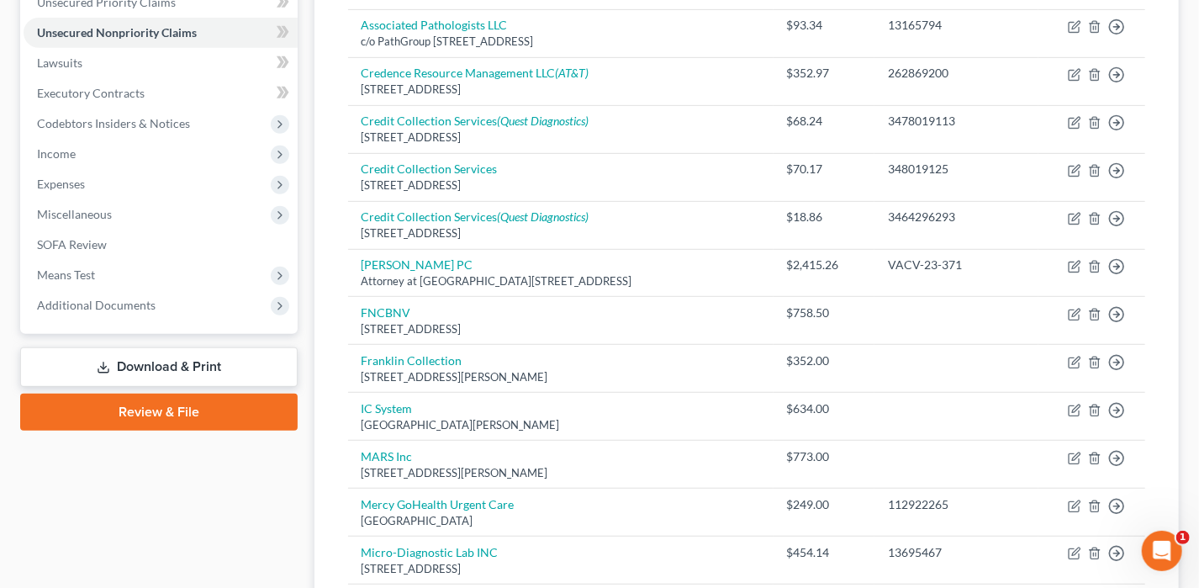
click at [167, 356] on link "Download & Print" at bounding box center [159, 367] width 278 height 40
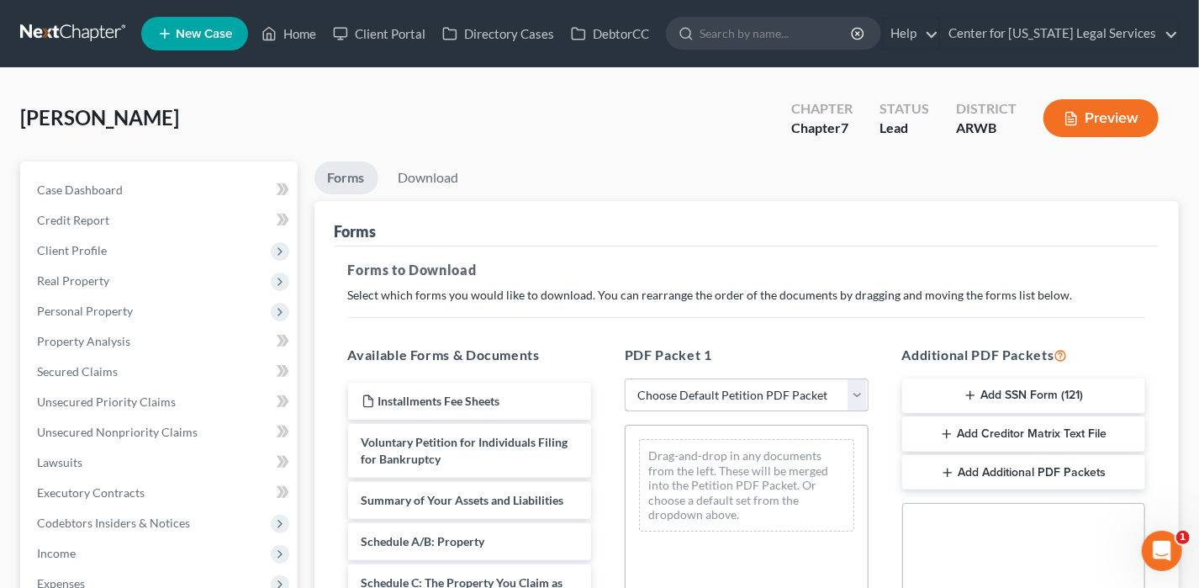
click at [652, 394] on select "Choose Default Petition PDF Packet Complete Bankruptcy Petition (all forms and …" at bounding box center [747, 396] width 244 height 34
select select "0"
click at [625, 379] on select "Choose Default Petition PDF Packet Complete Bankruptcy Petition (all forms and …" at bounding box center [747, 396] width 244 height 34
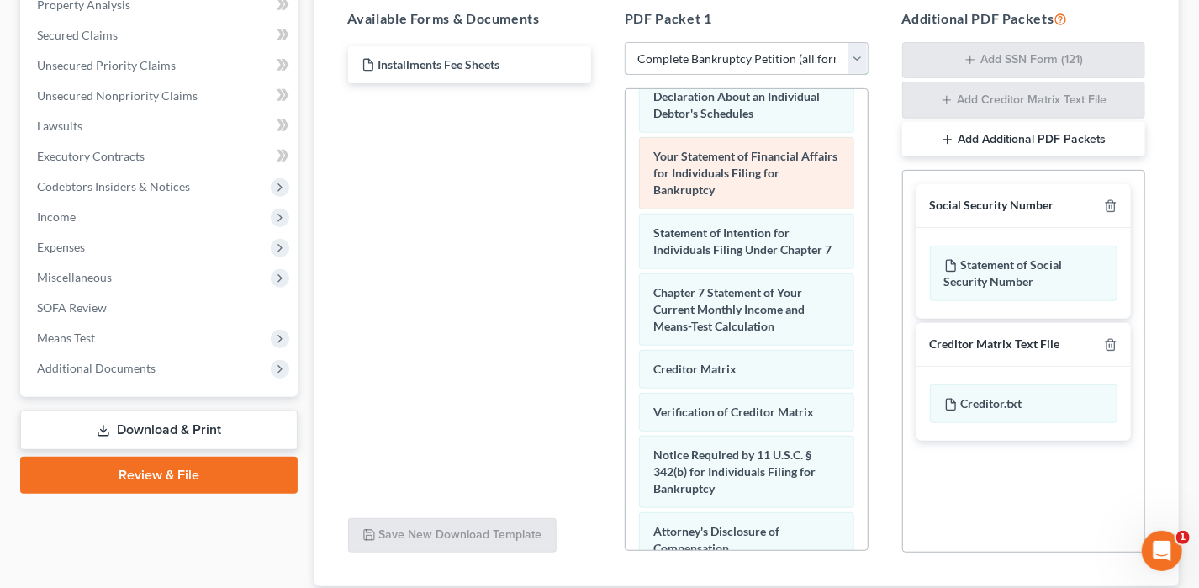
scroll to position [691, 0]
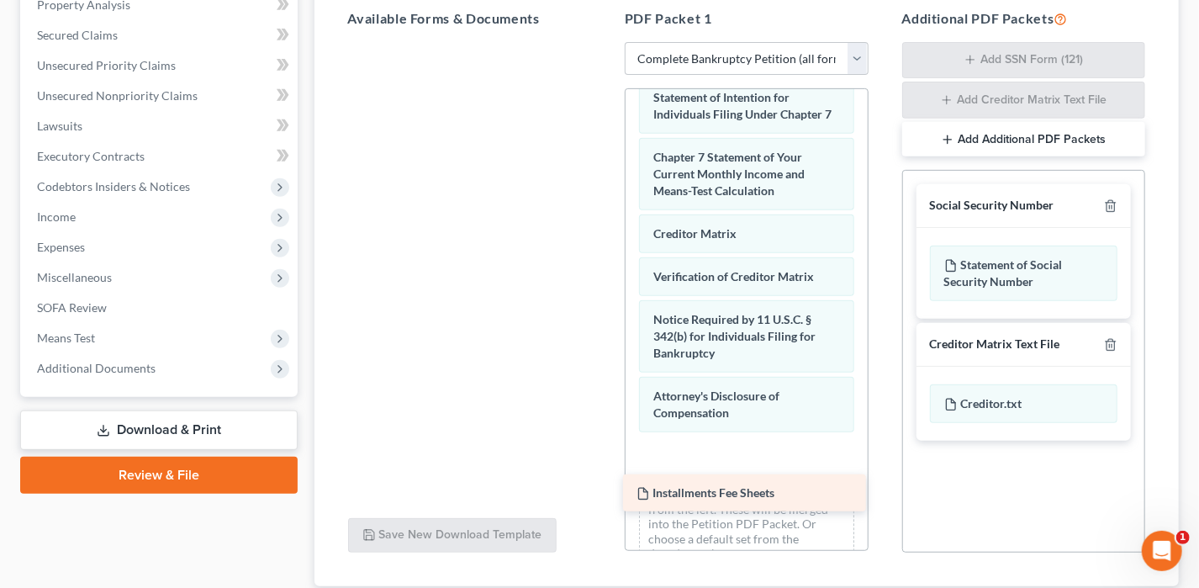
drag, startPoint x: 432, startPoint y: 70, endPoint x: 707, endPoint y: 487, distance: 499.2
click at [606, 42] on div "Installments Fee Sheets Installments Fee Sheets" at bounding box center [470, 42] width 271 height 0
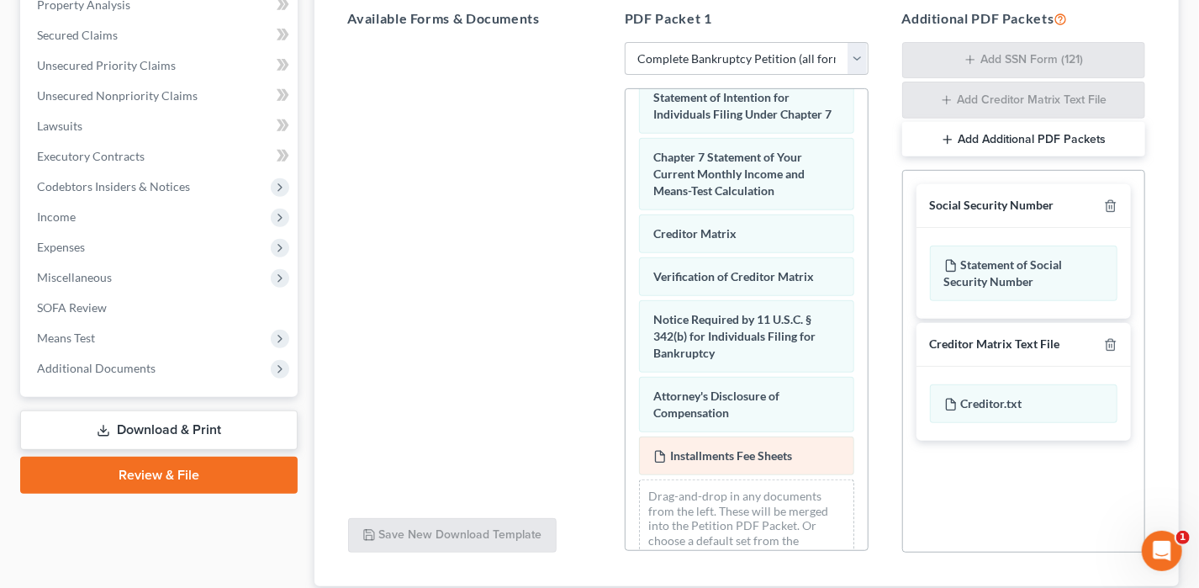
scroll to position [733, 0]
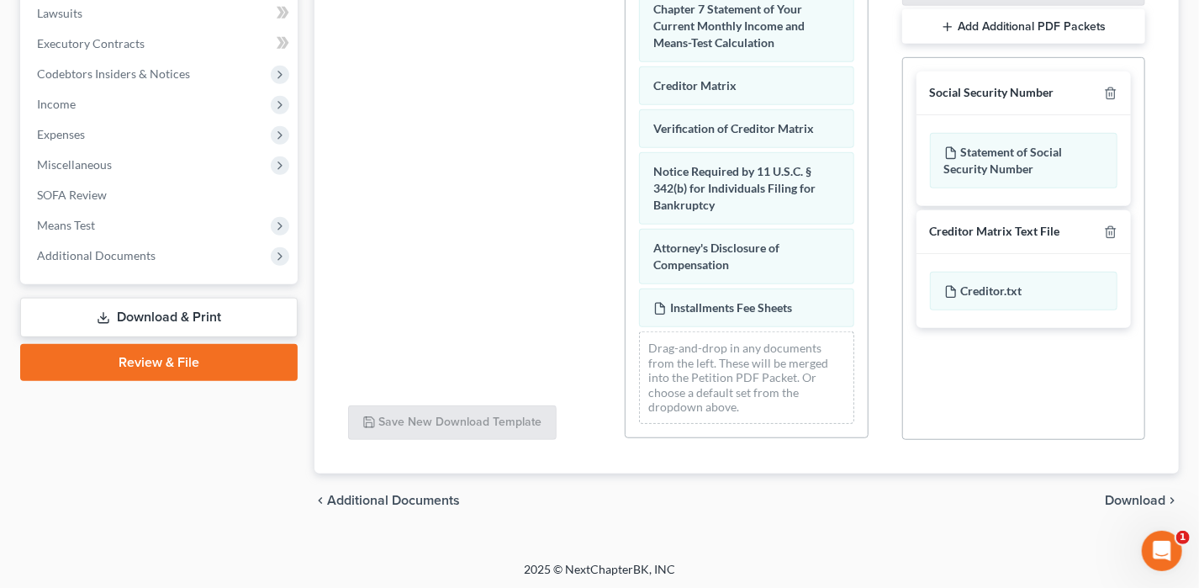
click at [1126, 496] on span "Download" at bounding box center [1135, 500] width 61 height 13
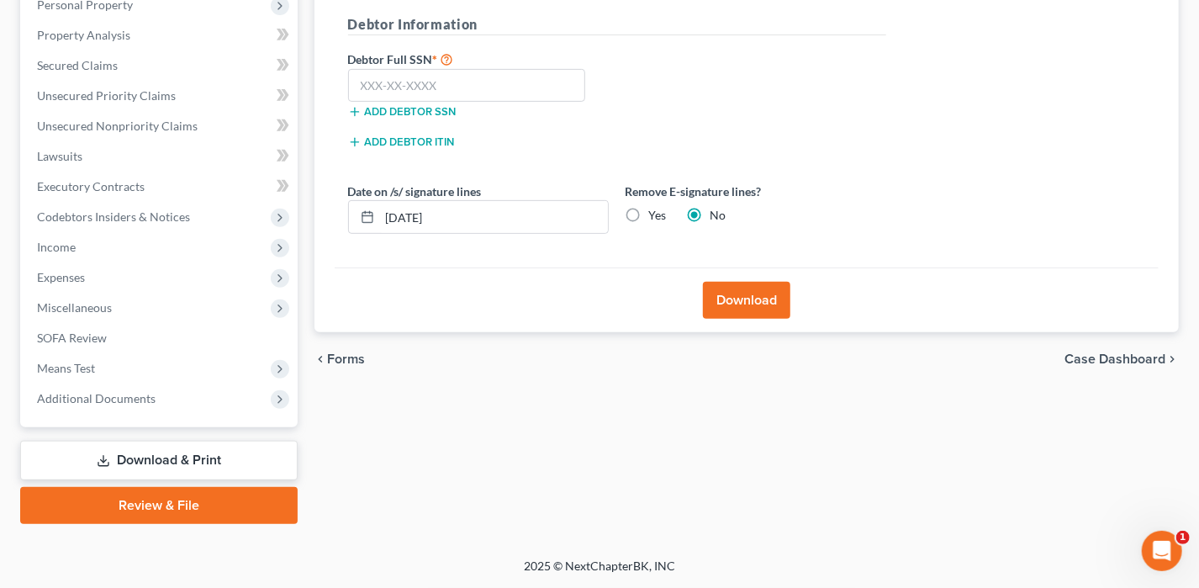
scroll to position [303, 0]
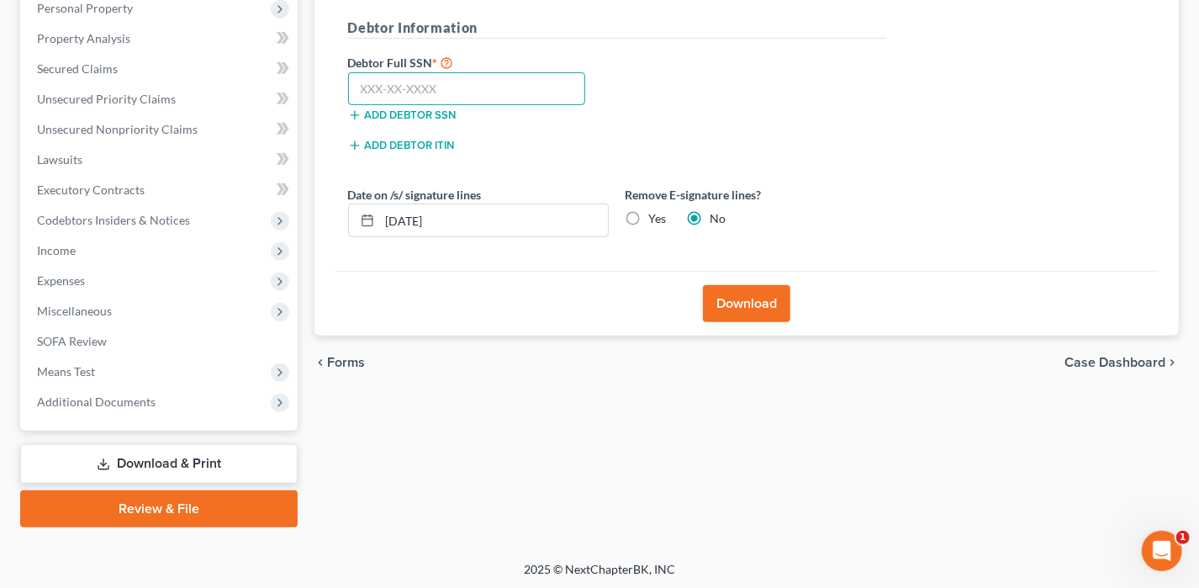
click at [415, 98] on input "text" at bounding box center [467, 89] width 238 height 34
type input "431-75-5818"
click at [716, 294] on button "Download" at bounding box center [746, 303] width 87 height 37
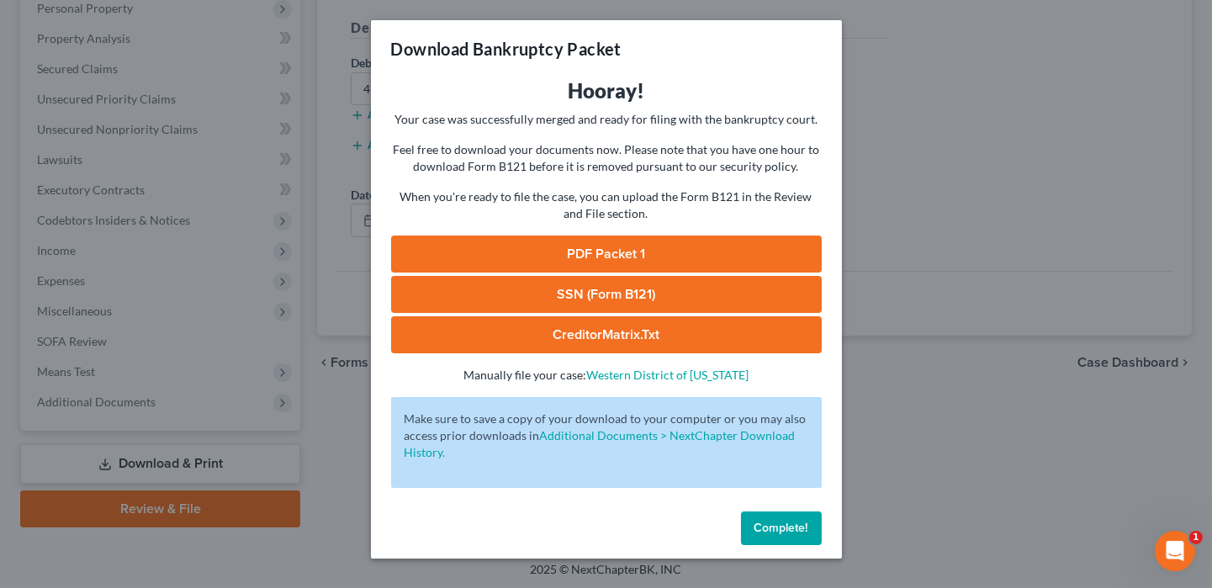
click at [716, 294] on link "SSN (Form B121)" at bounding box center [606, 294] width 431 height 37
click at [658, 249] on link "PDF Packet 1" at bounding box center [606, 254] width 431 height 37
click at [601, 258] on link "PDF Packet 1" at bounding box center [606, 254] width 431 height 37
click at [774, 516] on button "Complete!" at bounding box center [781, 528] width 81 height 34
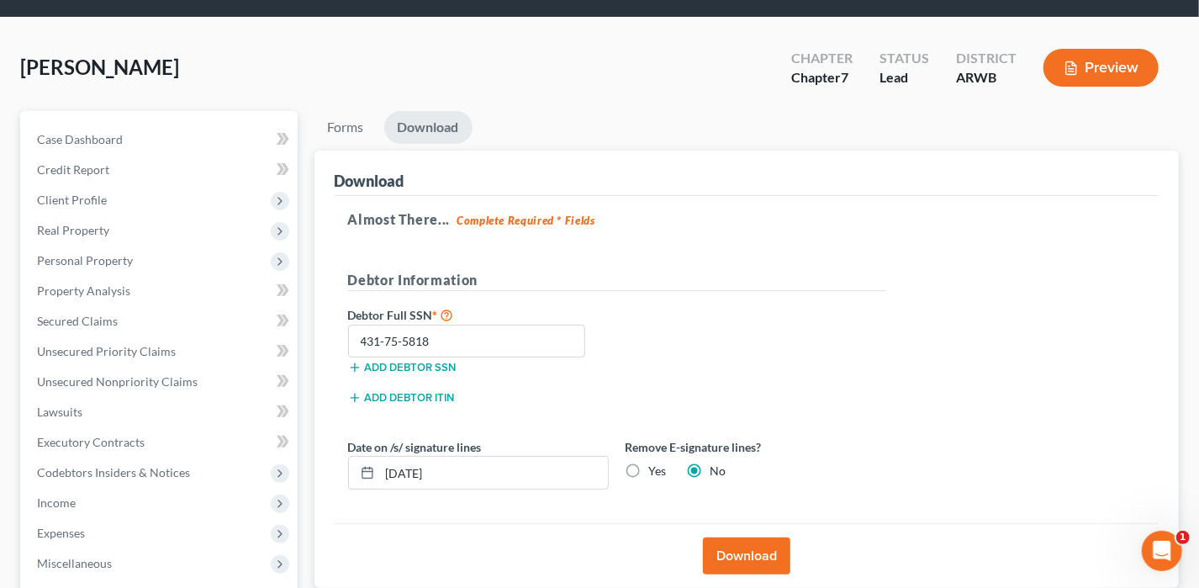
scroll to position [0, 0]
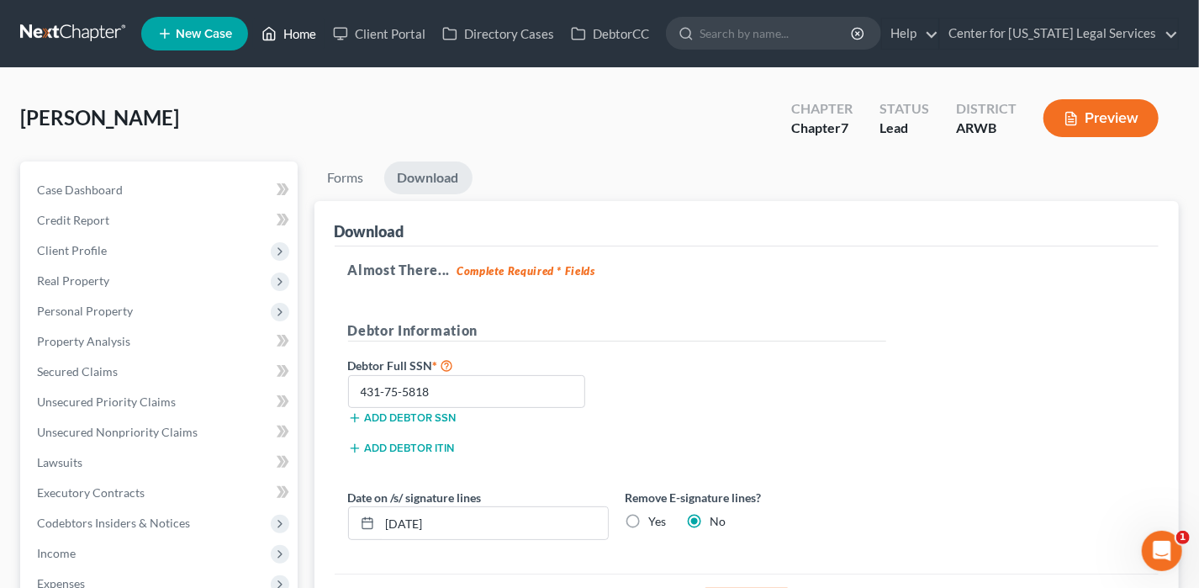
click at [321, 31] on link "Home" at bounding box center [288, 34] width 71 height 30
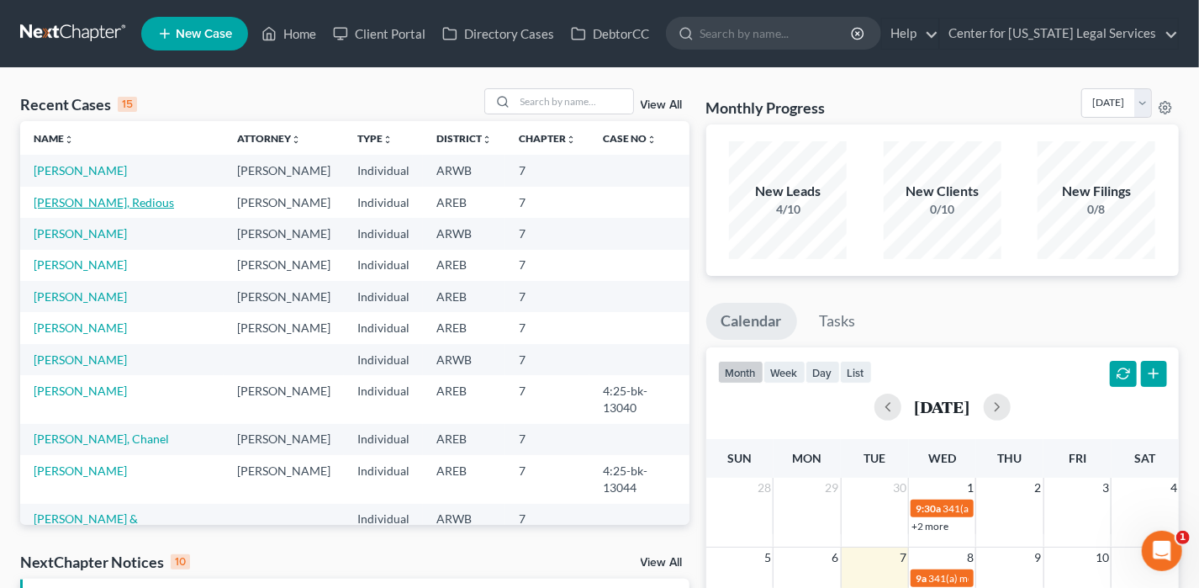
click at [109, 205] on link "[PERSON_NAME], Redious" at bounding box center [104, 202] width 140 height 14
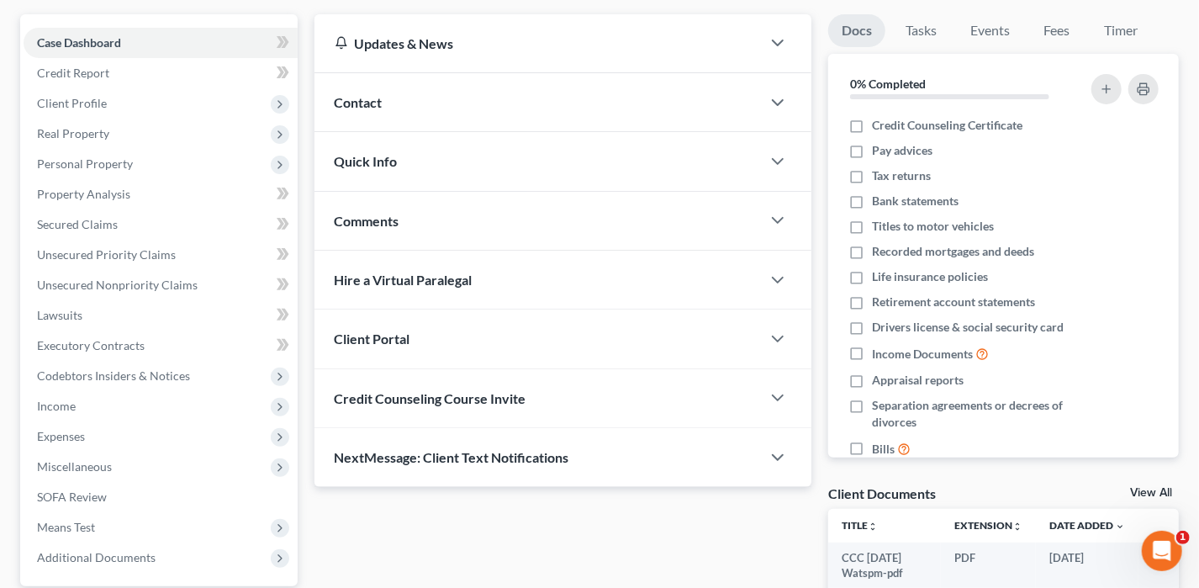
scroll to position [303, 0]
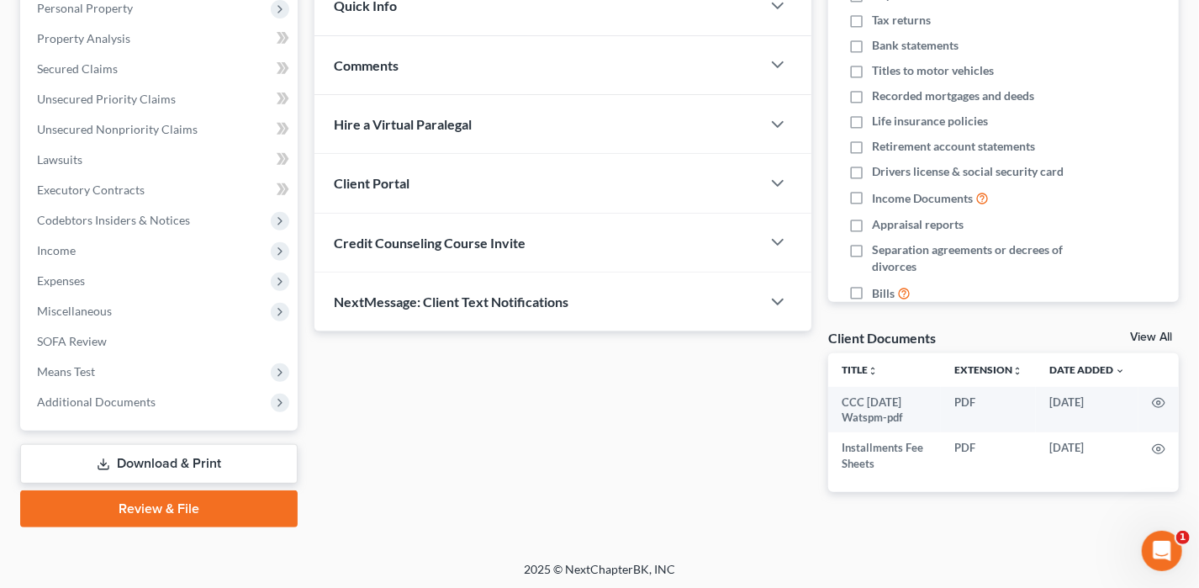
click at [218, 510] on link "Review & File" at bounding box center [159, 508] width 278 height 37
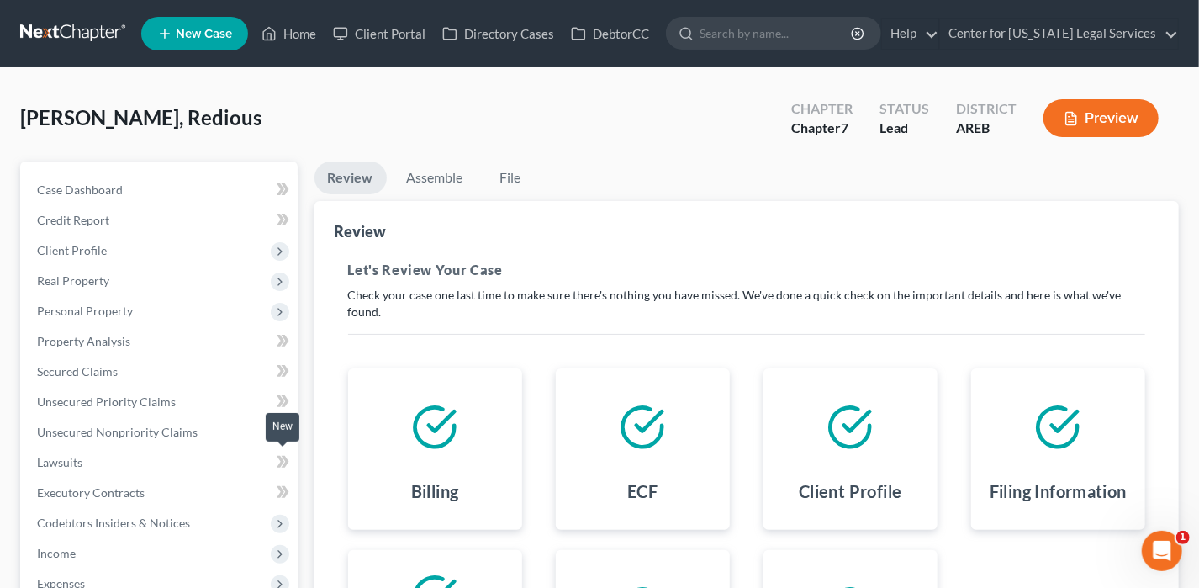
scroll to position [303, 0]
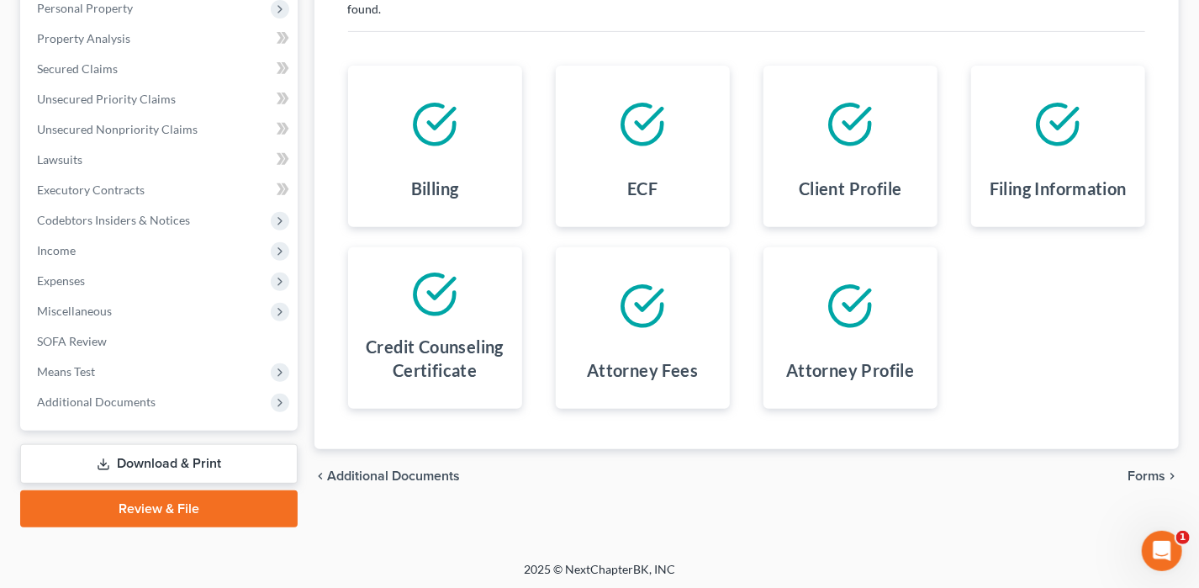
click at [1142, 469] on span "Forms" at bounding box center [1147, 475] width 38 height 13
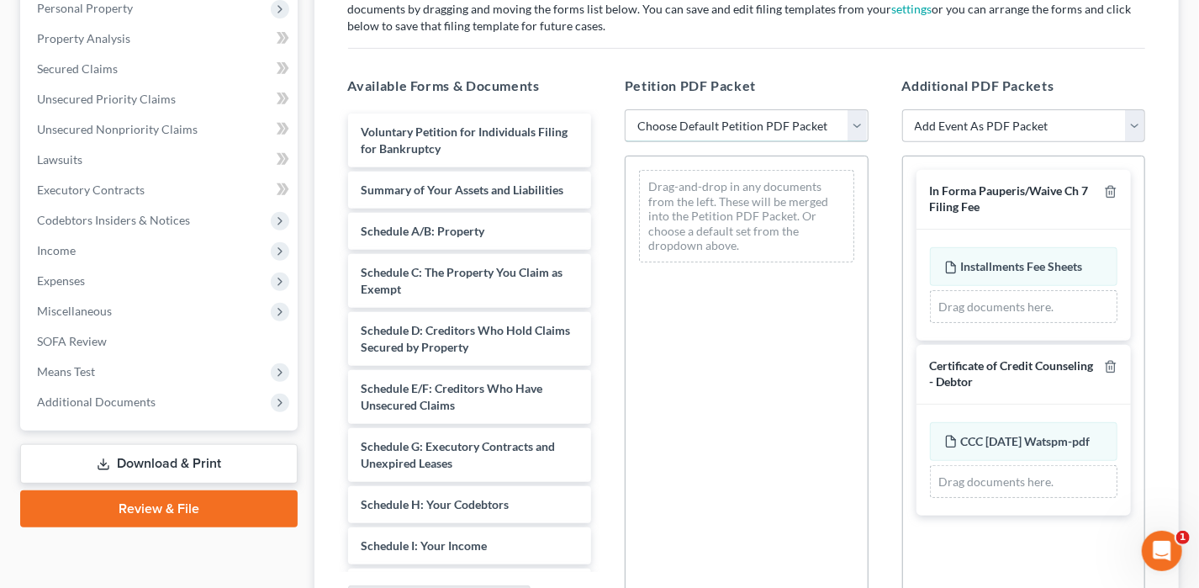
click at [755, 130] on select "Choose Default Petition PDF Packet Complete Bankruptcy Petition (all forms and …" at bounding box center [747, 126] width 244 height 34
select select "0"
click at [625, 109] on select "Choose Default Petition PDF Packet Complete Bankruptcy Petition (all forms and …" at bounding box center [747, 126] width 244 height 34
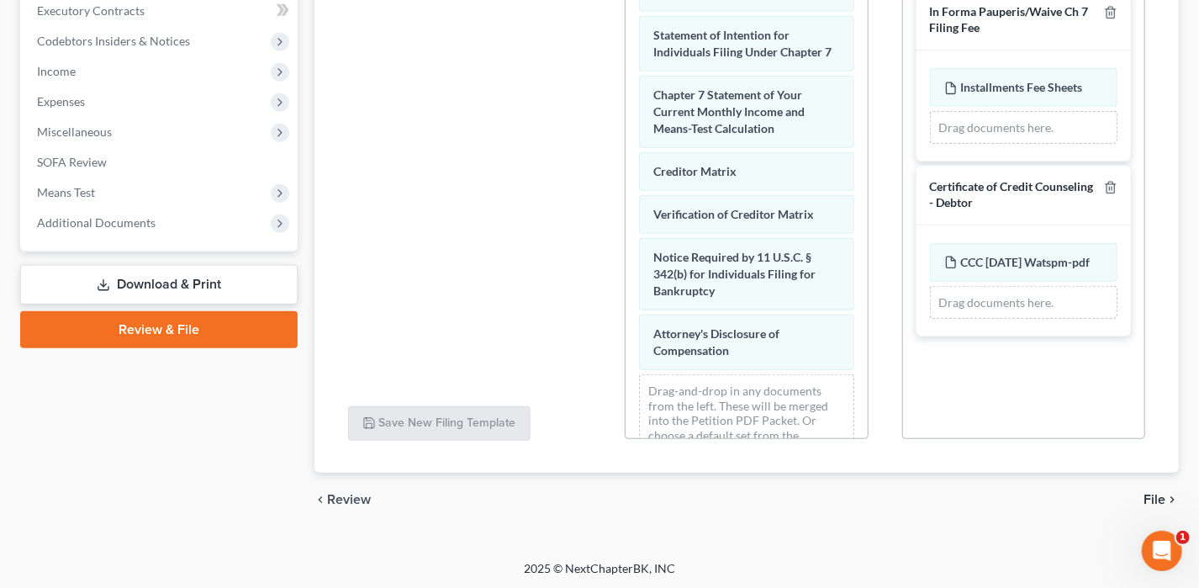
scroll to position [691, 0]
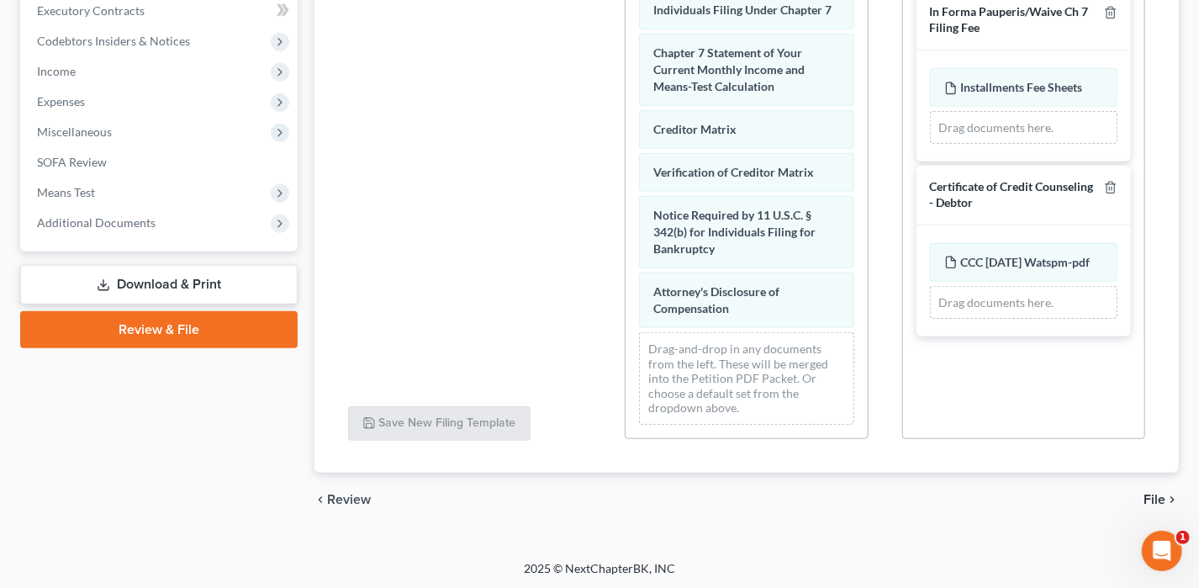
click at [1155, 498] on span "File" at bounding box center [1155, 499] width 22 height 13
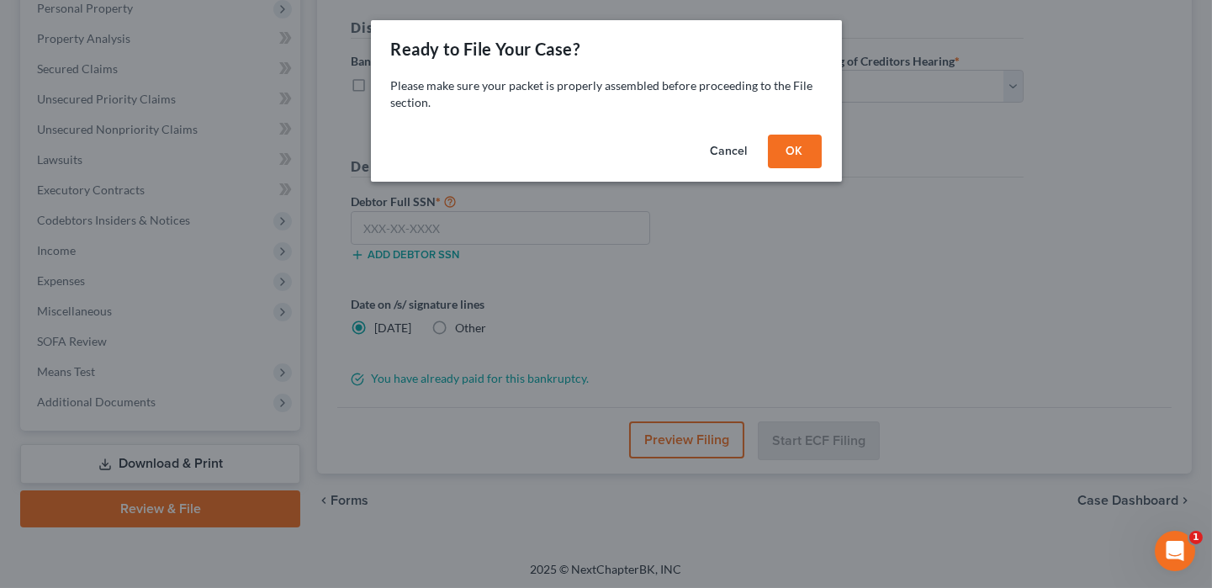
click at [802, 149] on button "OK" at bounding box center [795, 152] width 54 height 34
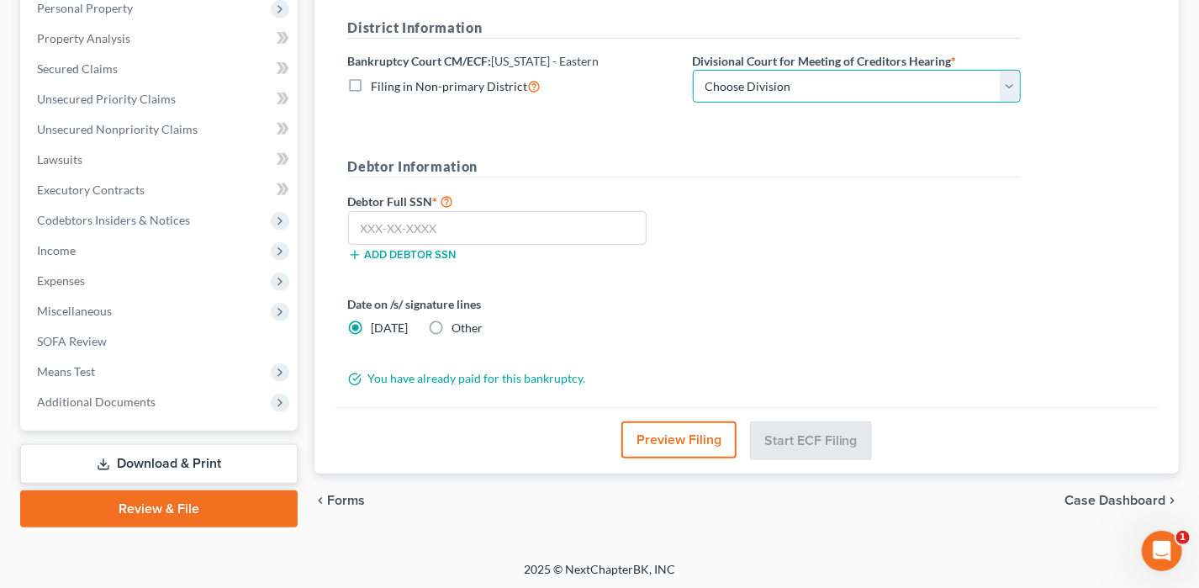
click at [812, 75] on select "Choose Division Delta Division Northern Division Central Division" at bounding box center [857, 87] width 328 height 34
select select "2"
click at [693, 70] on select "Choose Division Delta Division Northern Division Central Division" at bounding box center [857, 87] width 328 height 34
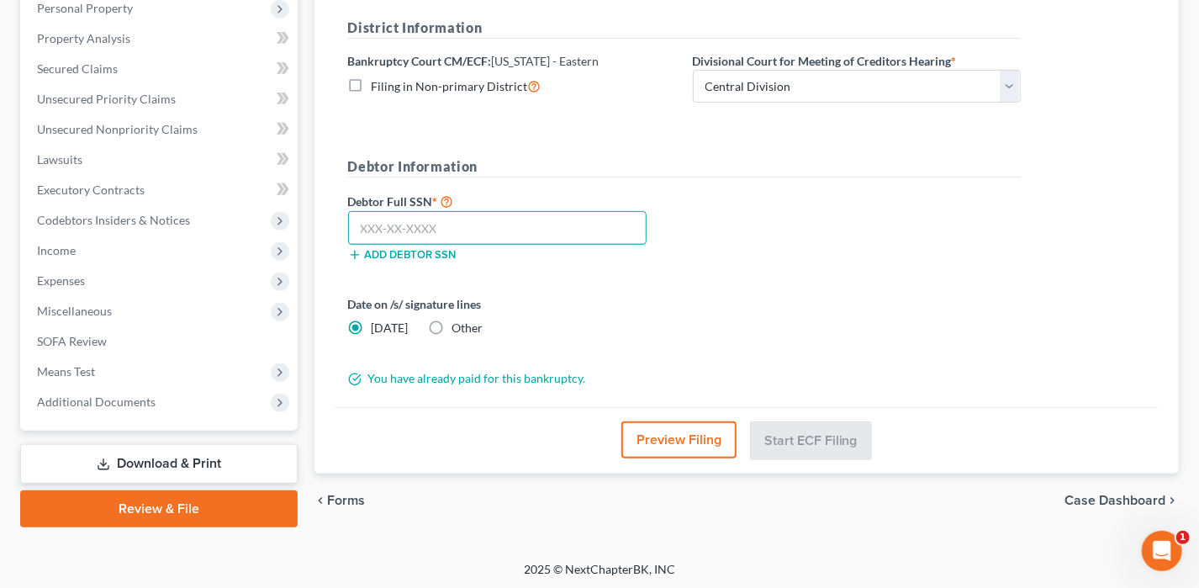
click at [535, 228] on input "text" at bounding box center [497, 228] width 299 height 34
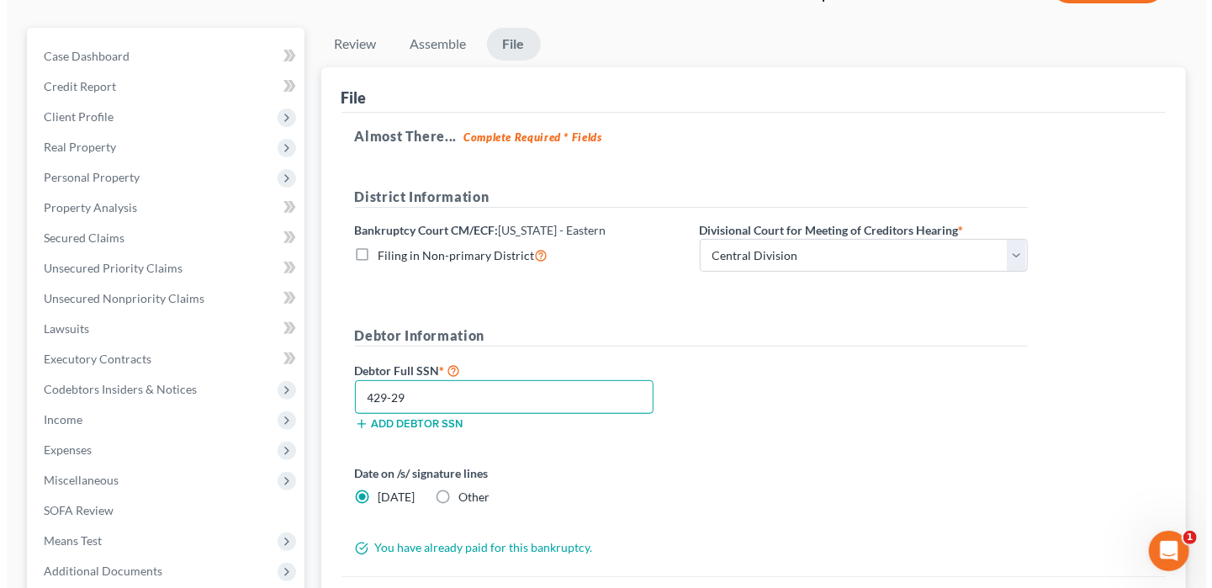
scroll to position [219, 0]
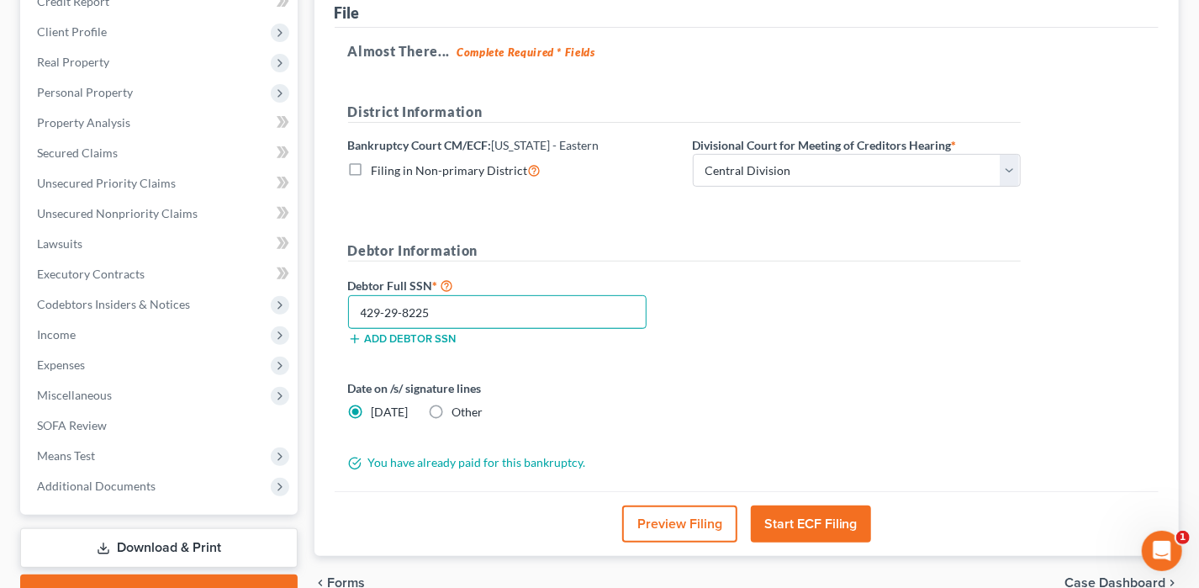
type input "429-29-8225"
click at [797, 531] on button "Start ECF Filing" at bounding box center [811, 524] width 120 height 37
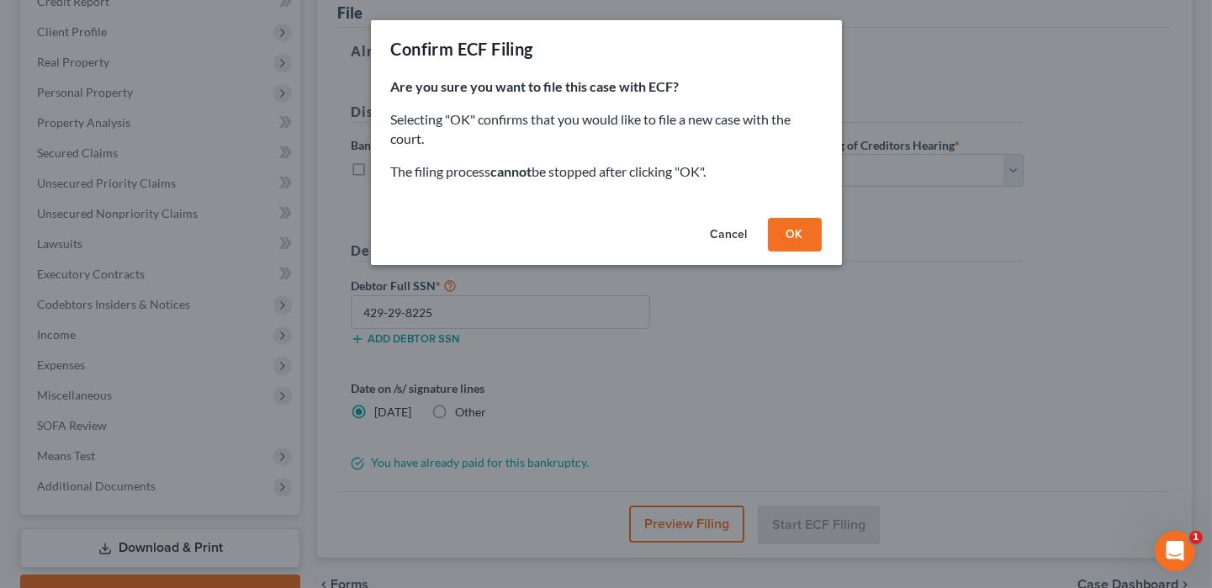
click at [817, 232] on button "OK" at bounding box center [795, 235] width 54 height 34
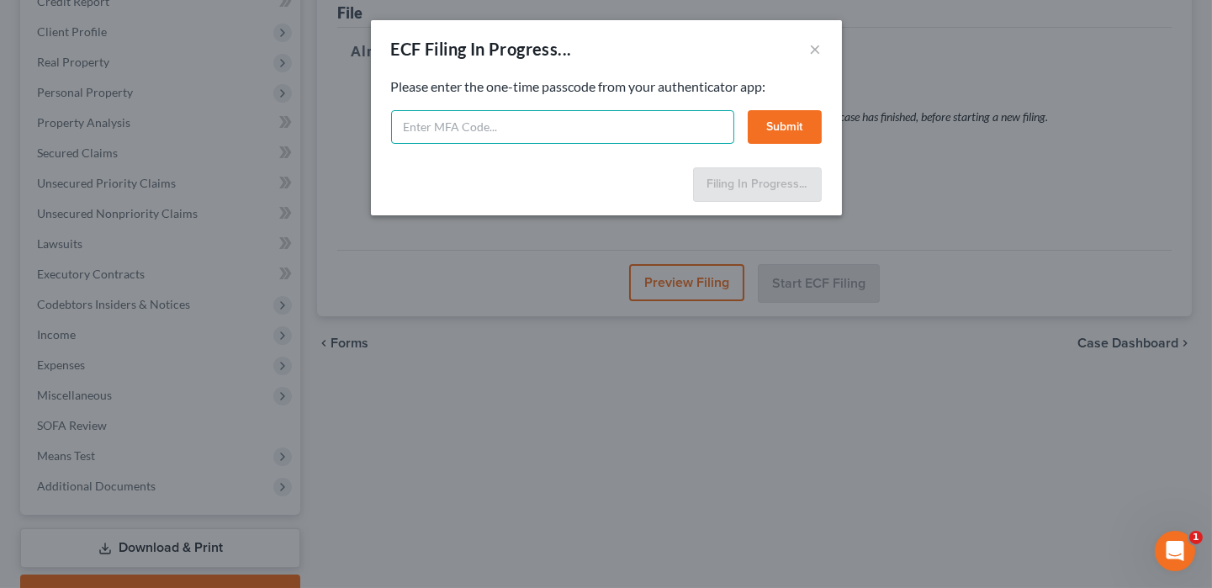
click at [428, 133] on input "text" at bounding box center [562, 127] width 343 height 34
type input "668383"
click at [754, 120] on button "Submit" at bounding box center [785, 127] width 74 height 34
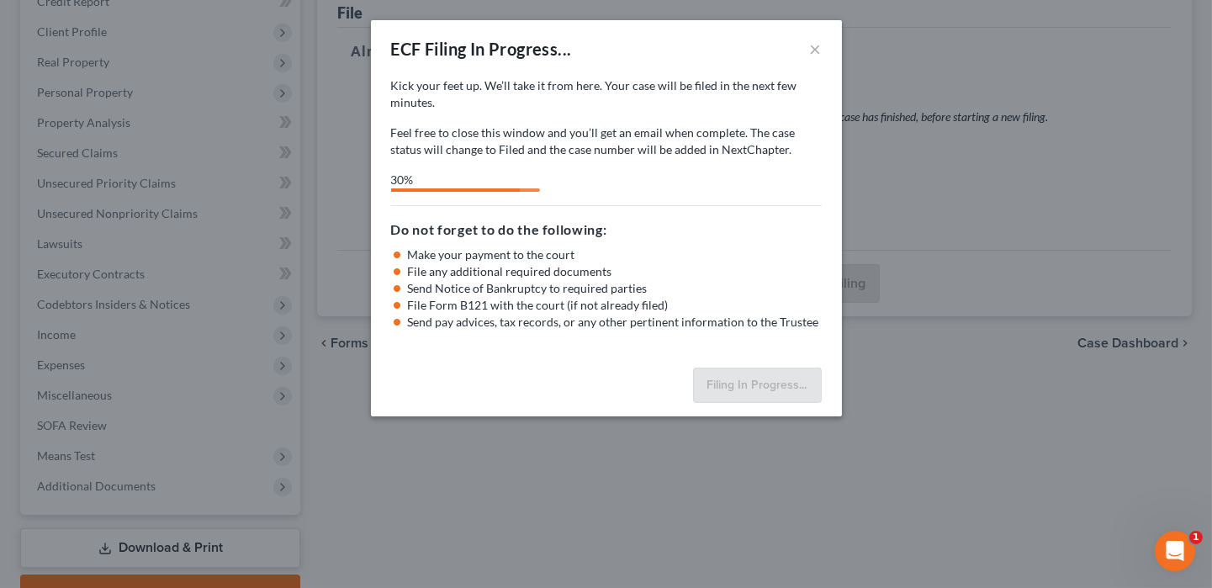
select select "2"
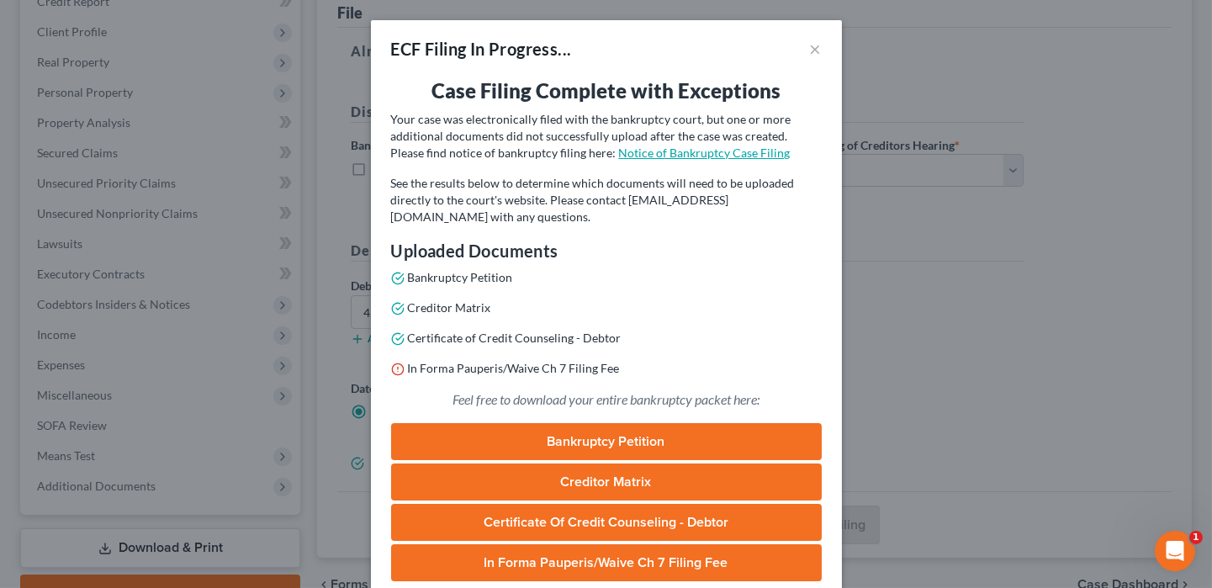
click at [710, 151] on link "Notice of Bankruptcy Case Filing" at bounding box center [705, 153] width 172 height 14
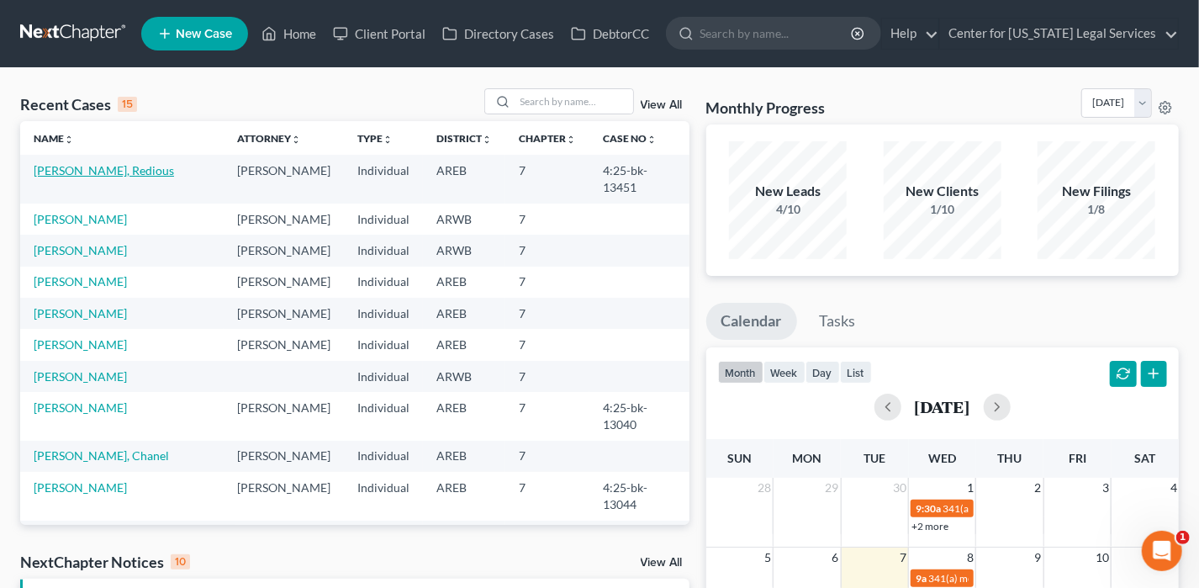
click at [71, 173] on link "[PERSON_NAME], Redious" at bounding box center [104, 170] width 140 height 14
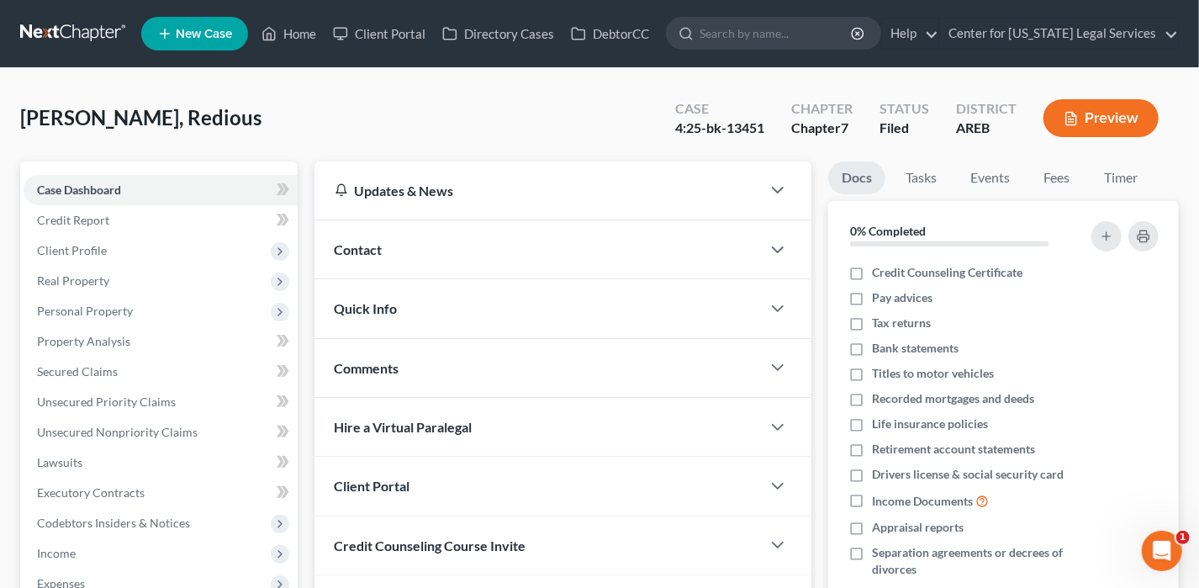
scroll to position [303, 0]
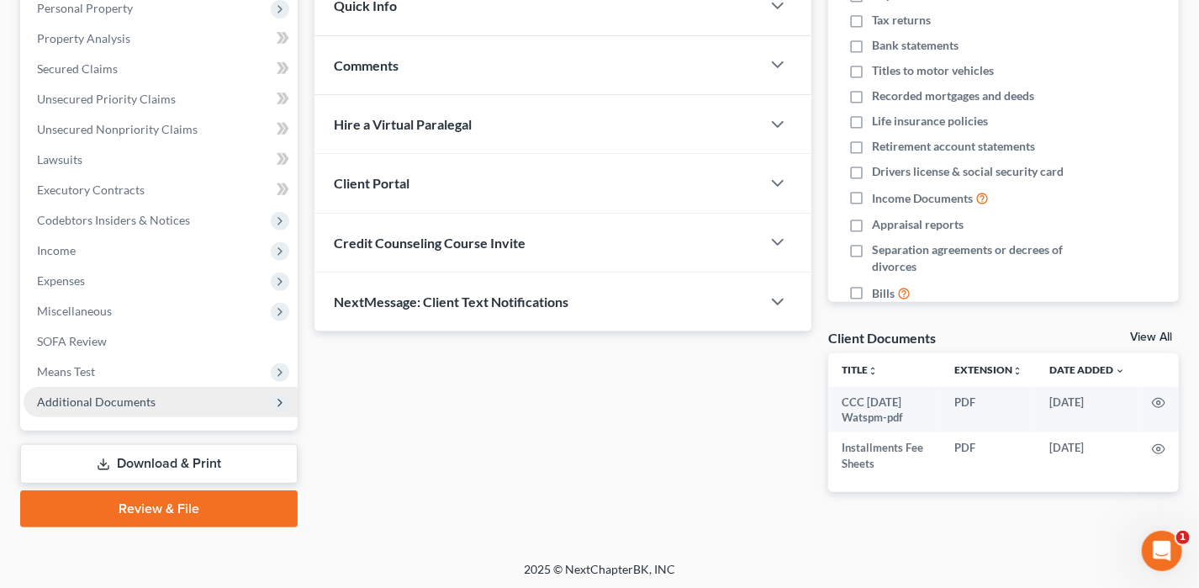
click at [119, 405] on span "Additional Documents" at bounding box center [96, 401] width 119 height 14
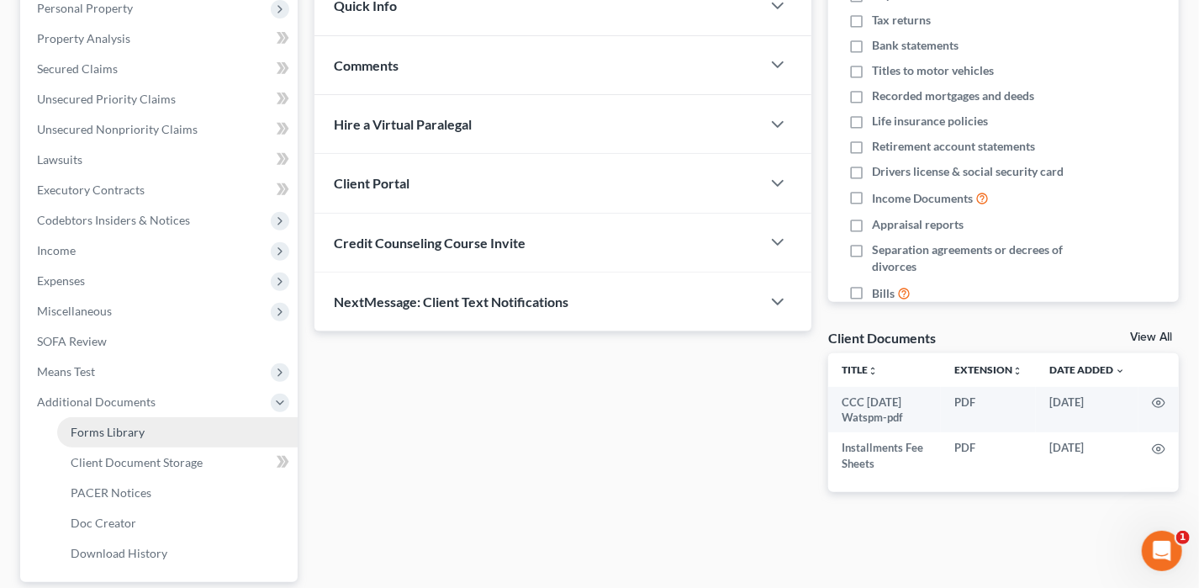
click at [151, 435] on link "Forms Library" at bounding box center [177, 432] width 241 height 30
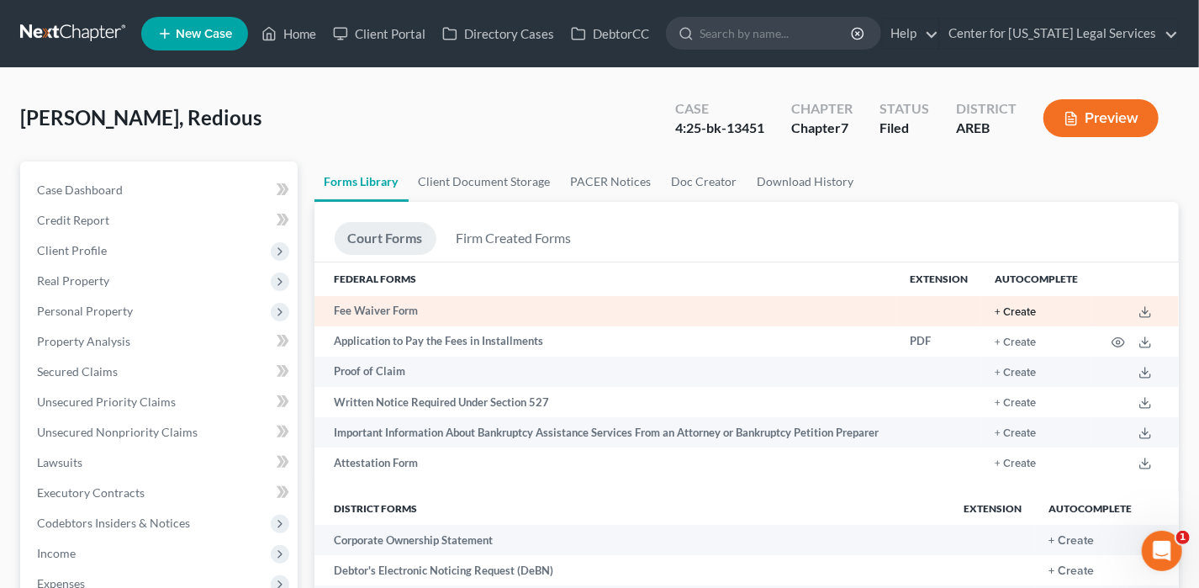
click at [1020, 310] on button "+ Create" at bounding box center [1015, 312] width 41 height 11
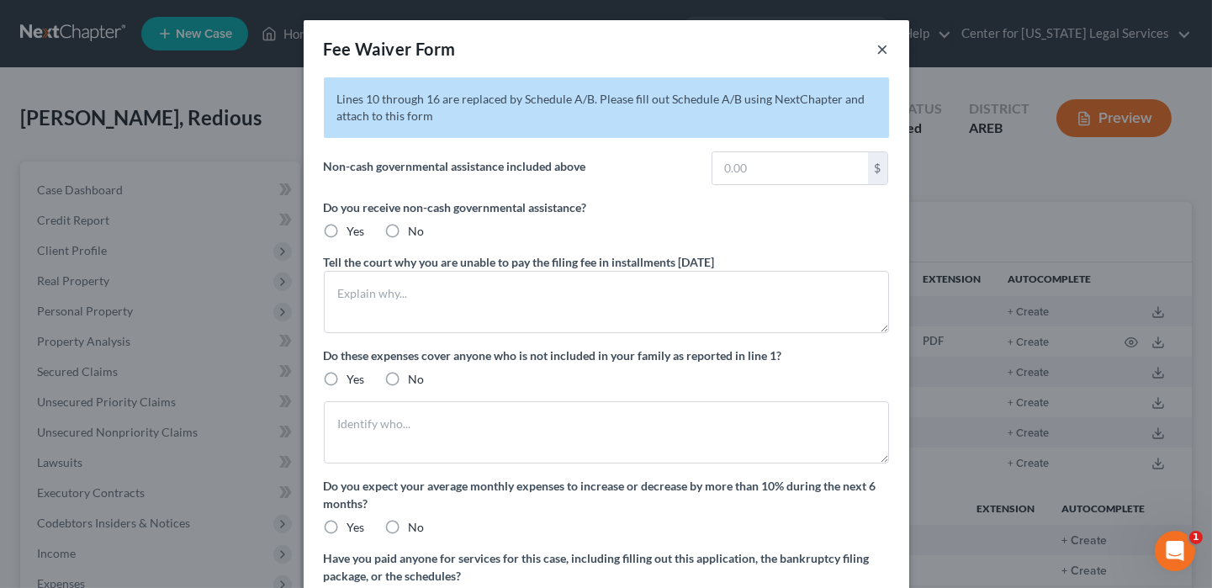
click at [877, 45] on button "×" at bounding box center [883, 49] width 12 height 20
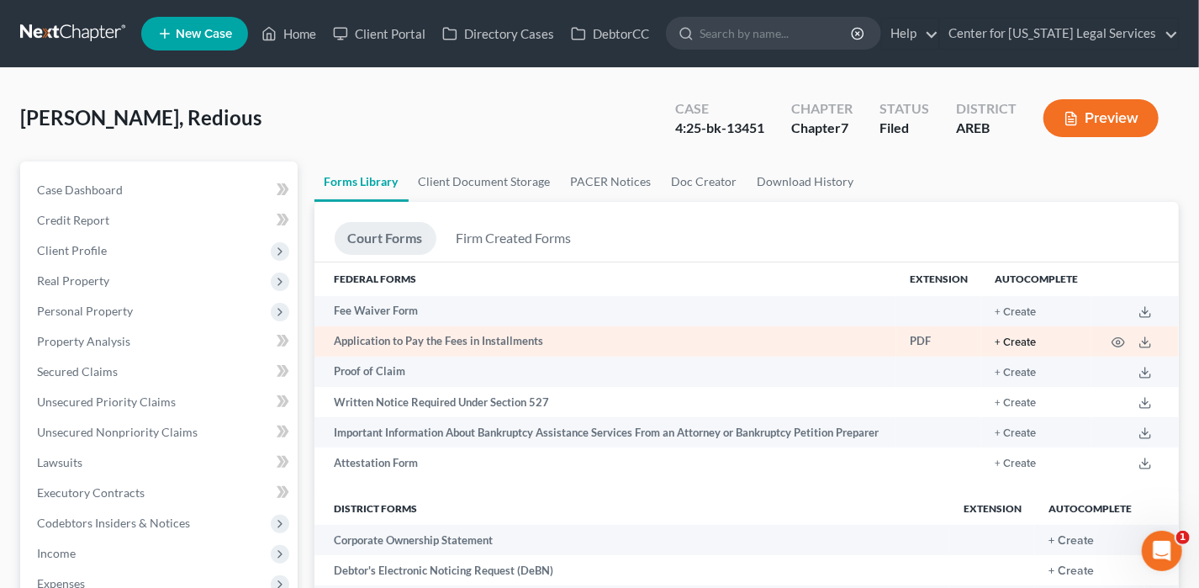
click at [1011, 341] on button "+ Create" at bounding box center [1015, 342] width 41 height 11
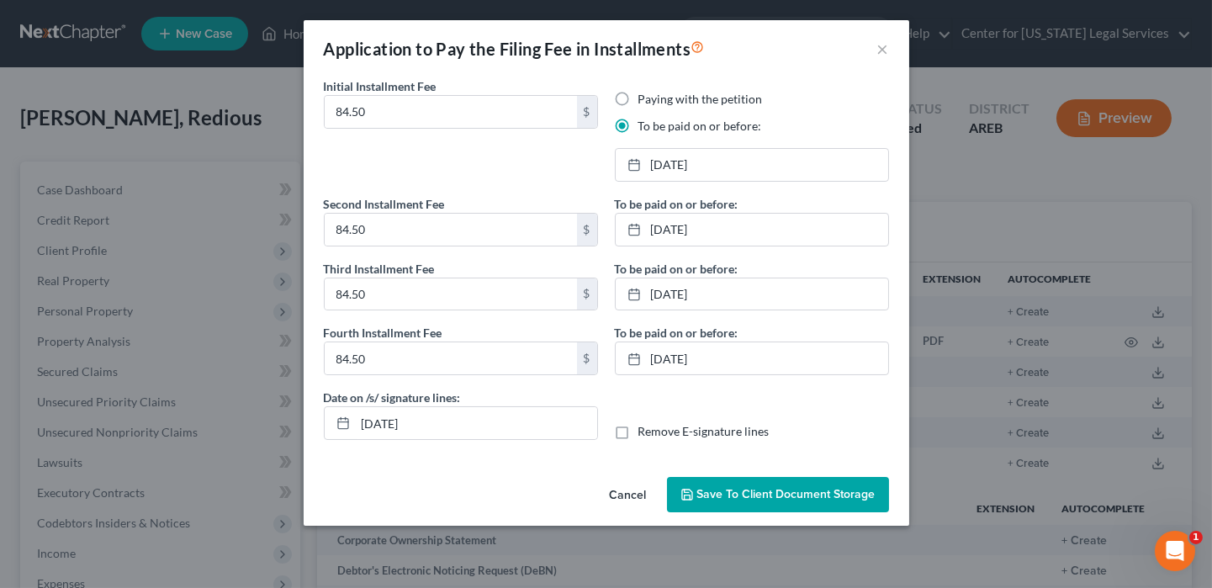
click at [724, 492] on span "Save to Client Document Storage" at bounding box center [786, 494] width 178 height 14
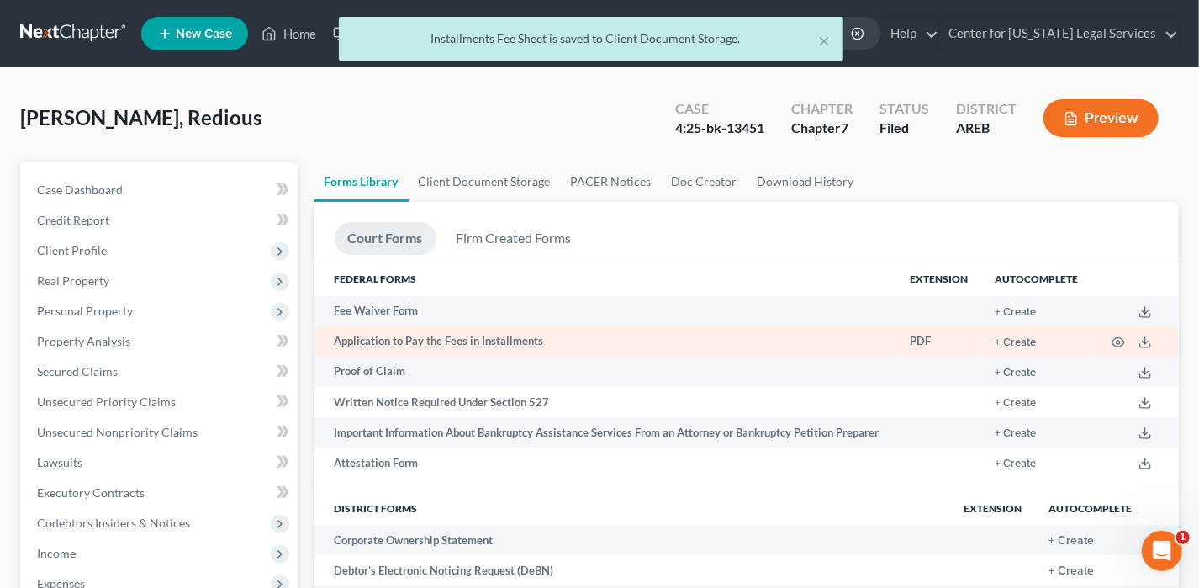
scroll to position [455, 0]
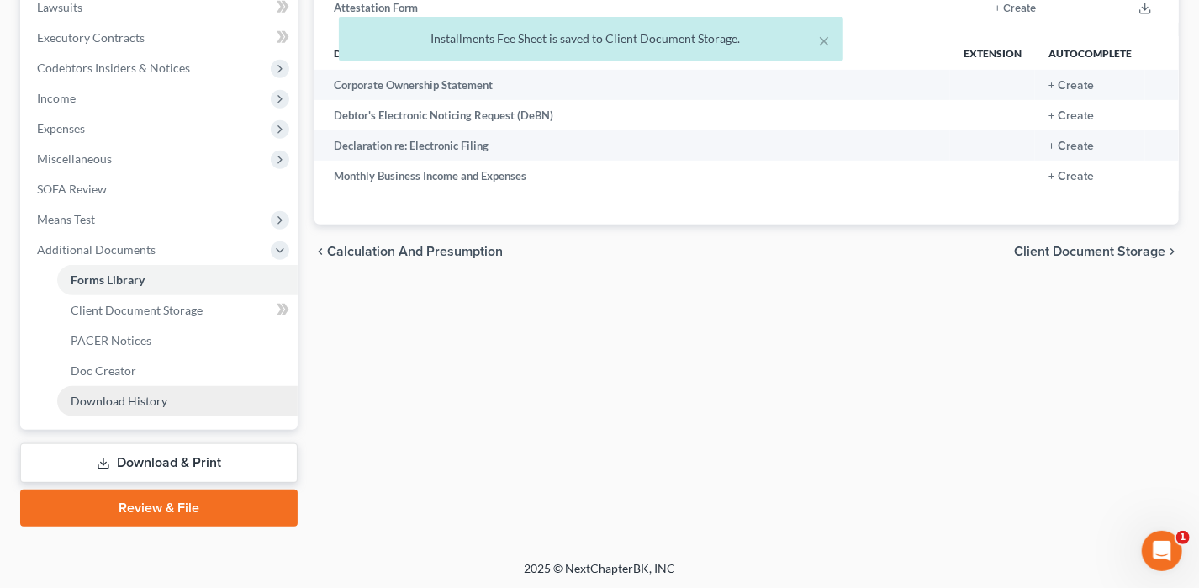
click at [192, 400] on link "Download History" at bounding box center [177, 401] width 241 height 30
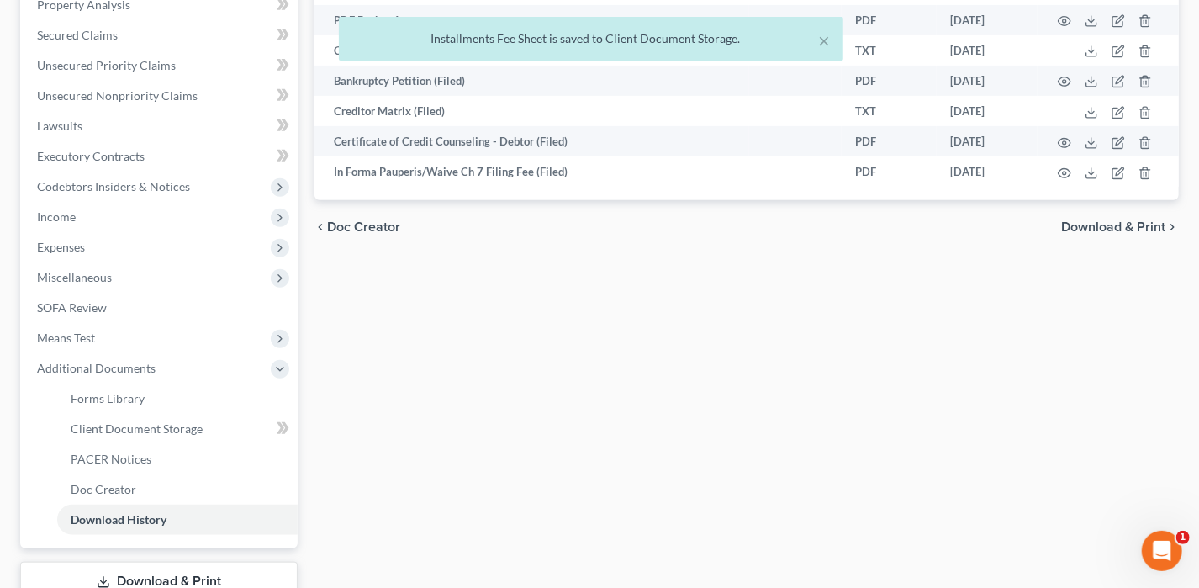
scroll to position [455, 0]
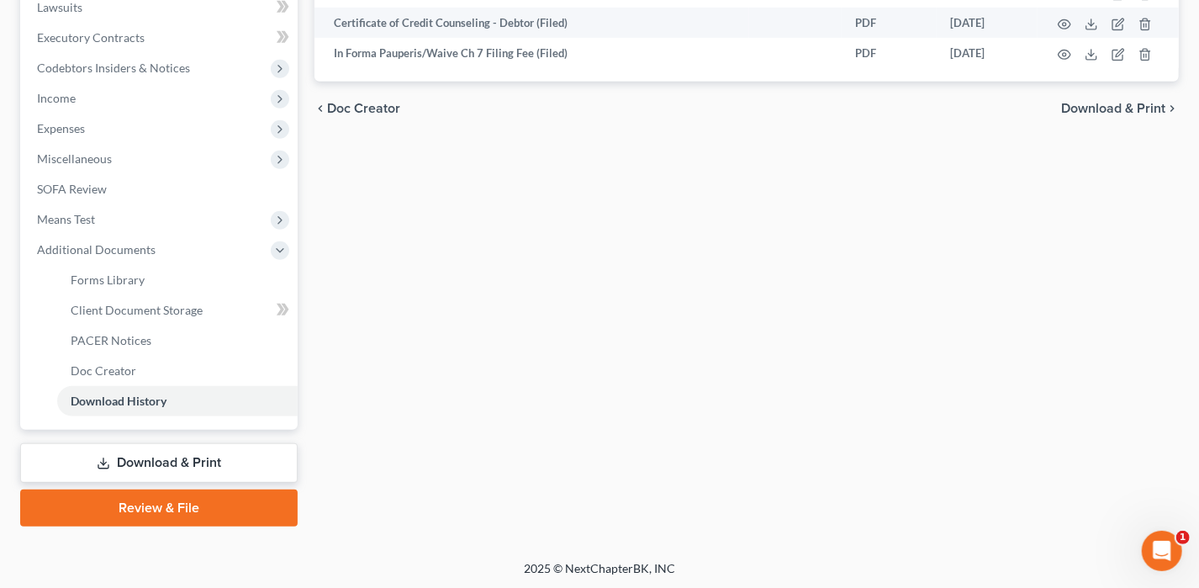
click at [191, 453] on link "Download & Print" at bounding box center [159, 463] width 278 height 40
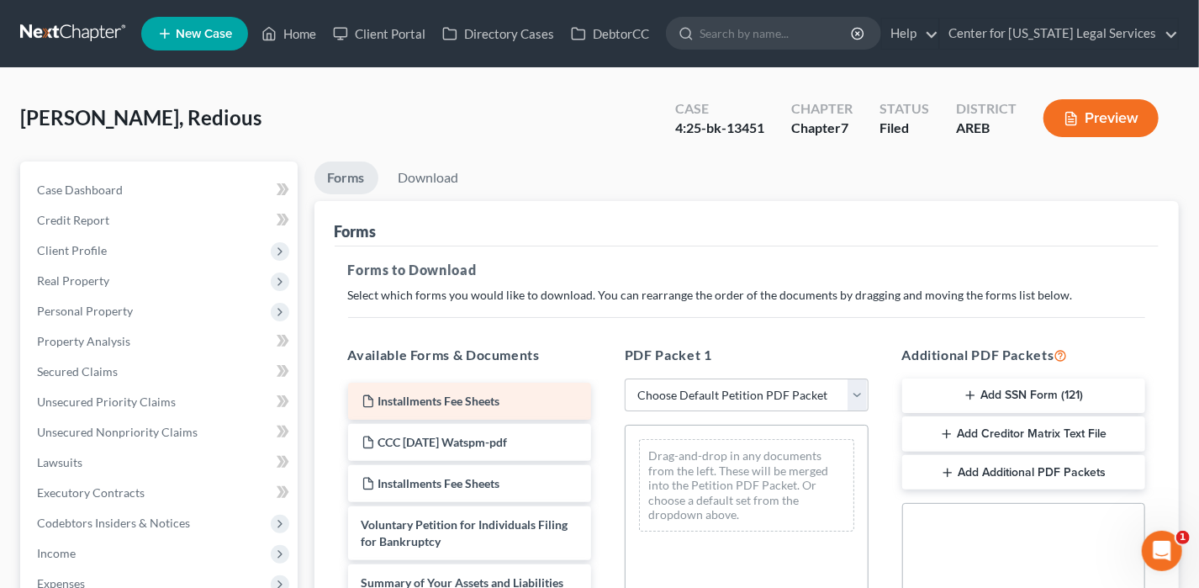
click at [410, 407] on div "Installments Fee Sheets" at bounding box center [470, 401] width 244 height 37
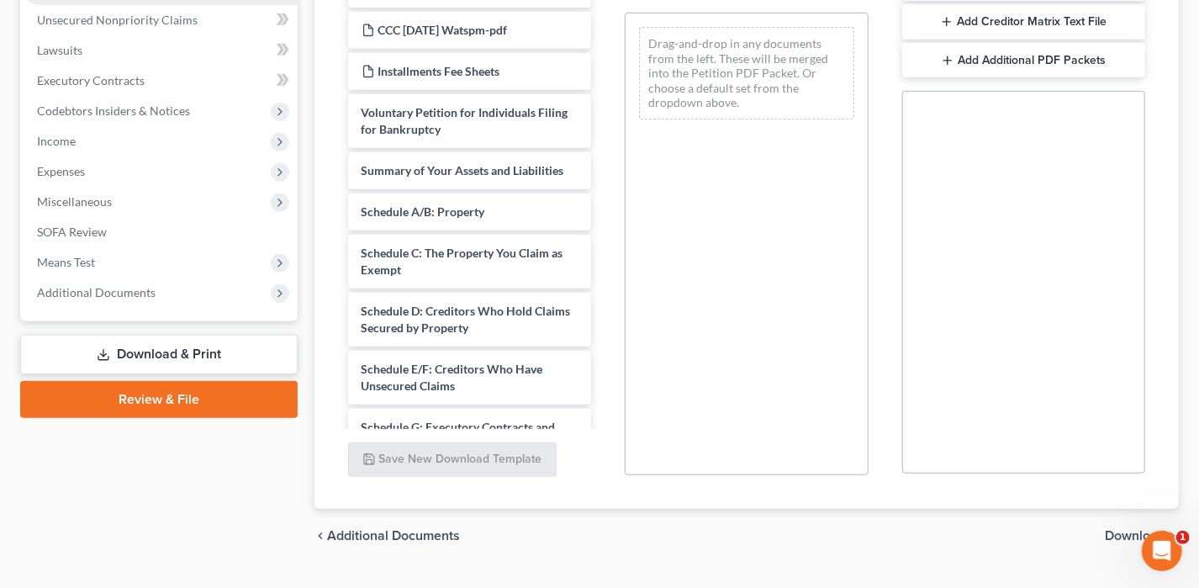
scroll to position [421, 0]
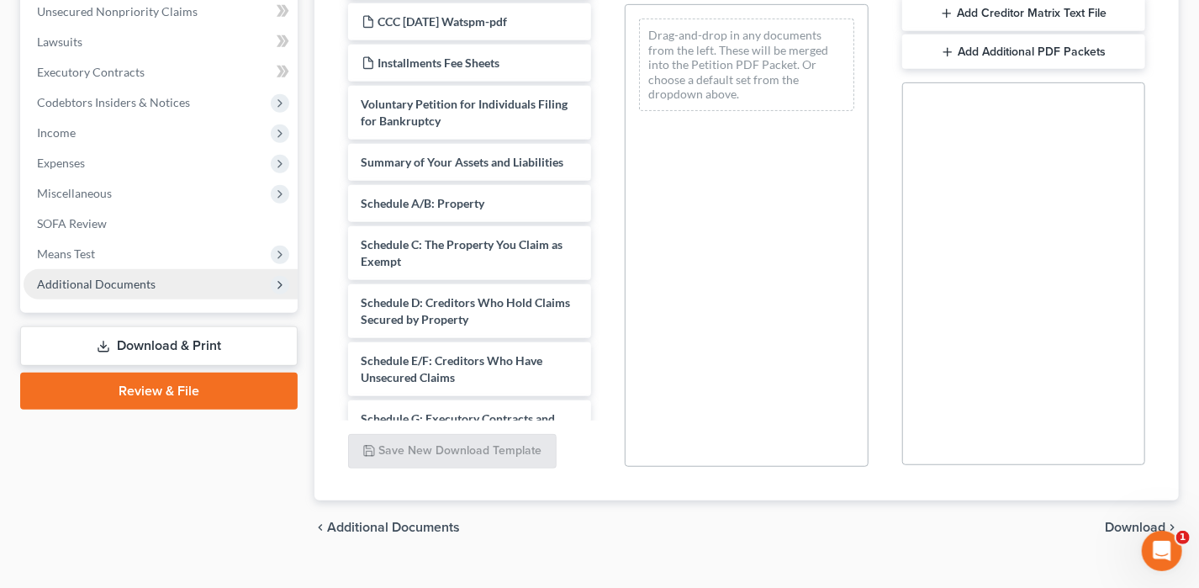
click at [119, 279] on span "Additional Documents" at bounding box center [96, 284] width 119 height 14
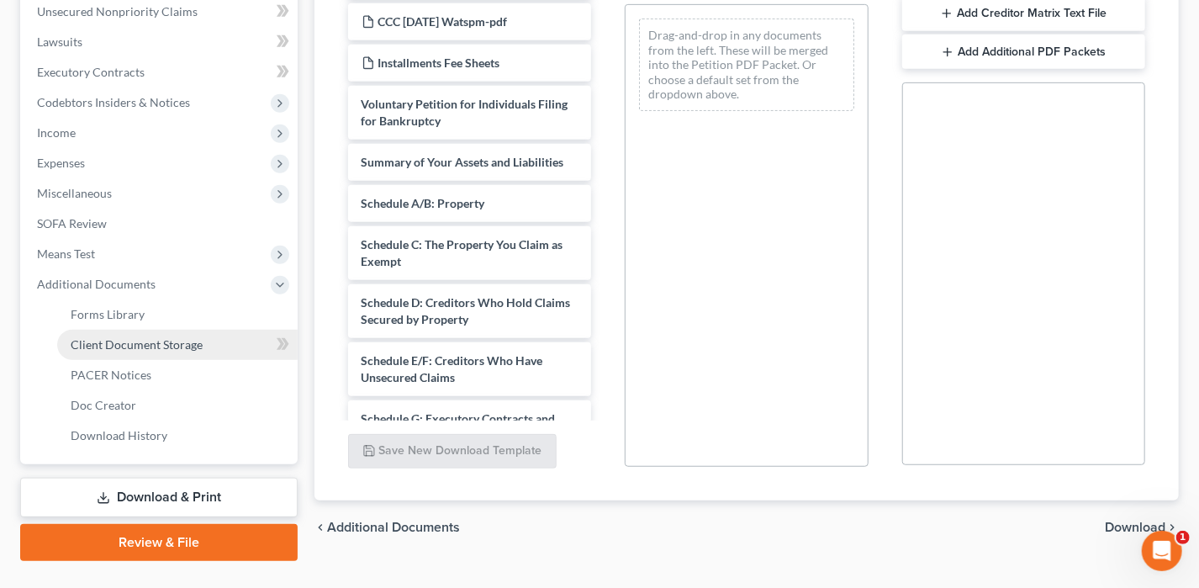
click at [161, 338] on span "Client Document Storage" at bounding box center [137, 344] width 132 height 14
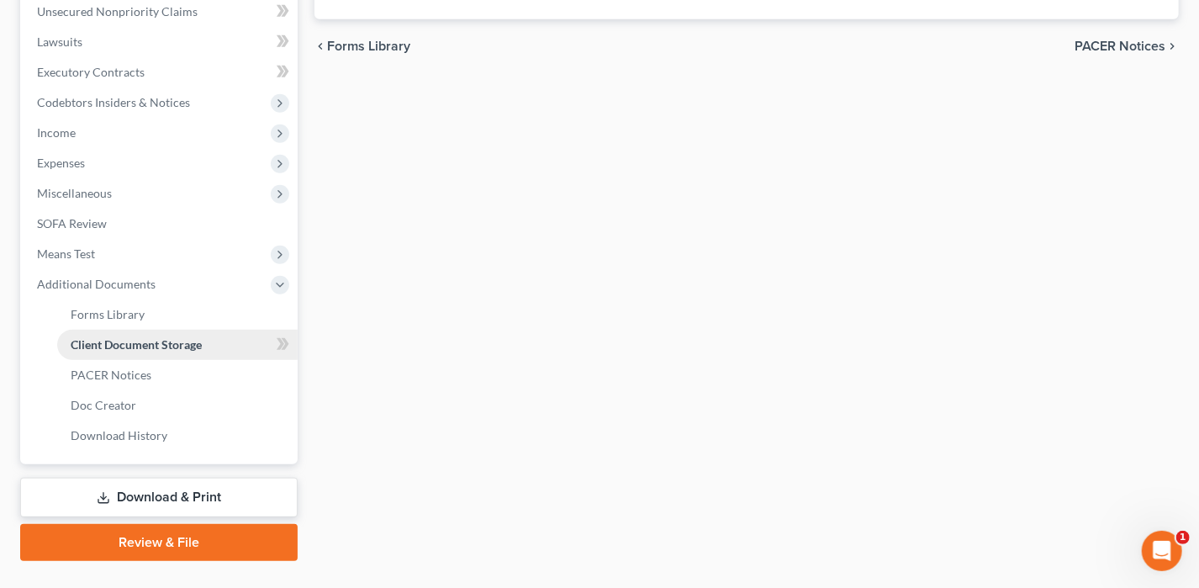
scroll to position [173, 0]
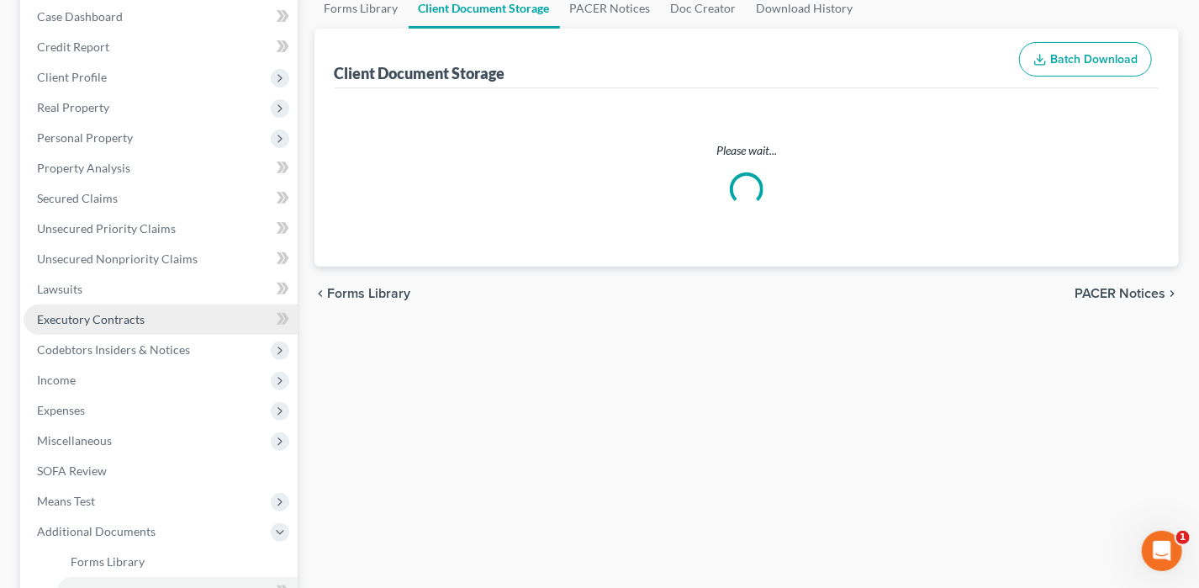
select select "3"
select select "0"
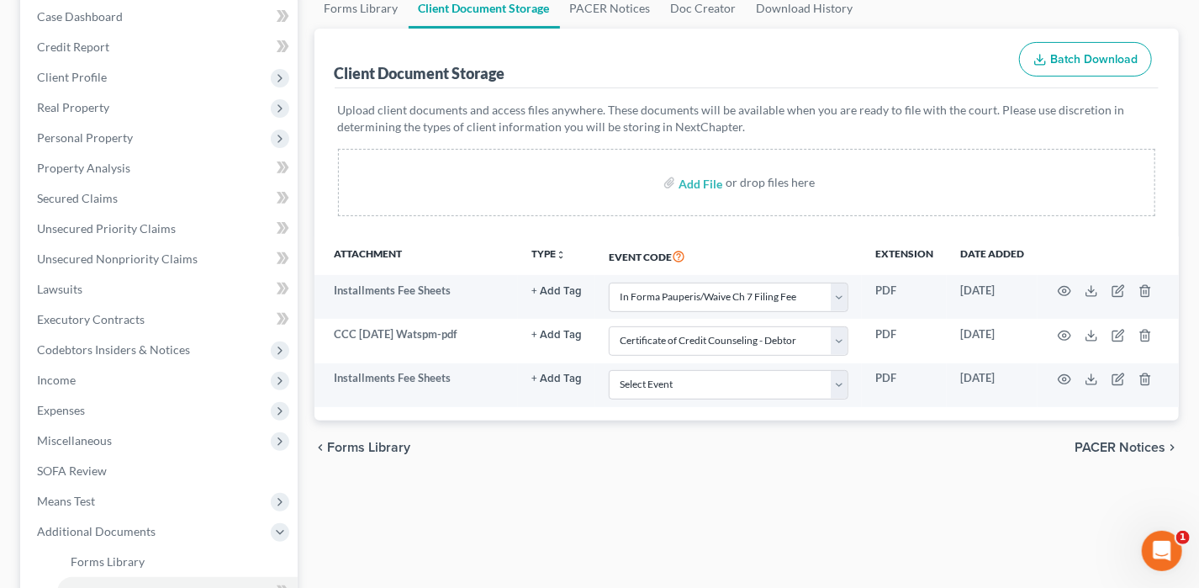
scroll to position [0, 0]
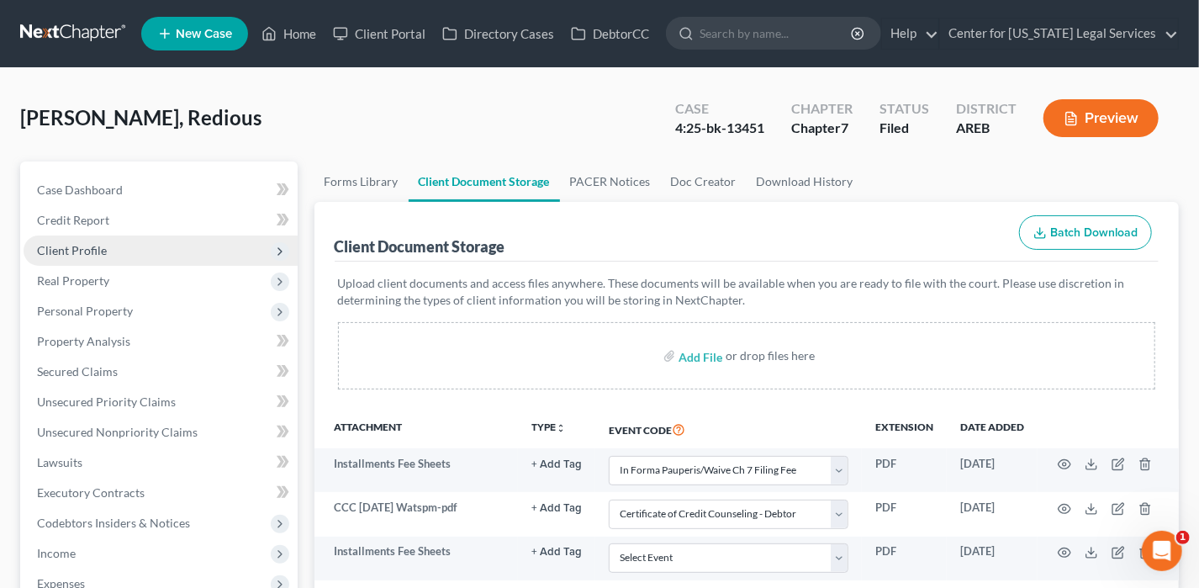
click at [69, 251] on span "Client Profile" at bounding box center [72, 250] width 70 height 14
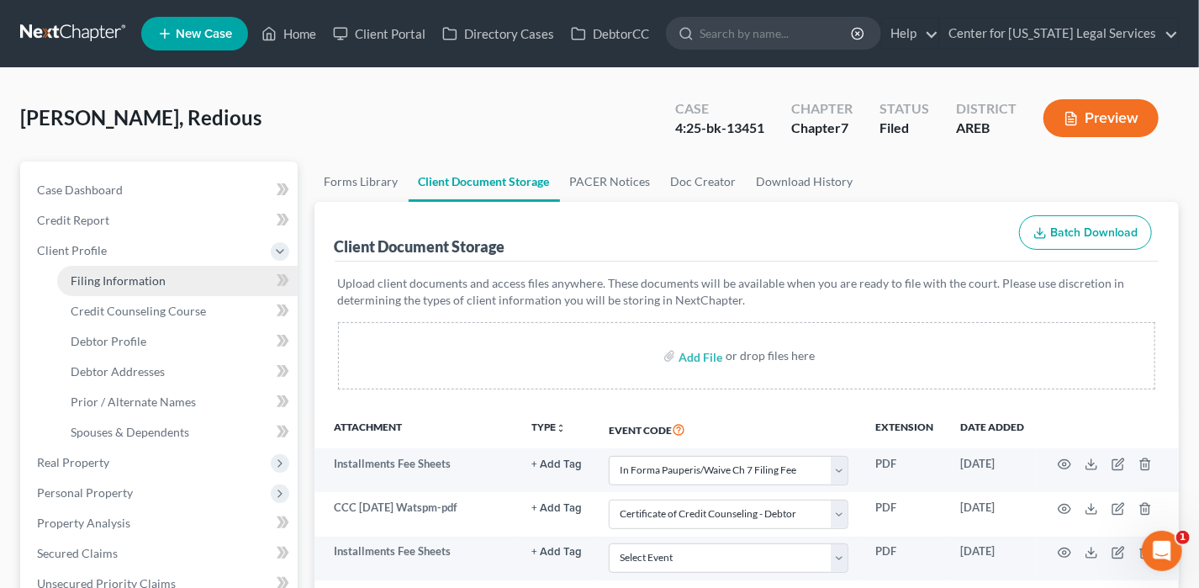
click at [91, 278] on span "Filing Information" at bounding box center [118, 280] width 95 height 14
select select "1"
select select "0"
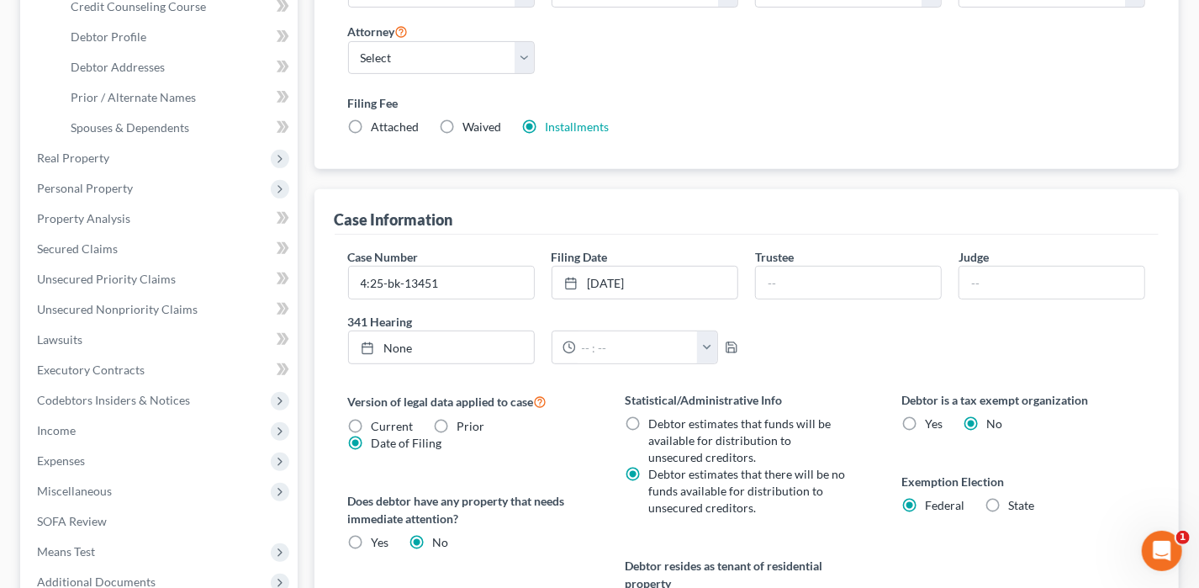
scroll to position [505, 0]
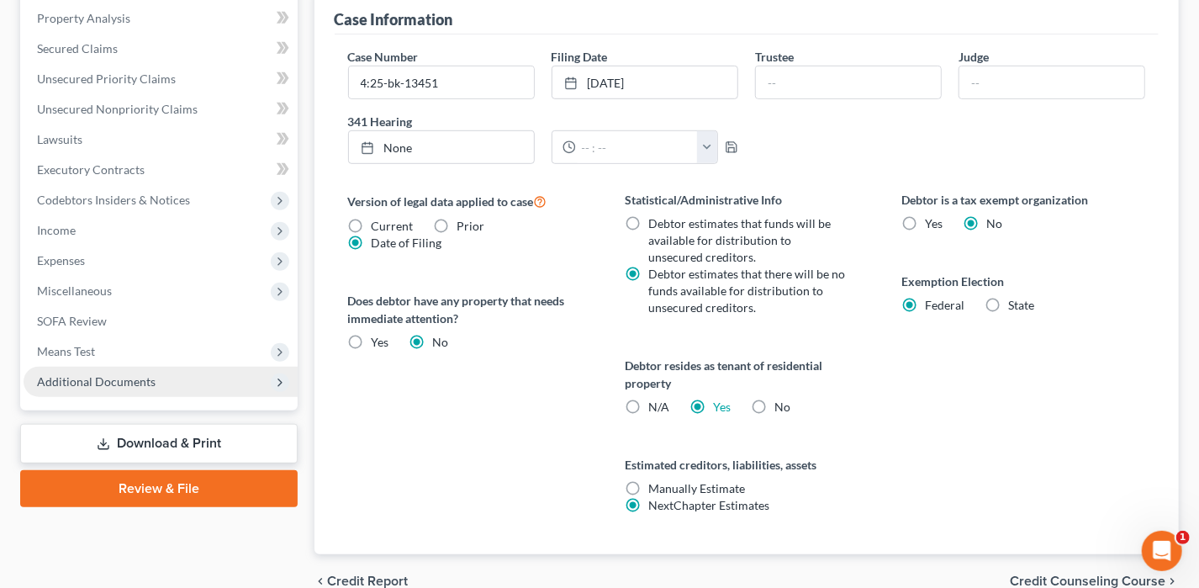
click at [83, 374] on span "Additional Documents" at bounding box center [96, 381] width 119 height 14
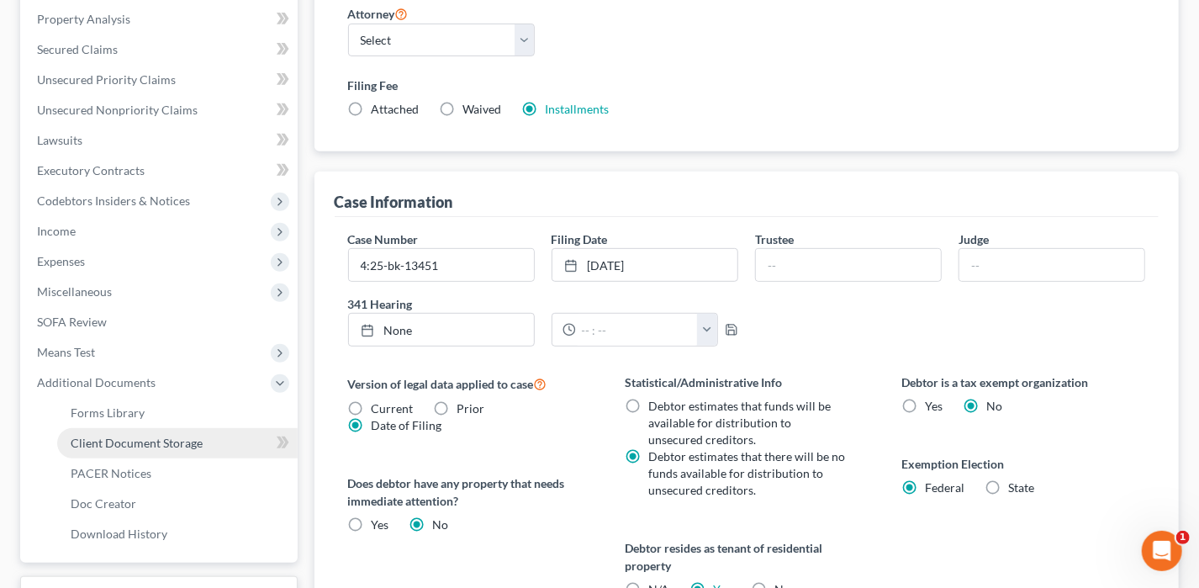
click at [172, 442] on span "Client Document Storage" at bounding box center [137, 443] width 132 height 14
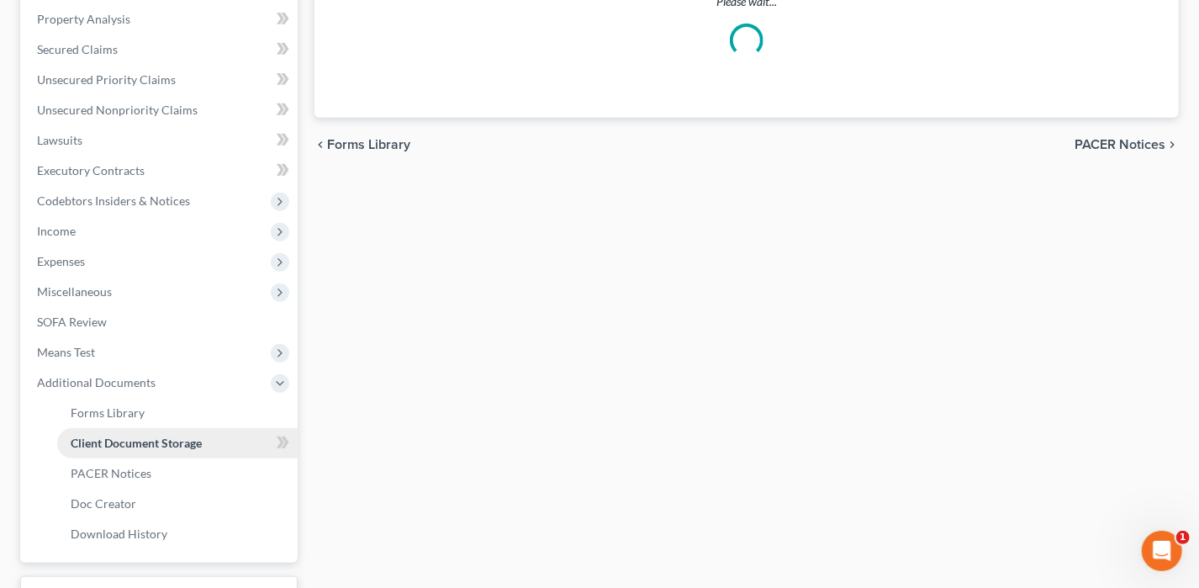
scroll to position [236, 0]
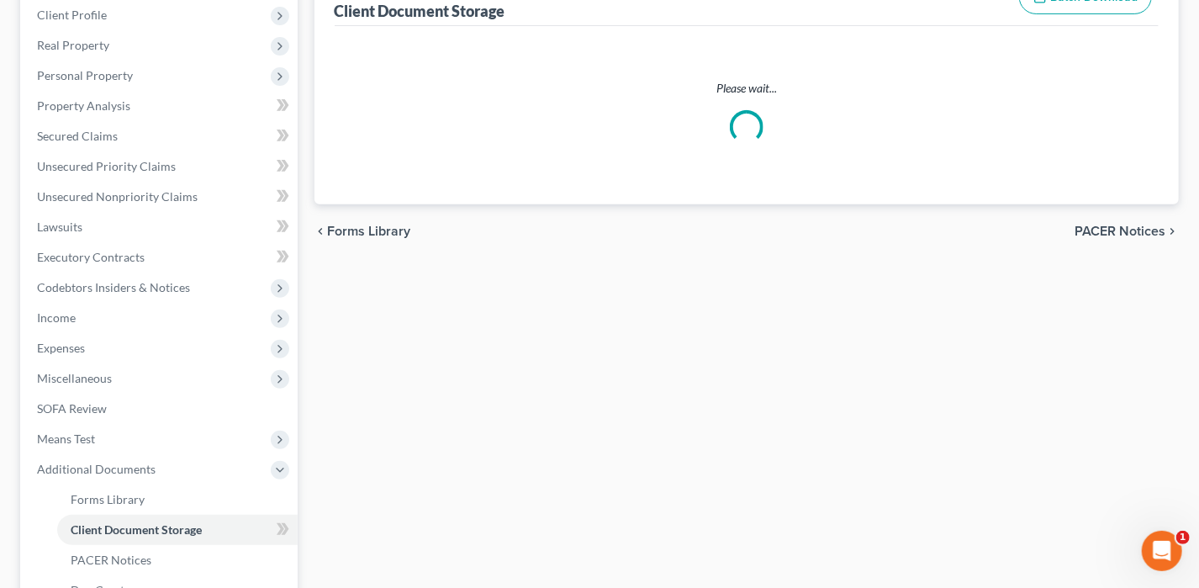
select select "3"
select select "0"
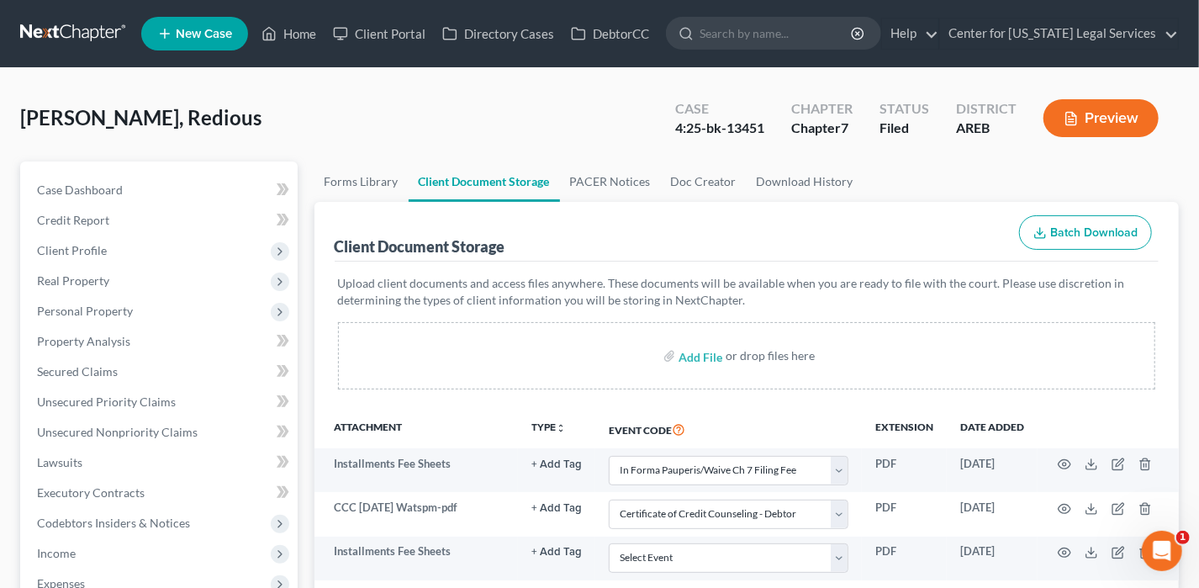
scroll to position [168, 0]
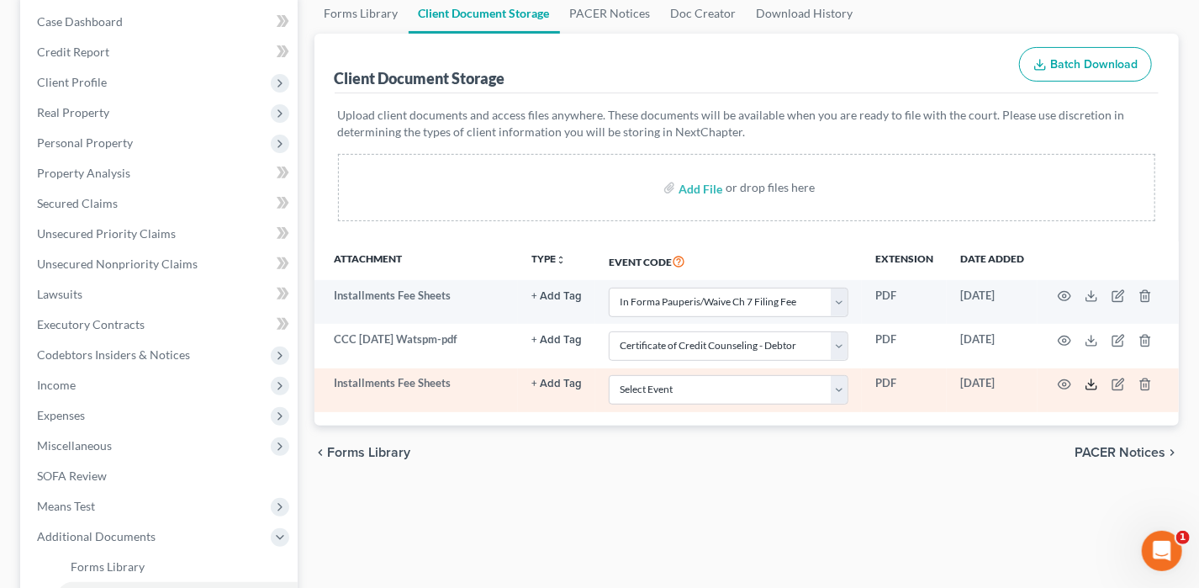
click at [1088, 384] on icon at bounding box center [1091, 384] width 13 height 13
